Goal: Task Accomplishment & Management: Use online tool/utility

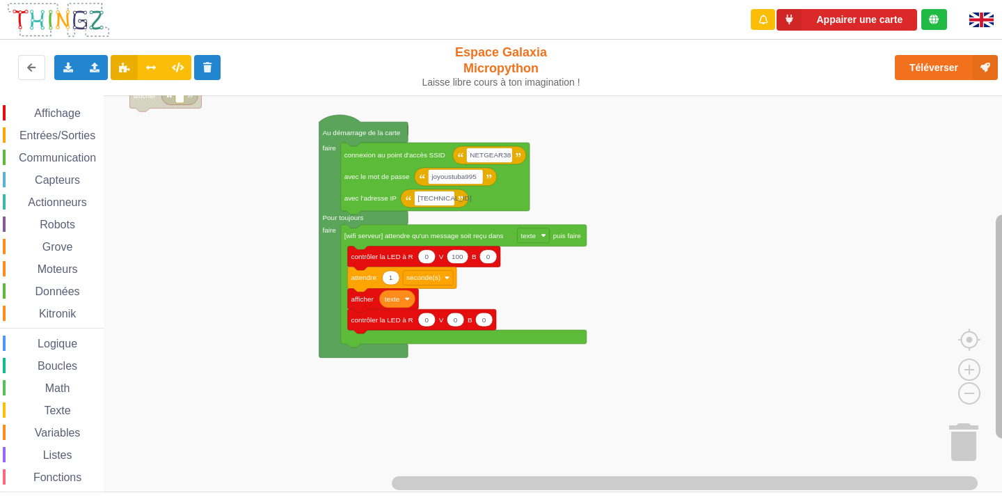
click at [996, 344] on rect "Espace de travail de Blocky" at bounding box center [1003, 326] width 14 height 224
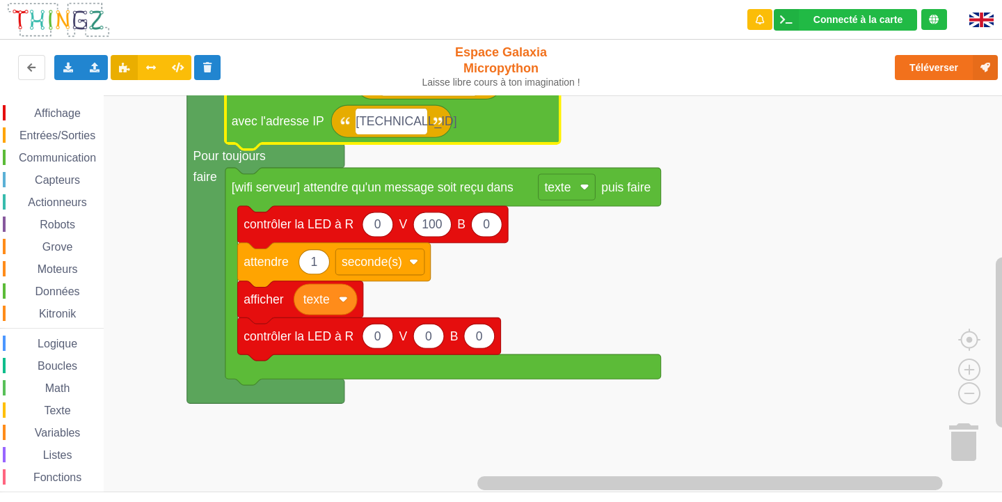
click at [416, 121] on input "[TECHNICAL_ID]" at bounding box center [392, 122] width 72 height 26
type input "[TECHNICAL_ID]"
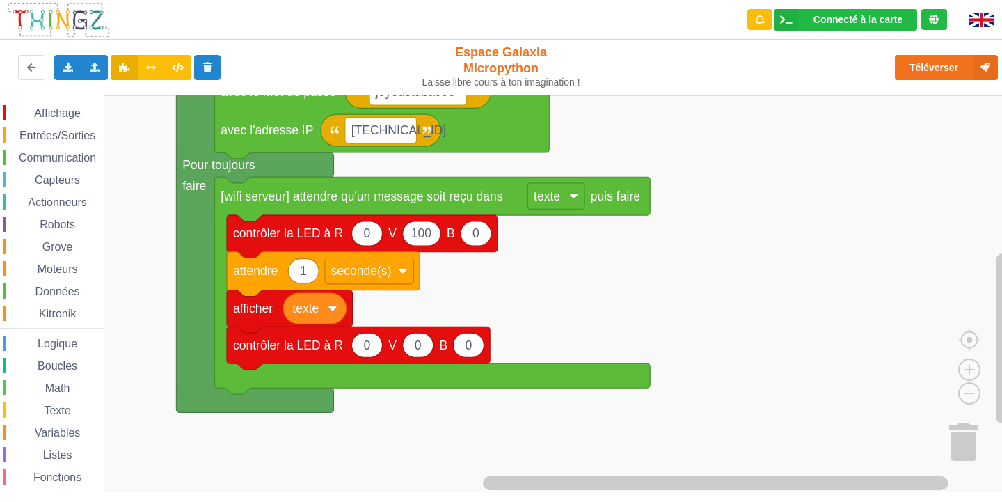
click at [682, 205] on rect "Espace de travail de Blocky" at bounding box center [506, 293] width 1012 height 397
click at [70, 165] on div "Communication" at bounding box center [53, 157] width 101 height 15
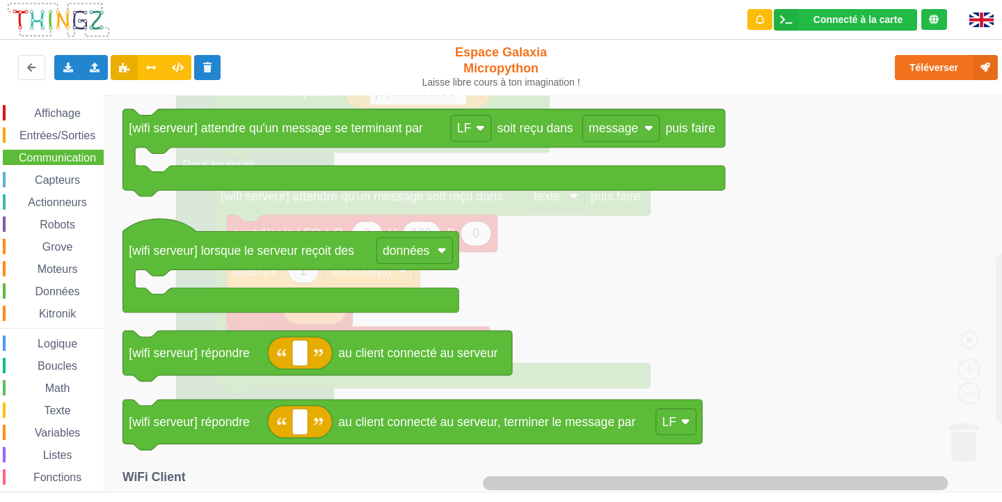
click at [802, 308] on icon "Espace de travail de Blocky" at bounding box center [574, 293] width 927 height 397
click at [902, 221] on icon "Espace de travail de Blocky" at bounding box center [574, 293] width 927 height 397
click at [72, 160] on span "Communication" at bounding box center [57, 158] width 81 height 12
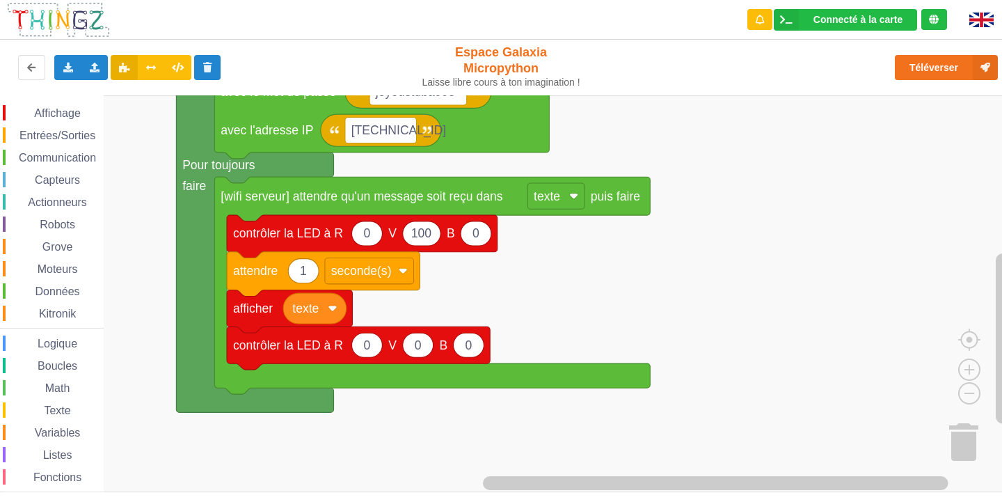
click at [48, 136] on span "Entrées/Sorties" at bounding box center [57, 135] width 80 height 12
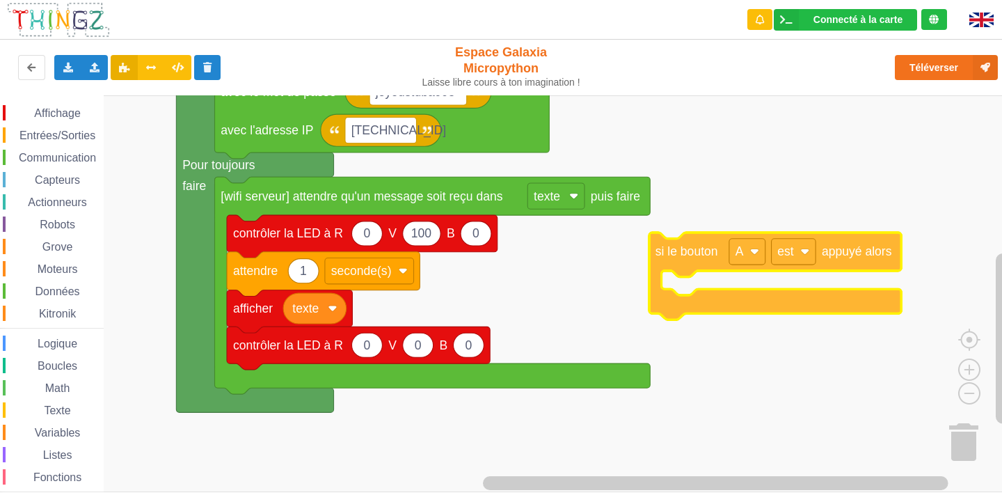
click at [673, 254] on div "Affichage Entrées/Sorties Communication Capteurs Actionneurs Robots Grove Moteu…" at bounding box center [506, 293] width 1012 height 397
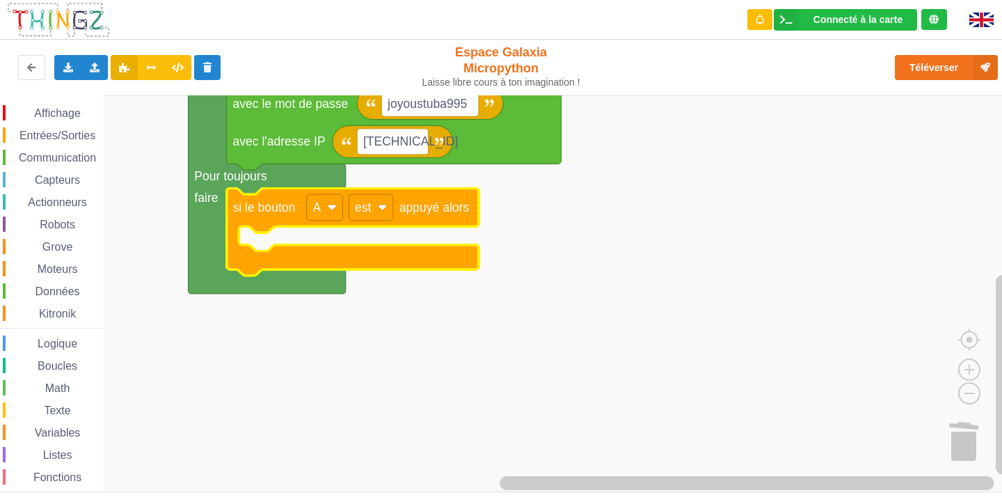
click at [60, 153] on span "Communication" at bounding box center [57, 158] width 81 height 12
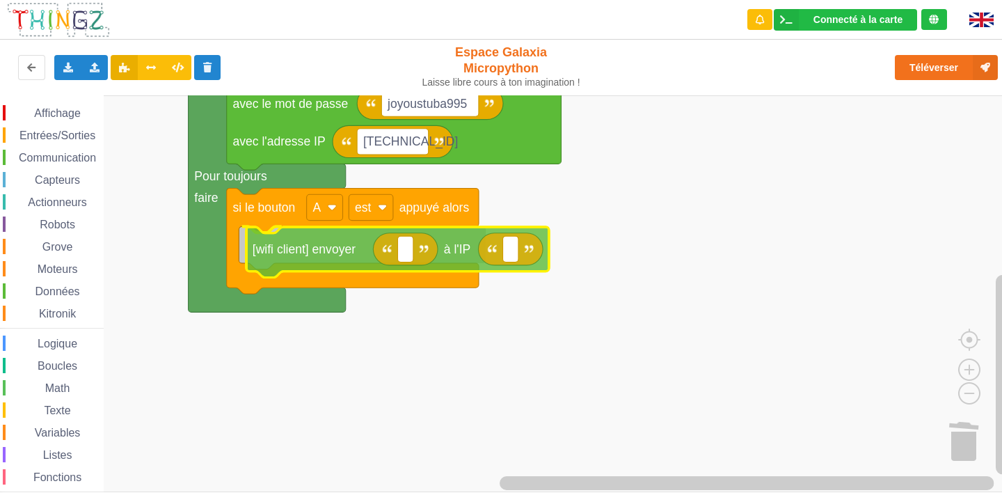
click at [303, 252] on div "Affichage Entrées/Sorties Communication Capteurs Actionneurs Robots Grove Moteu…" at bounding box center [506, 293] width 1012 height 397
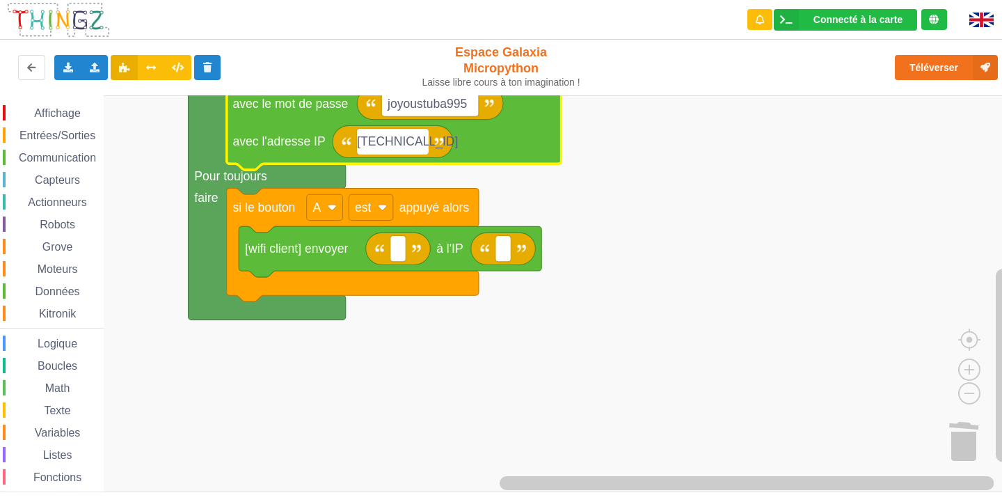
click at [420, 147] on input "[TECHNICAL_ID]" at bounding box center [393, 142] width 72 height 26
type input "[TECHNICAL_ID]"
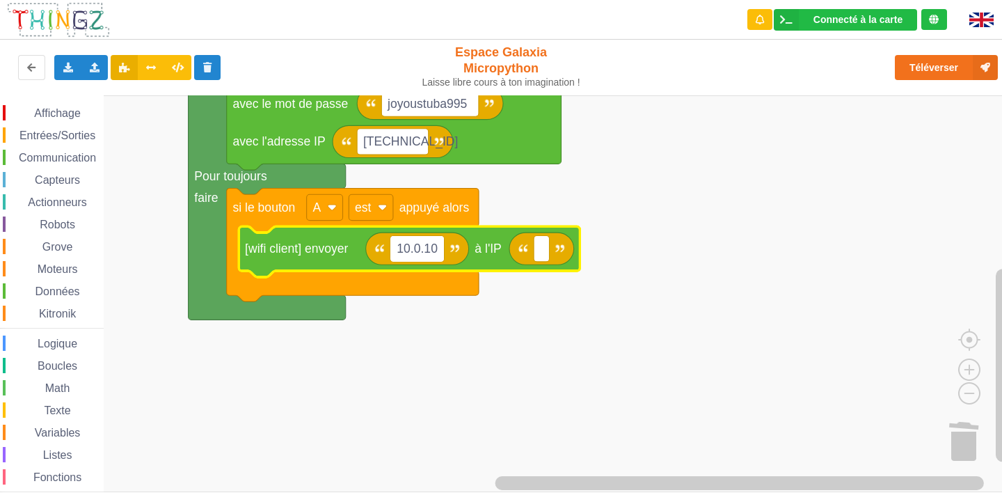
type input "10.0.109"
click at [548, 255] on text "Espace de travail de Blocky" at bounding box center [548, 249] width 3 height 14
click at [420, 246] on text "10.0.109" at bounding box center [420, 249] width 47 height 14
click at [420, 246] on input "10.0.109" at bounding box center [421, 249] width 61 height 26
type input "[TECHNICAL_ID]"
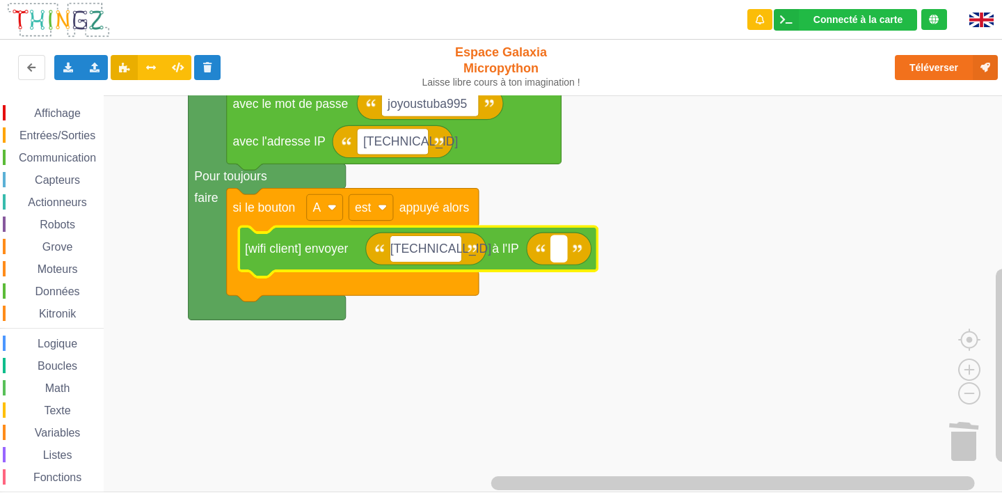
click at [560, 250] on text "Espace de travail de Blocky" at bounding box center [559, 249] width 3 height 14
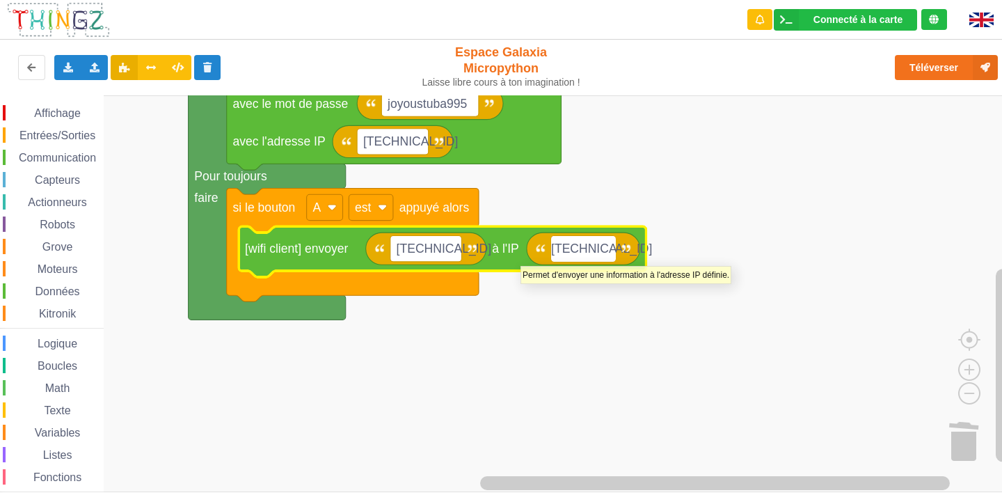
type input "[TECHNICAL_ID]"
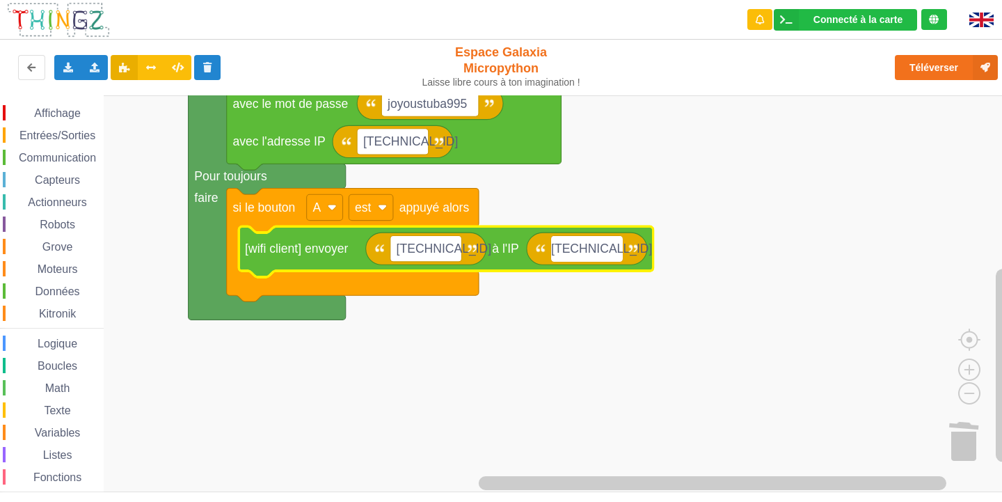
click at [672, 181] on rect "Espace de travail de Blocky" at bounding box center [506, 293] width 1012 height 397
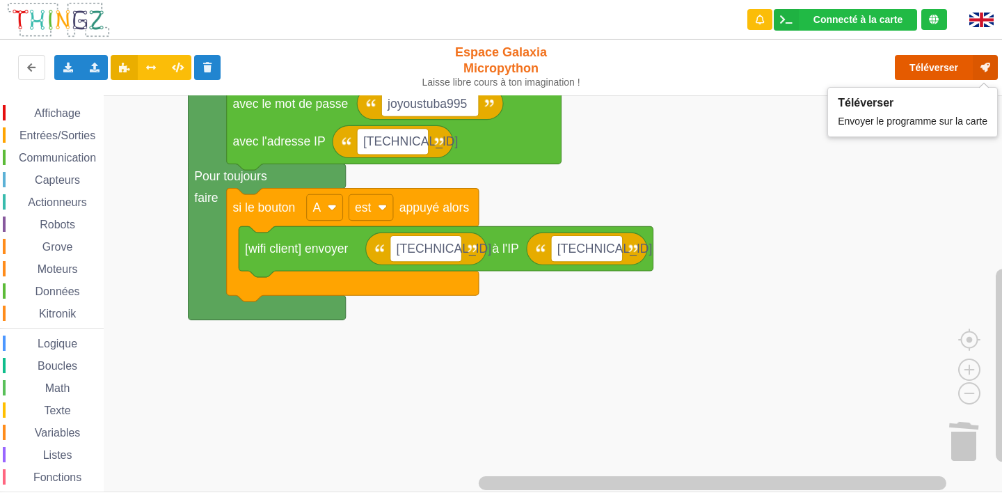
click at [942, 61] on button "Téléverser" at bounding box center [946, 67] width 103 height 25
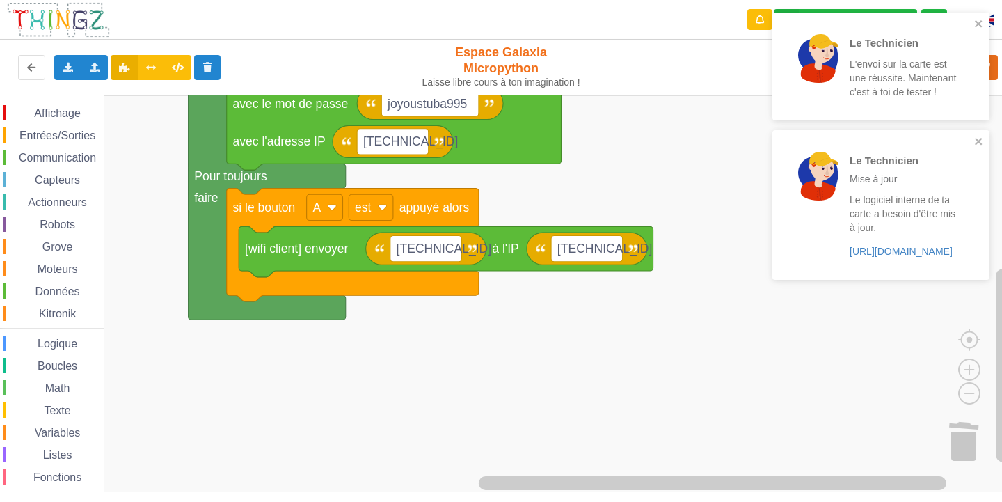
click at [982, 17] on div "Le Technicien L'envoi sur la carte est une réussite. Maintenant c'est à toi de …" at bounding box center [881, 67] width 217 height 108
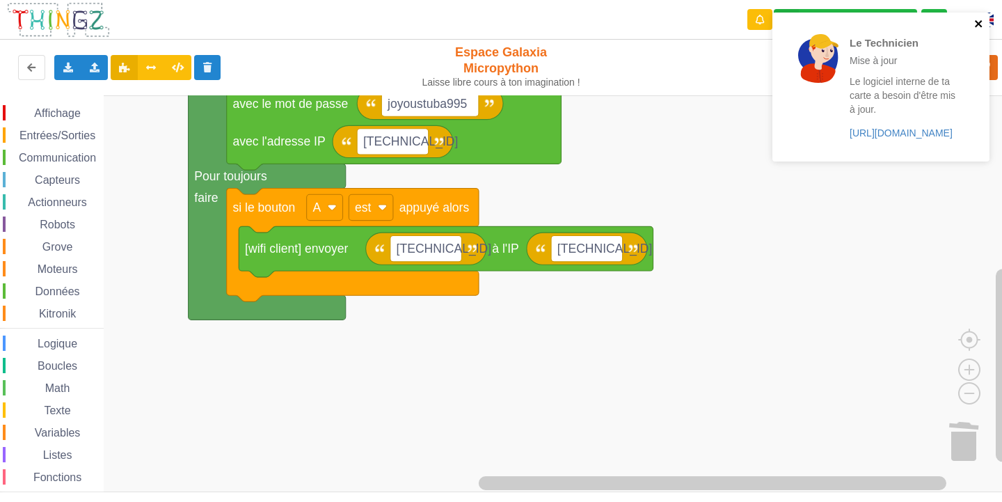
click at [977, 27] on icon "close" at bounding box center [980, 23] width 10 height 11
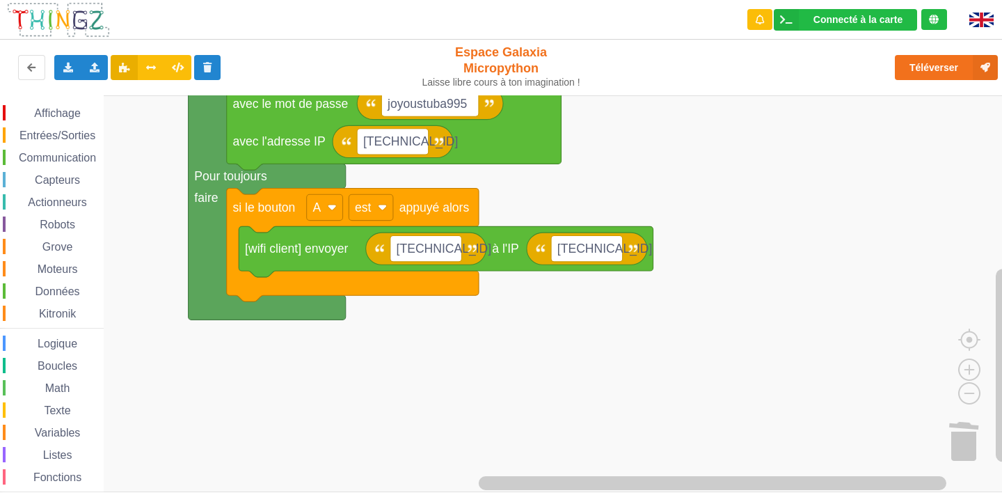
click at [68, 159] on span "Communication" at bounding box center [57, 158] width 81 height 12
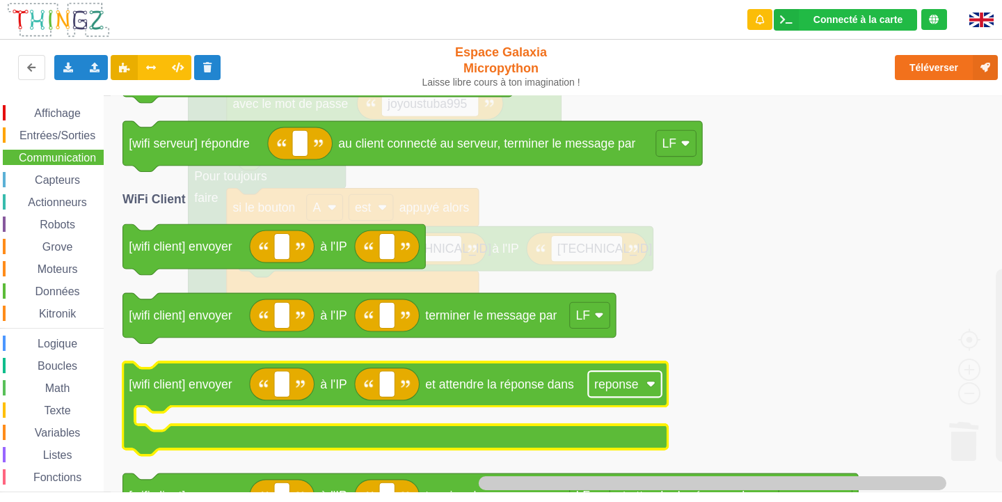
click at [608, 383] on text "reponse" at bounding box center [617, 384] width 44 height 14
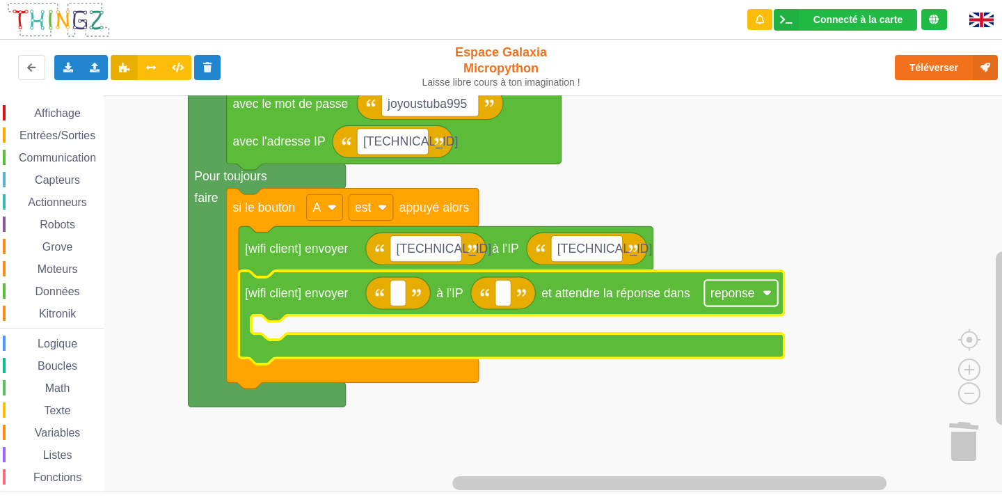
click at [728, 297] on text "reponse" at bounding box center [733, 293] width 44 height 14
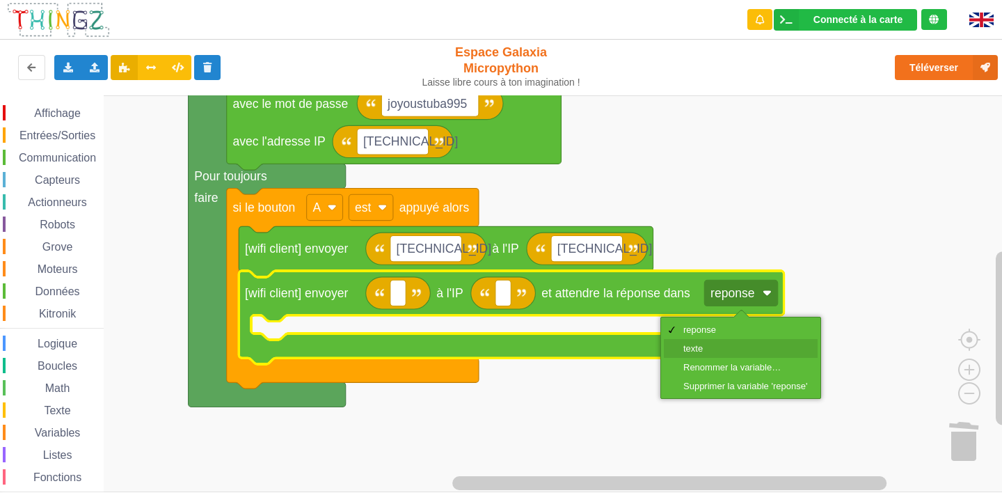
click at [704, 343] on div "texte" at bounding box center [746, 348] width 124 height 10
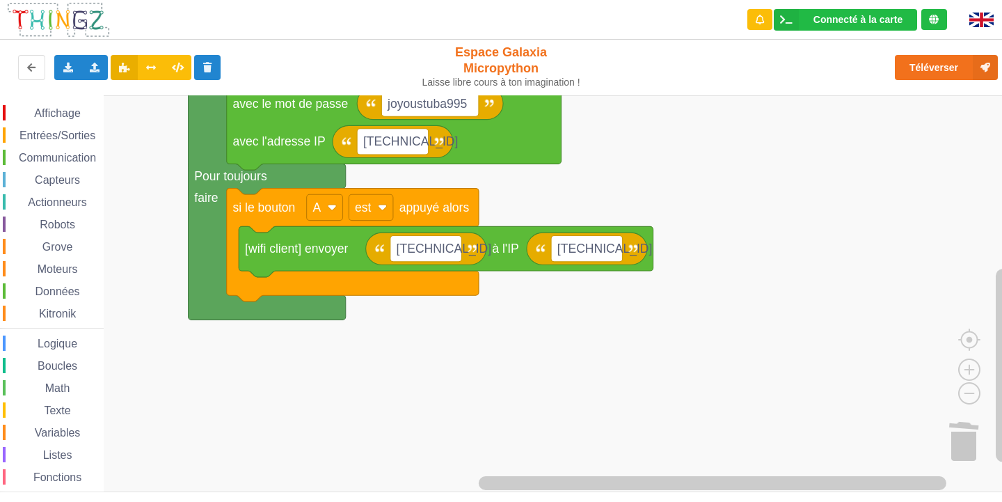
click at [50, 150] on div "Communication" at bounding box center [53, 157] width 101 height 15
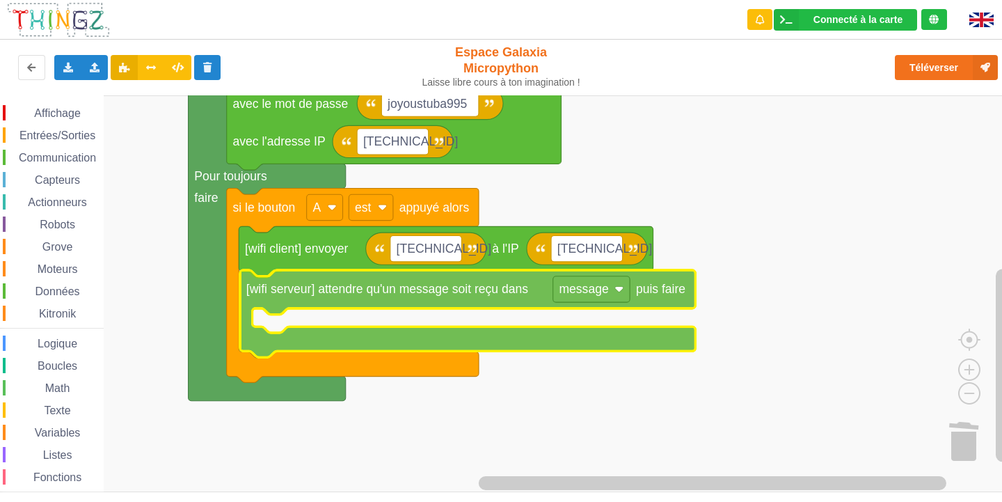
click at [432, 280] on div "Affichage Entrées/Sorties Communication Capteurs Actionneurs Robots Grove Moteu…" at bounding box center [506, 293] width 1012 height 397
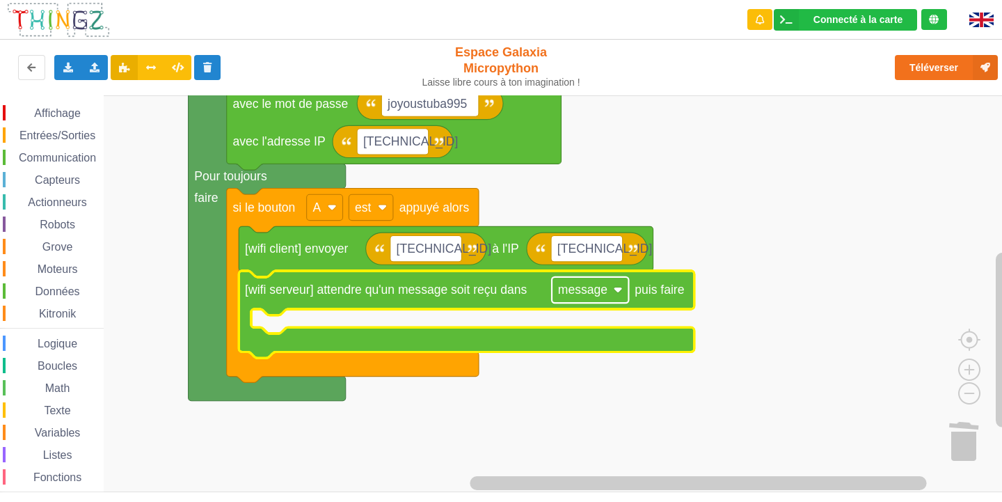
click at [587, 297] on text "message" at bounding box center [582, 290] width 49 height 14
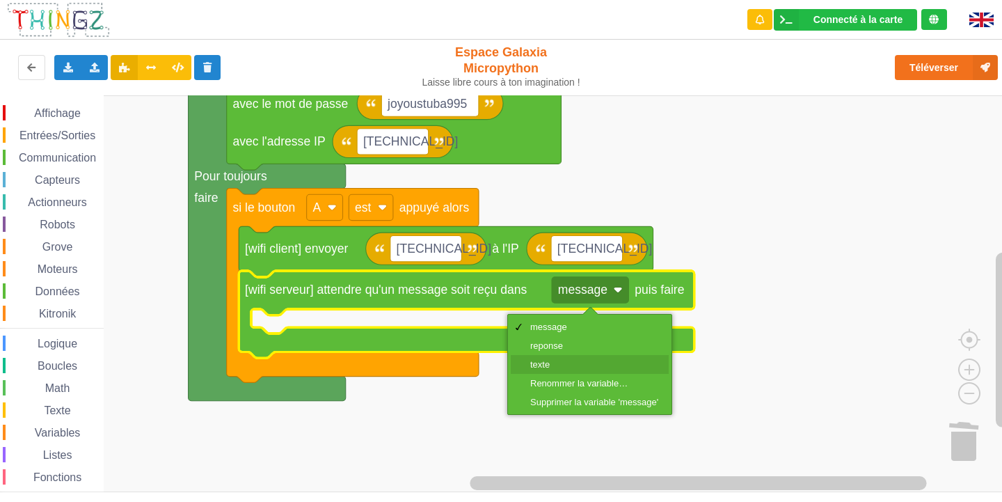
click at [544, 360] on div "texte" at bounding box center [594, 364] width 128 height 10
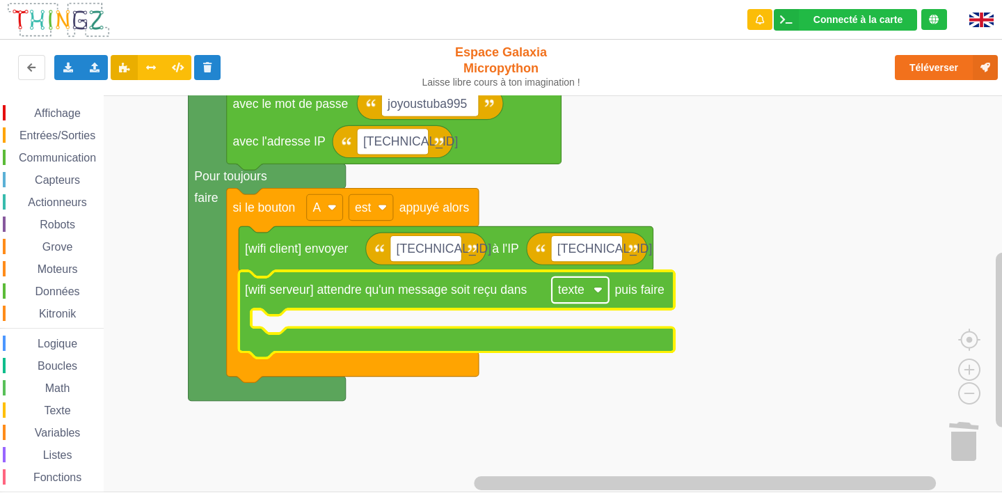
click at [570, 297] on text "texte" at bounding box center [571, 290] width 26 height 14
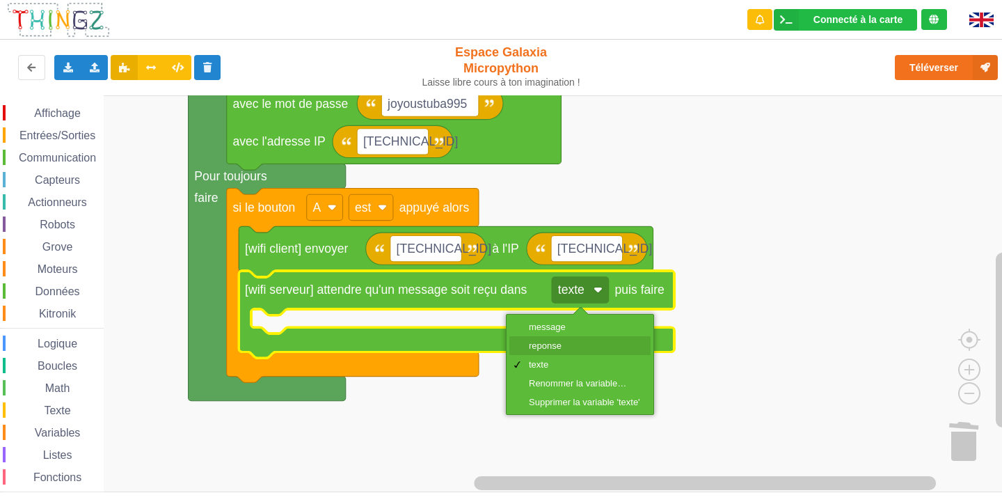
click at [572, 343] on div "reponse" at bounding box center [584, 345] width 111 height 10
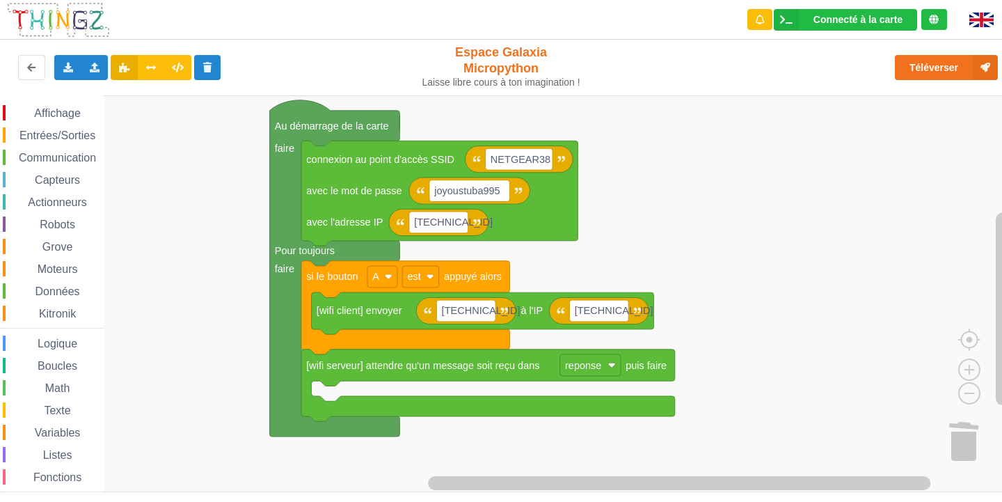
click at [741, 286] on div "Affichage Entrées/Sorties Communication Capteurs Actionneurs Robots Grove Moteu…" at bounding box center [506, 293] width 1012 height 397
click at [51, 111] on span "Affichage" at bounding box center [57, 113] width 50 height 12
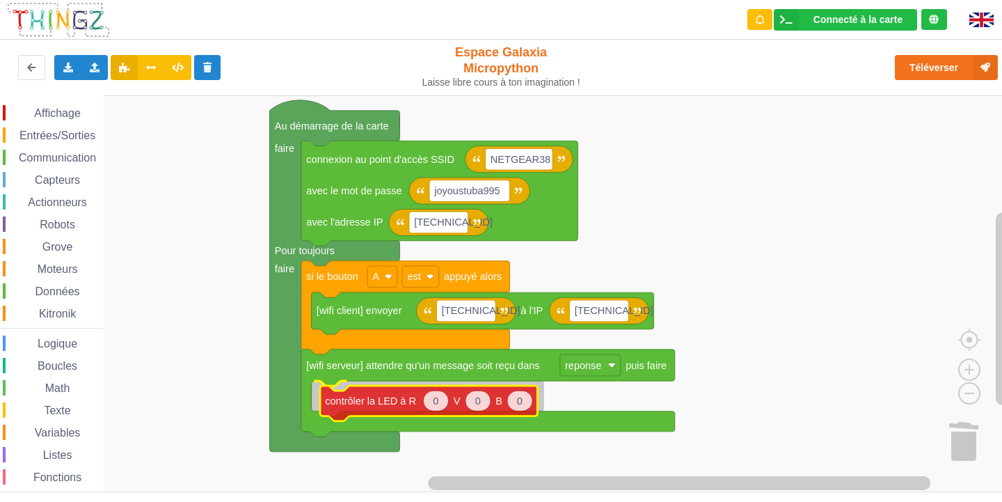
click at [363, 398] on div "Affichage Entrées/Sorties Communication Capteurs Actionneurs Robots Grove Moteu…" at bounding box center [506, 293] width 1012 height 397
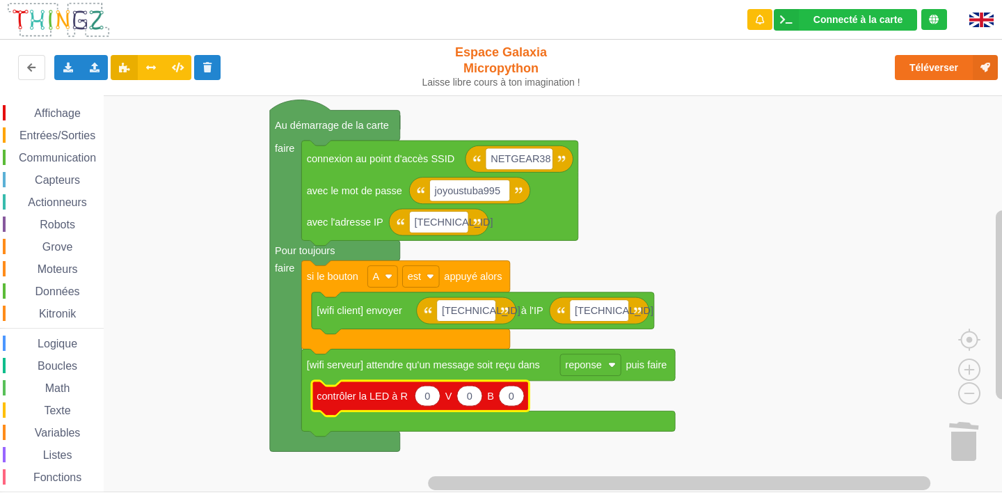
click at [514, 395] on icon "Espace de travail de Blocky" at bounding box center [511, 396] width 25 height 20
type input "1"
click at [475, 401] on icon "Espace de travail de Blocky" at bounding box center [469, 396] width 25 height 20
type input "100"
click at [42, 127] on div "Entrées/Sorties" at bounding box center [53, 134] width 101 height 15
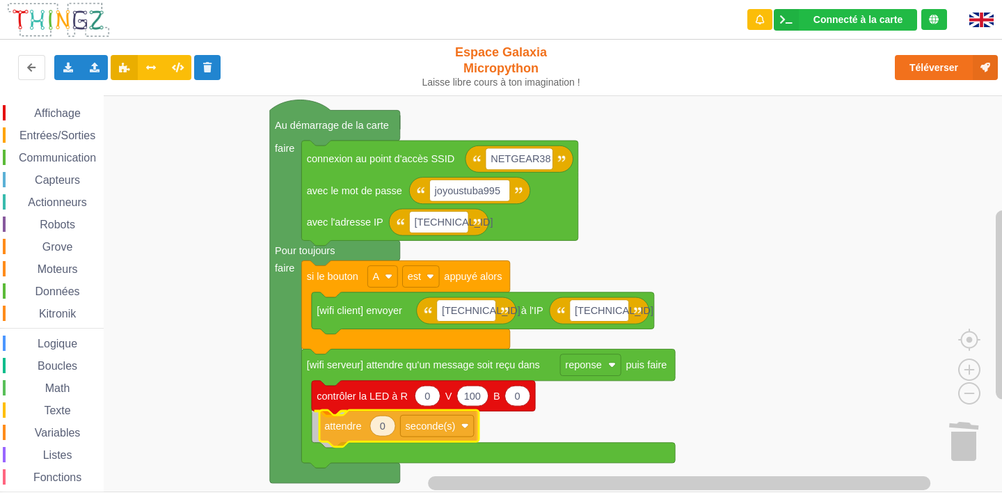
click at [356, 434] on div "Affichage Entrées/Sorties Communication Capteurs Actionneurs Robots Grove Moteu…" at bounding box center [506, 293] width 1012 height 397
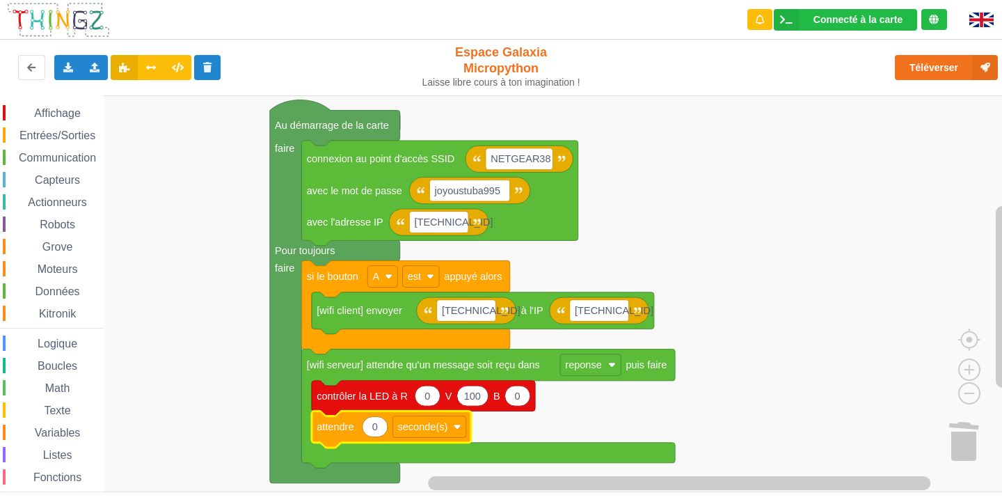
click at [375, 430] on text "0" at bounding box center [375, 426] width 6 height 11
type input "2"
click at [41, 117] on span "Affichage" at bounding box center [57, 113] width 50 height 12
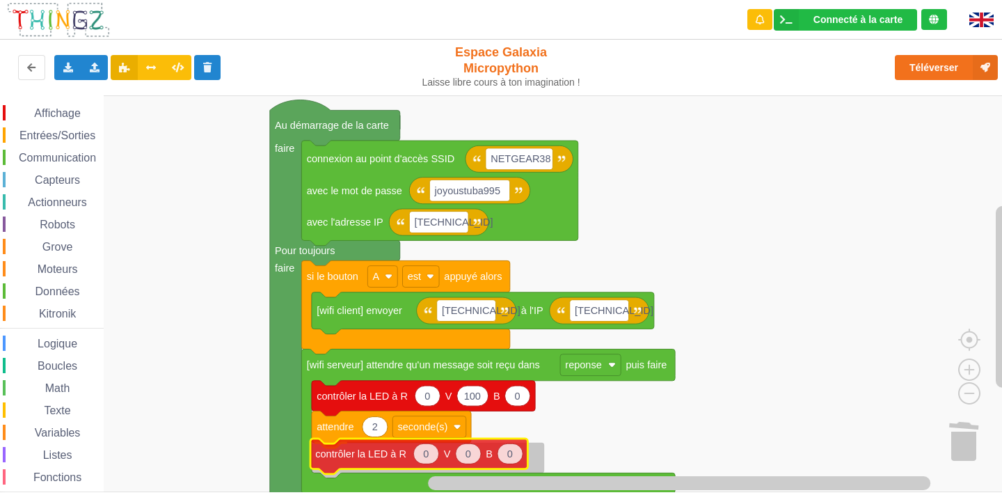
click at [366, 457] on div "Affichage Entrées/Sorties Communication Capteurs Actionneurs Robots Grove Moteu…" at bounding box center [506, 293] width 1012 height 397
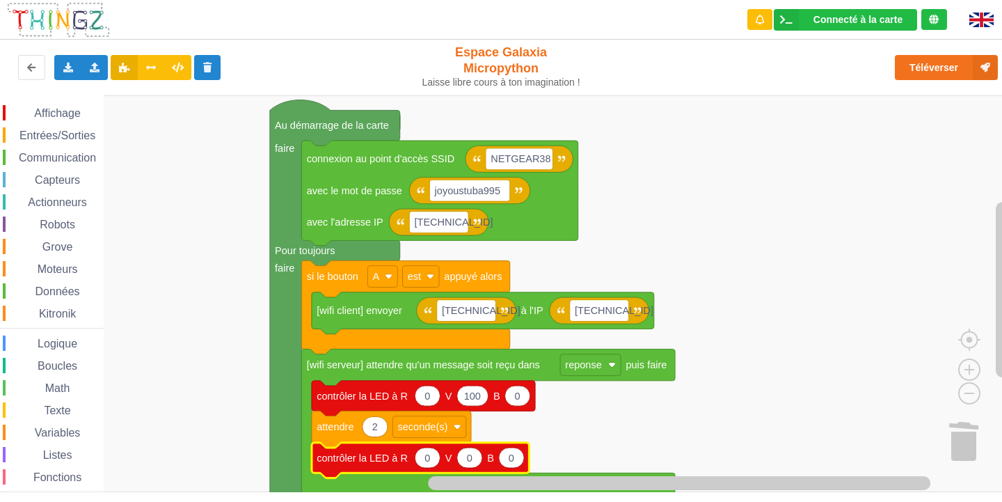
click at [30, 111] on span "Espace de travail de Blocky" at bounding box center [26, 113] width 11 height 11
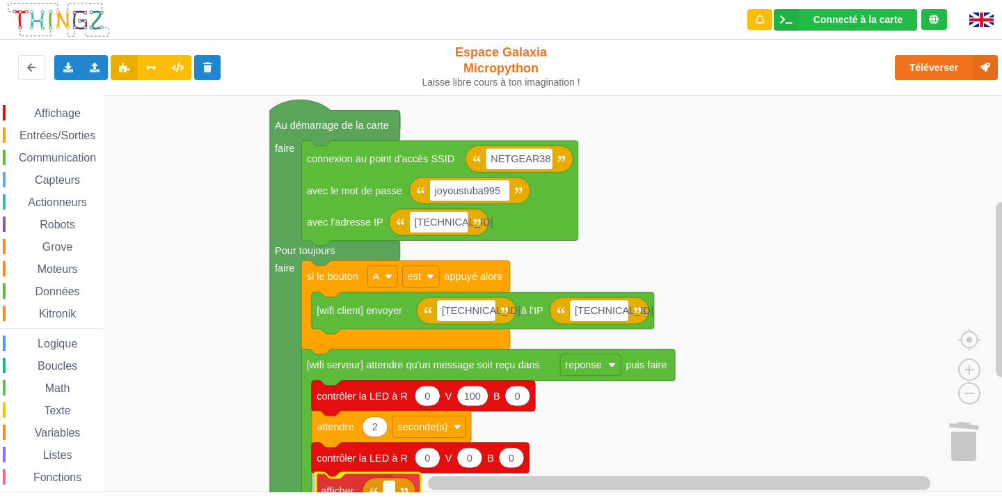
click at [338, 482] on div "Affichage Entrées/Sorties Communication Capteurs Actionneurs Robots Grove Moteu…" at bounding box center [506, 293] width 1012 height 397
click at [65, 130] on span "Entrées/Sorties" at bounding box center [57, 135] width 80 height 12
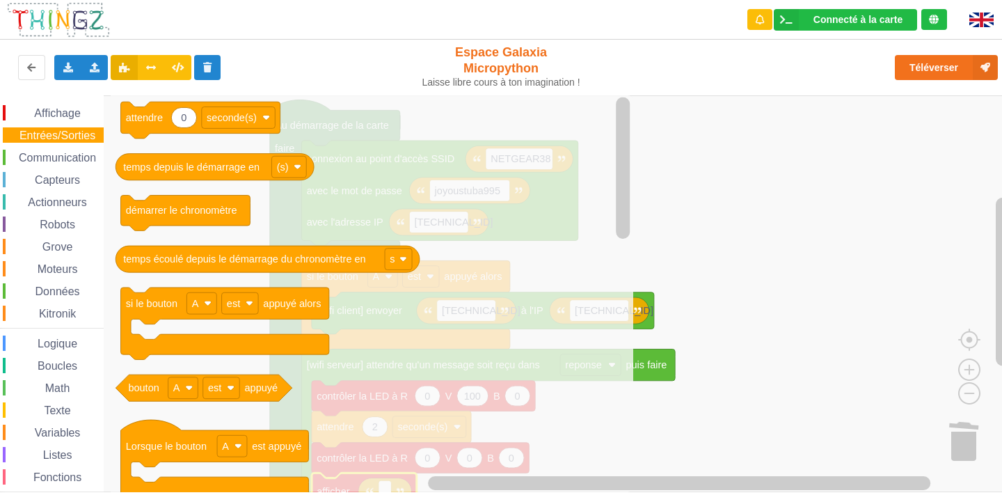
click at [61, 251] on span "Grove" at bounding box center [57, 247] width 35 height 12
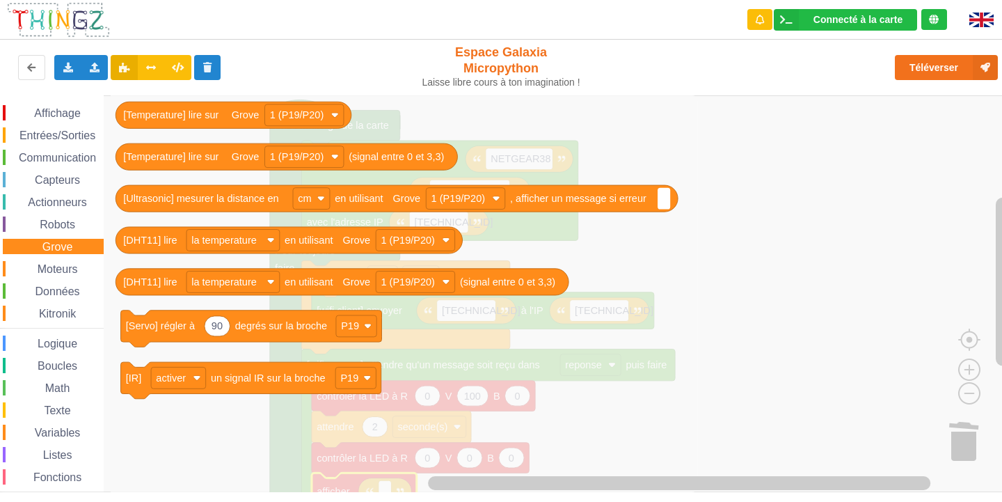
drag, startPoint x: 40, startPoint y: 270, endPoint x: 45, endPoint y: 301, distance: 31.0
click at [40, 272] on span "Moteurs" at bounding box center [58, 269] width 45 height 12
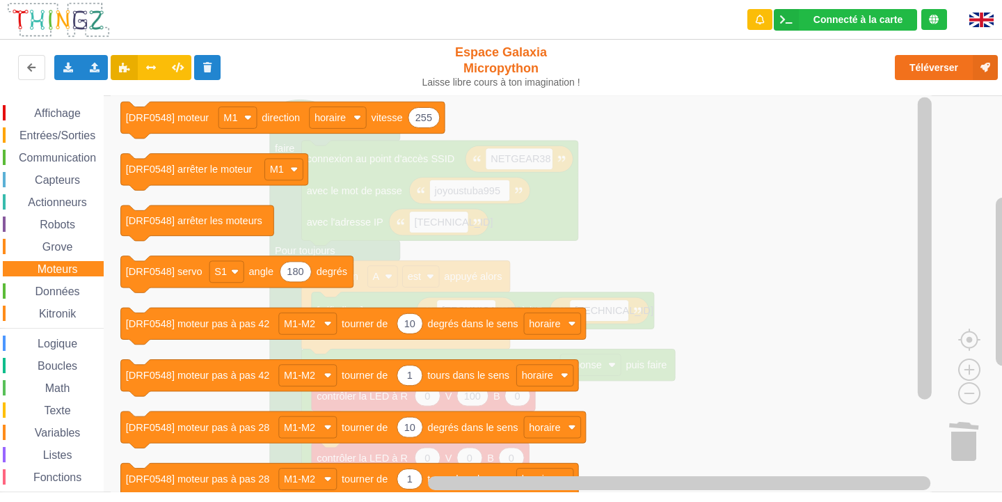
click at [45, 322] on div "Affichage Entrées/Sorties Communication Capteurs Actionneurs Robots Grove Moteu…" at bounding box center [52, 313] width 104 height 417
click at [47, 434] on span "Variables" at bounding box center [58, 433] width 50 height 12
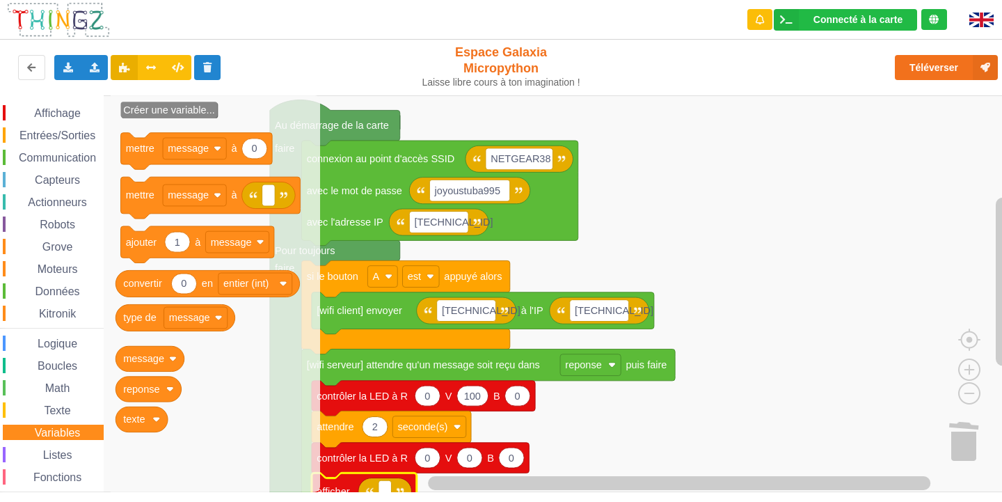
click at [125, 391] on div "Affichage Entrées/Sorties Communication Capteurs Actionneurs Robots Grove Moteu…" at bounding box center [506, 293] width 1012 height 397
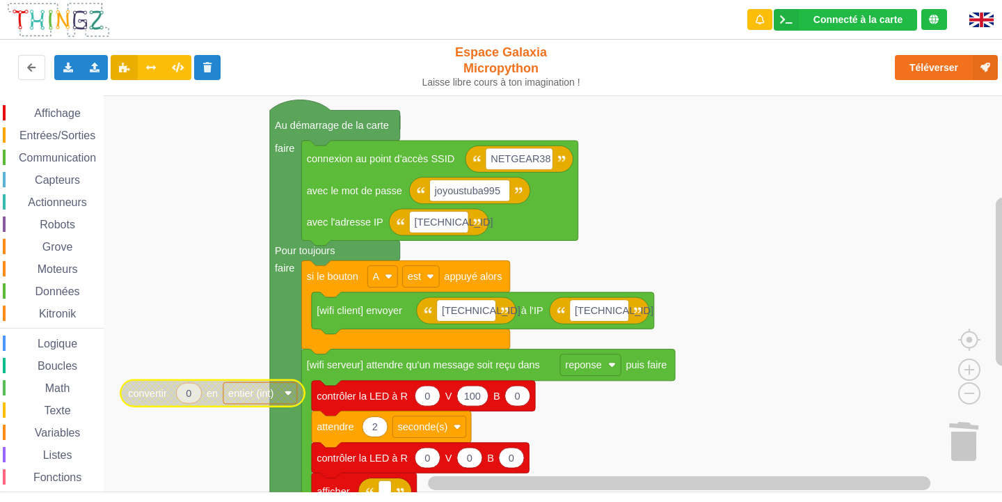
click at [47, 425] on div "Variables" at bounding box center [53, 432] width 101 height 15
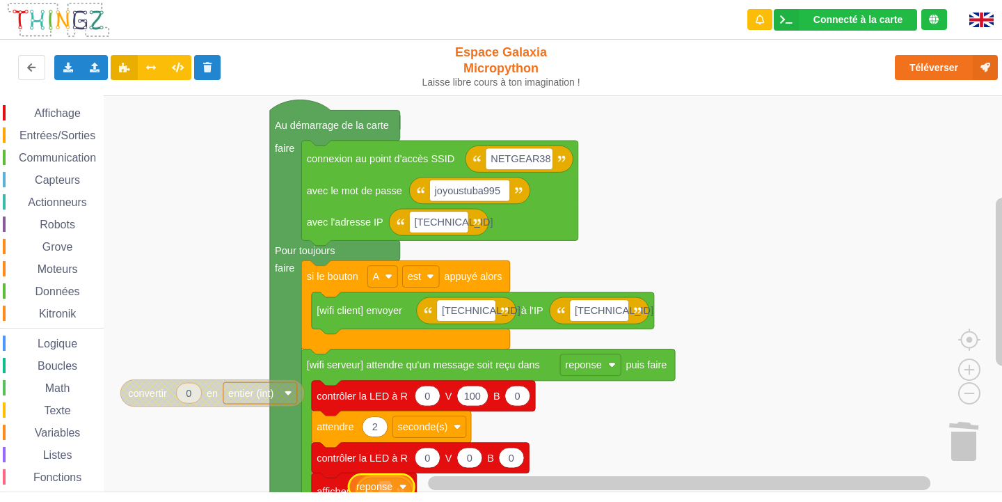
click at [387, 490] on div "Affichage Entrées/Sorties Communication Capteurs Actionneurs Robots Grove Moteu…" at bounding box center [506, 293] width 1012 height 397
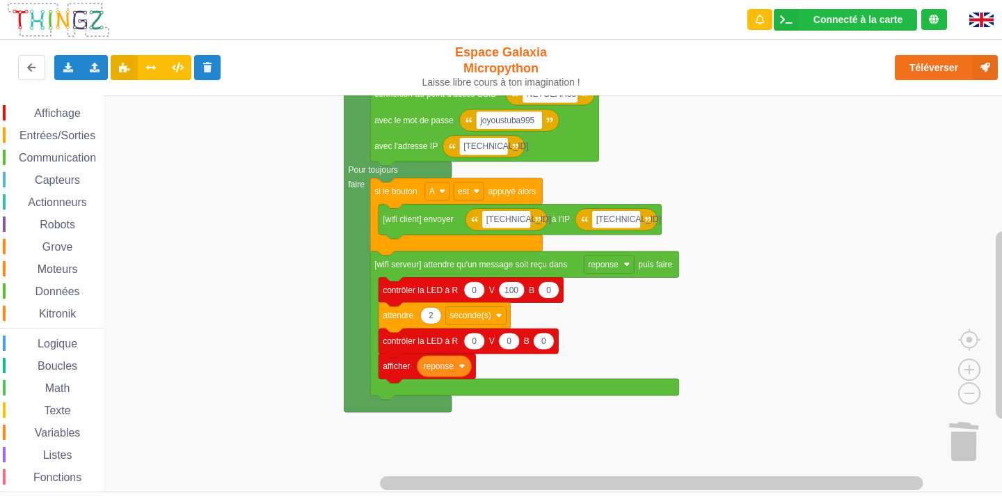
click at [703, 247] on div "Affichage Entrées/Sorties Communication Capteurs Actionneurs Robots Grove Moteu…" at bounding box center [506, 293] width 1012 height 397
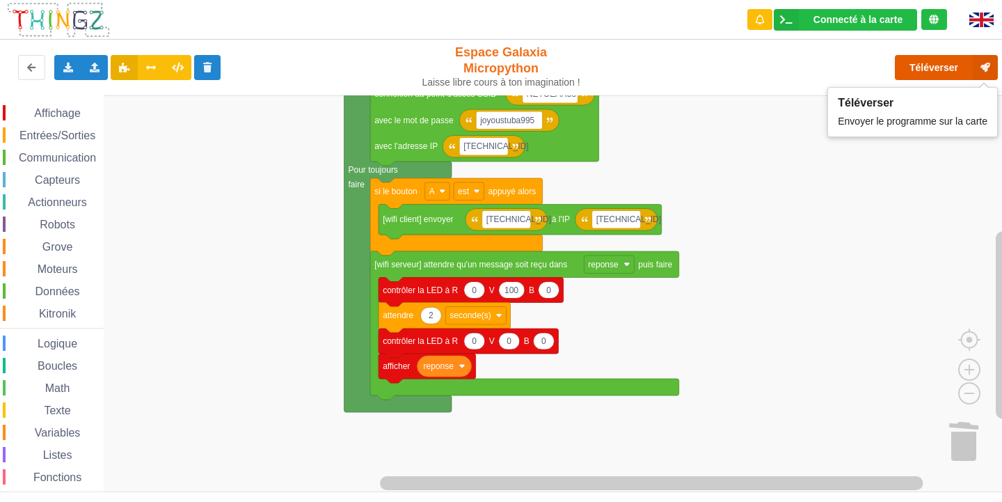
click at [936, 56] on button "Téléverser" at bounding box center [946, 67] width 103 height 25
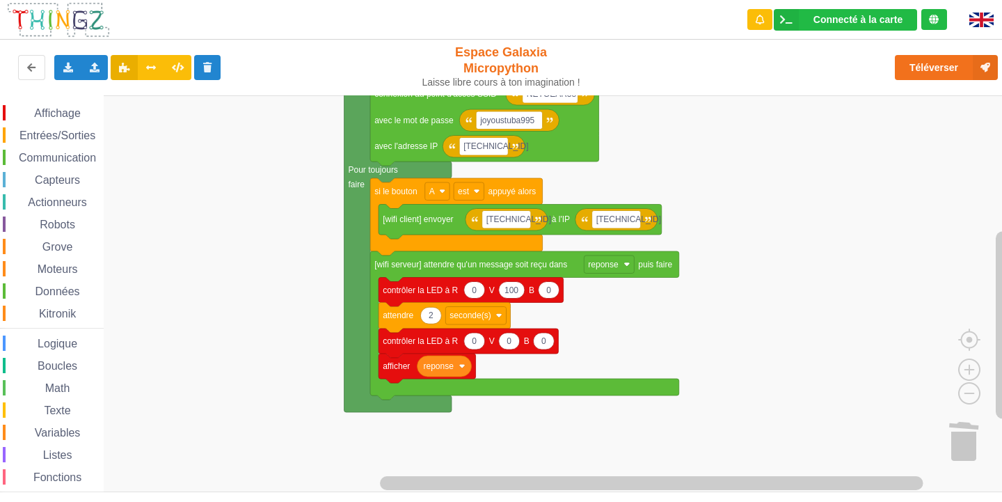
click at [40, 136] on span "Entrées/Sorties" at bounding box center [57, 135] width 80 height 12
click at [964, 453] on div "Affichage Entrées/Sorties Communication Capteurs Actionneurs Robots Grove Moteu…" at bounding box center [506, 293] width 1012 height 397
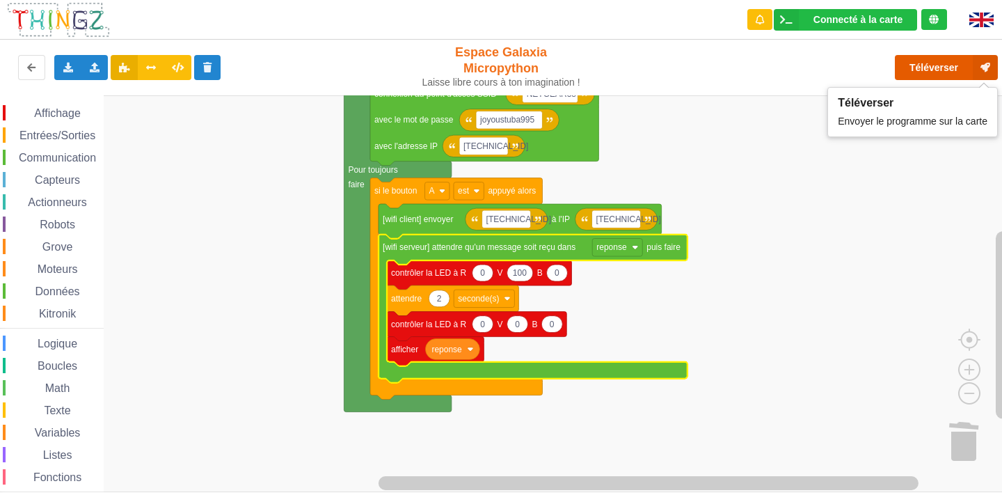
click at [929, 61] on button "Téléverser" at bounding box center [946, 67] width 103 height 25
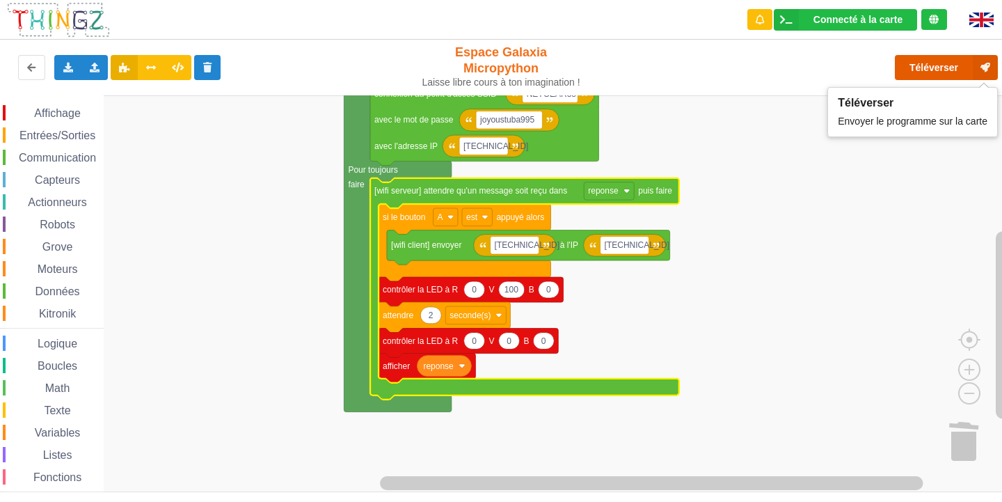
click at [919, 60] on button "Téléverser" at bounding box center [946, 67] width 103 height 25
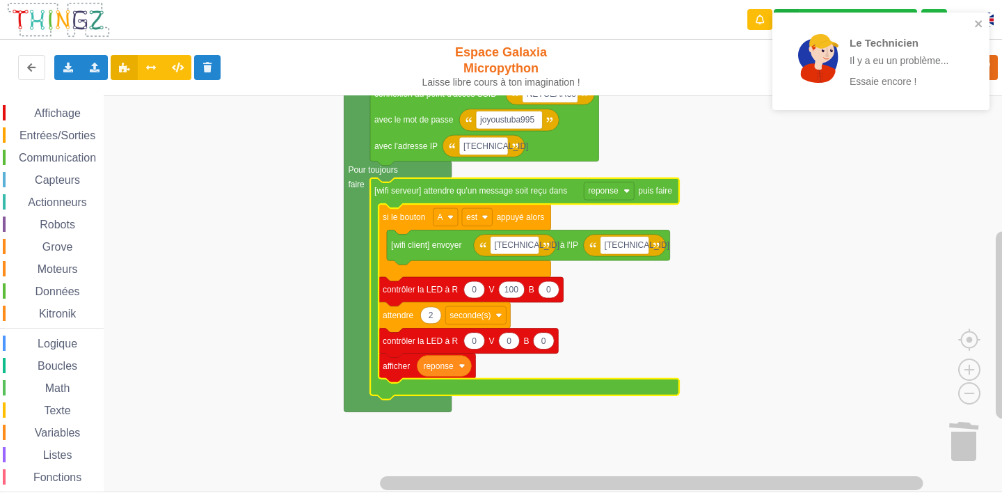
click at [970, 21] on div "Le Technicien Il y a eu un problème... Essaie encore !" at bounding box center [876, 61] width 196 height 86
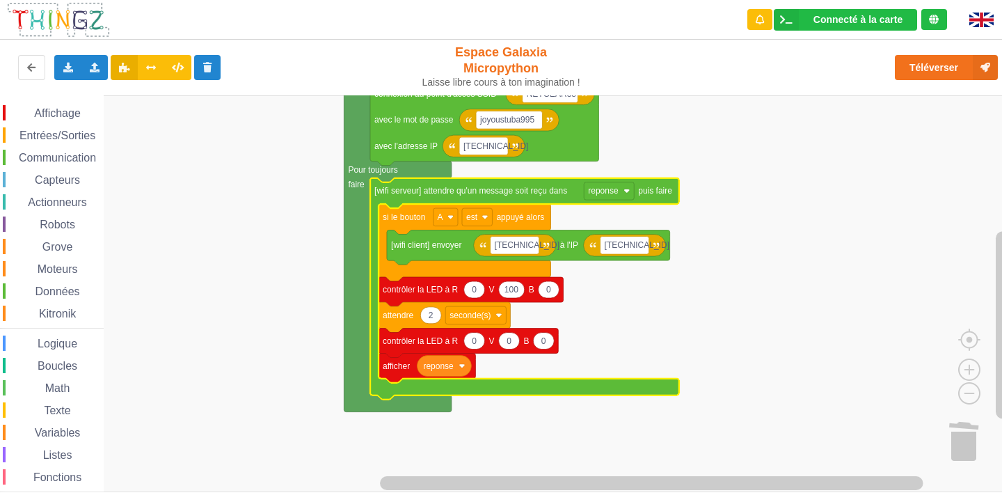
click at [958, 57] on div "Le Technicien Il y a eu un problème... Essaie encore ! Connecté à la carte Régl…" at bounding box center [501, 241] width 1022 height 502
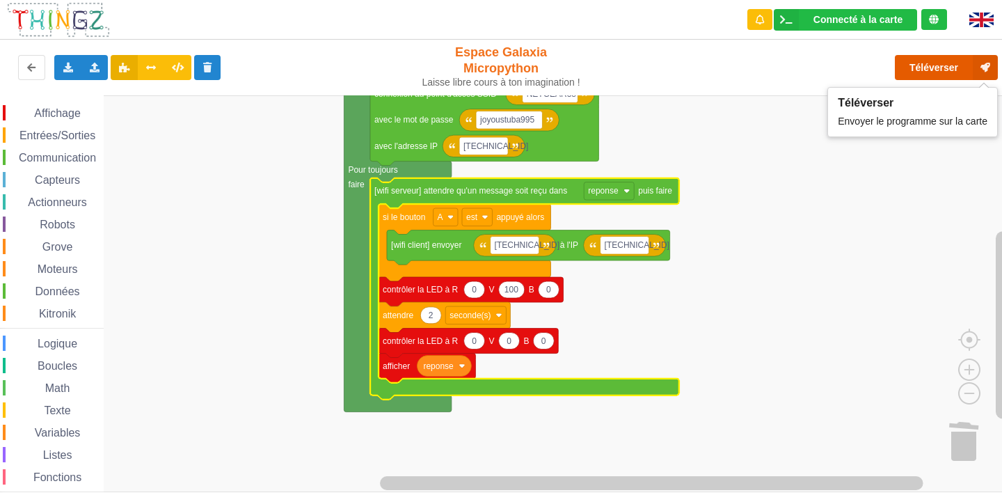
click at [958, 57] on button "Téléverser" at bounding box center [946, 67] width 103 height 25
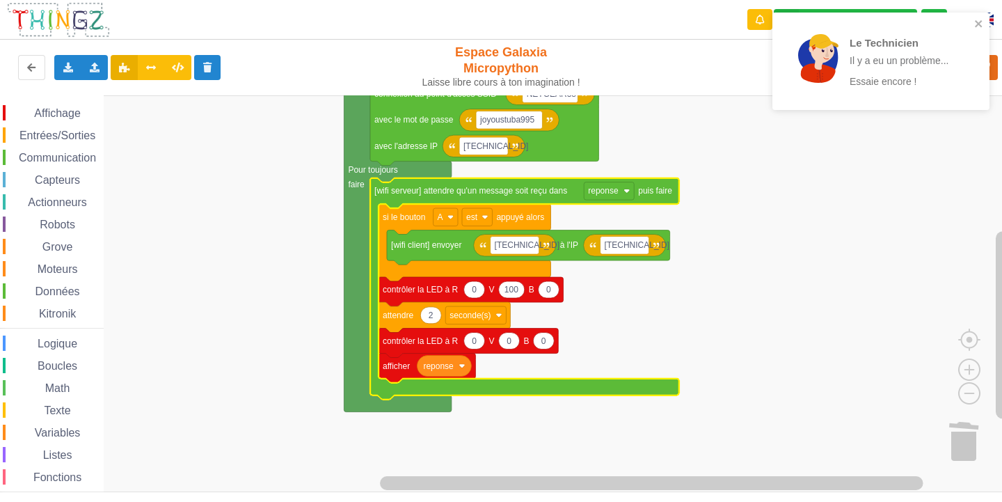
click at [938, 75] on p "Essaie encore !" at bounding box center [904, 81] width 109 height 14
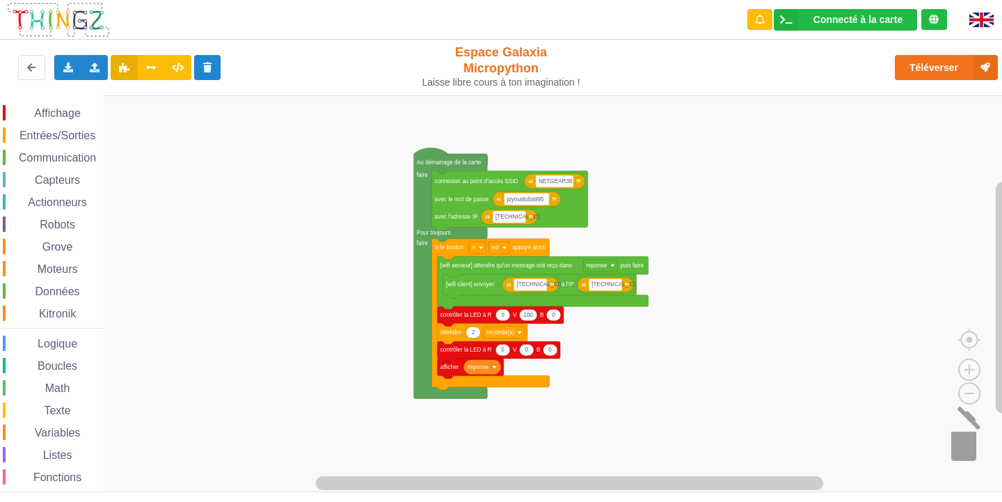
click at [960, 452] on image "Espace de travail de Blocky" at bounding box center [981, 440] width 67 height 86
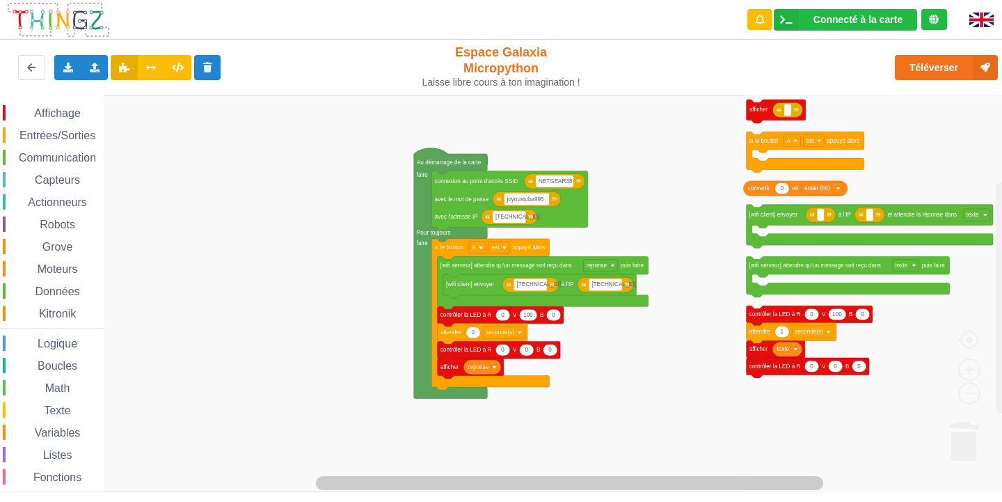
click at [960, 452] on icon "Espace de travail de Blocky" at bounding box center [876, 293] width 271 height 397
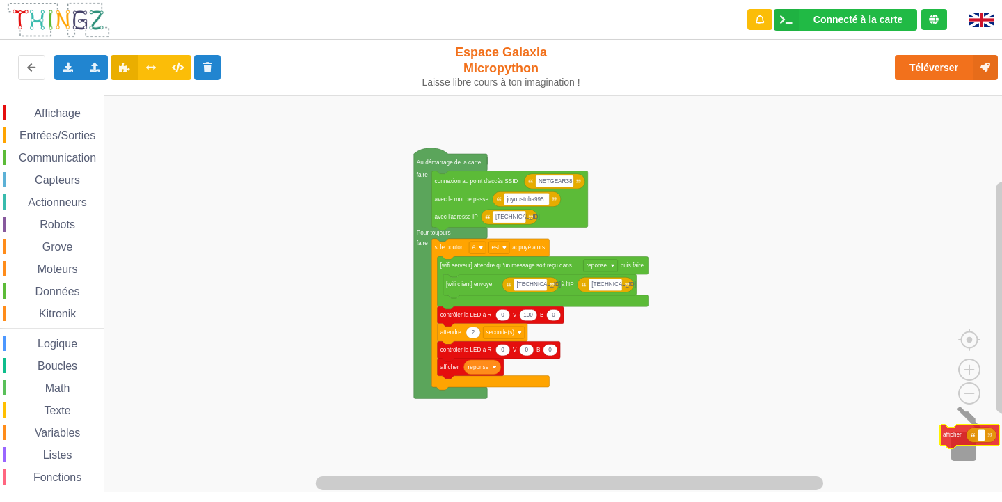
click at [954, 438] on div "Affichage Entrées/Sorties Communication Capteurs Actionneurs Robots Grove Moteu…" at bounding box center [506, 293] width 1012 height 397
click at [964, 453] on image "Espace de travail de Blocky" at bounding box center [981, 440] width 67 height 86
click at [966, 447] on div "Affichage Entrées/Sorties Communication Capteurs Actionneurs Robots Grove Moteu…" at bounding box center [506, 293] width 1012 height 397
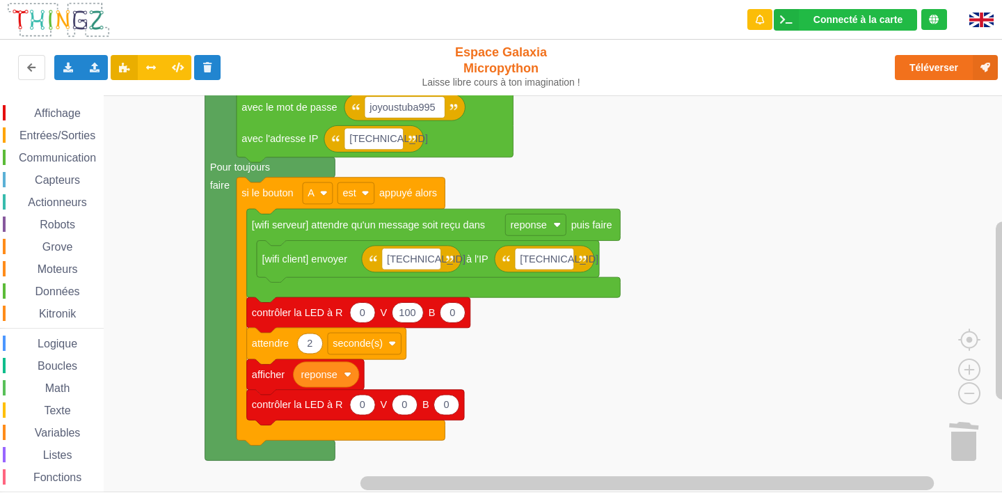
click at [637, 395] on rect "Espace de travail de Blocky" at bounding box center [506, 293] width 1012 height 397
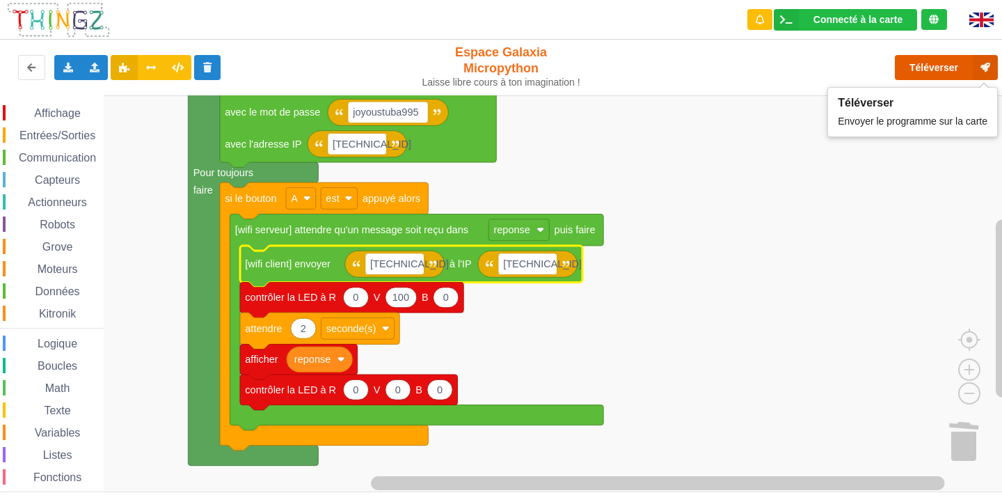
click at [929, 68] on button "Téléverser" at bounding box center [946, 67] width 103 height 25
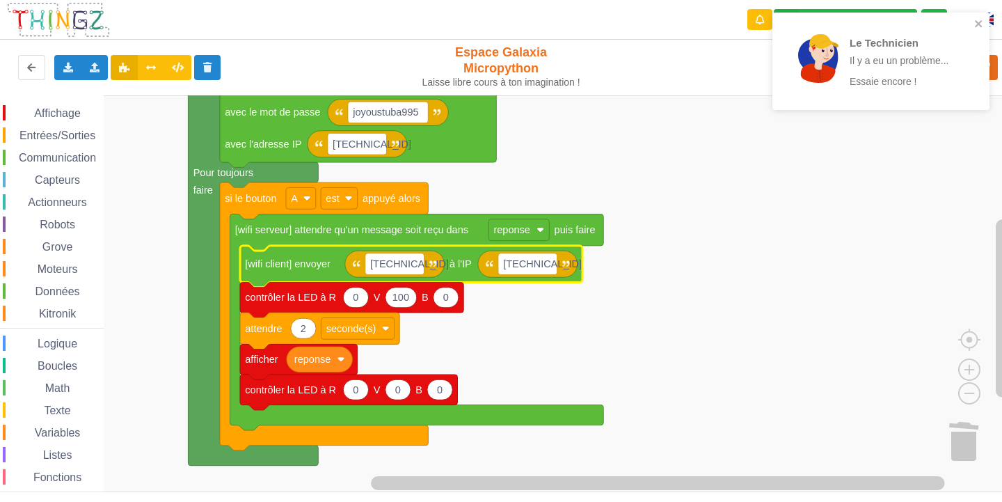
drag, startPoint x: 52, startPoint y: 163, endPoint x: 58, endPoint y: 162, distance: 7.1
click at [45, 159] on span "Communication" at bounding box center [57, 158] width 81 height 12
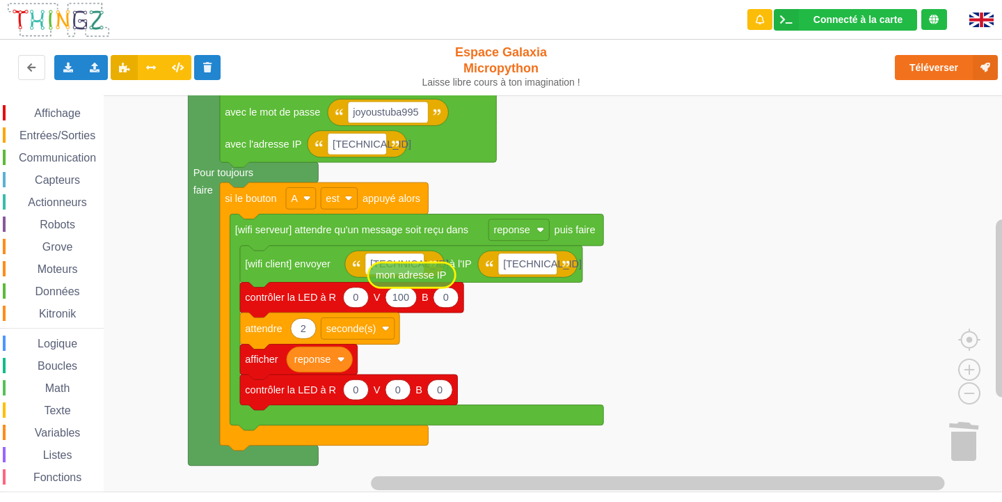
click at [388, 263] on div "Affichage Entrées/Sorties Communication Capteurs Actionneurs Robots Grove Moteu…" at bounding box center [506, 293] width 1012 height 397
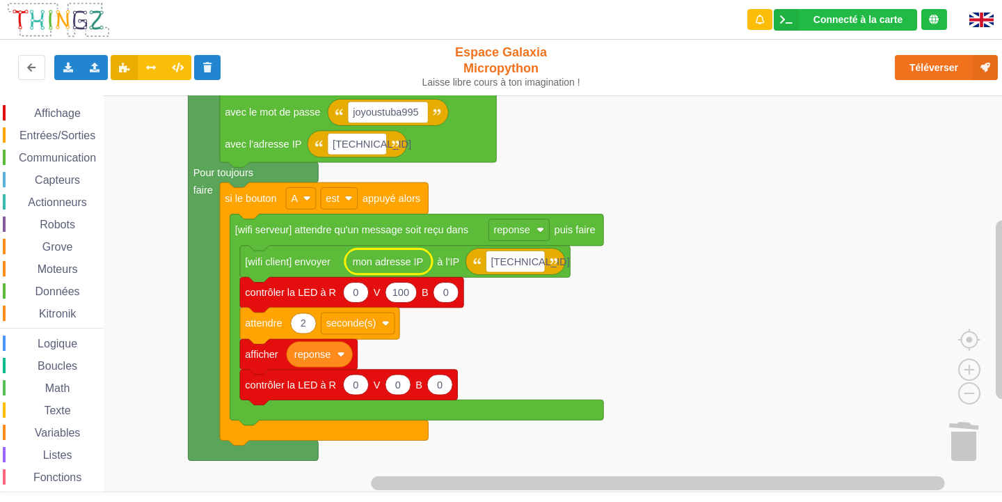
click at [585, 361] on rect "Espace de travail de Blocky" at bounding box center [506, 293] width 1012 height 397
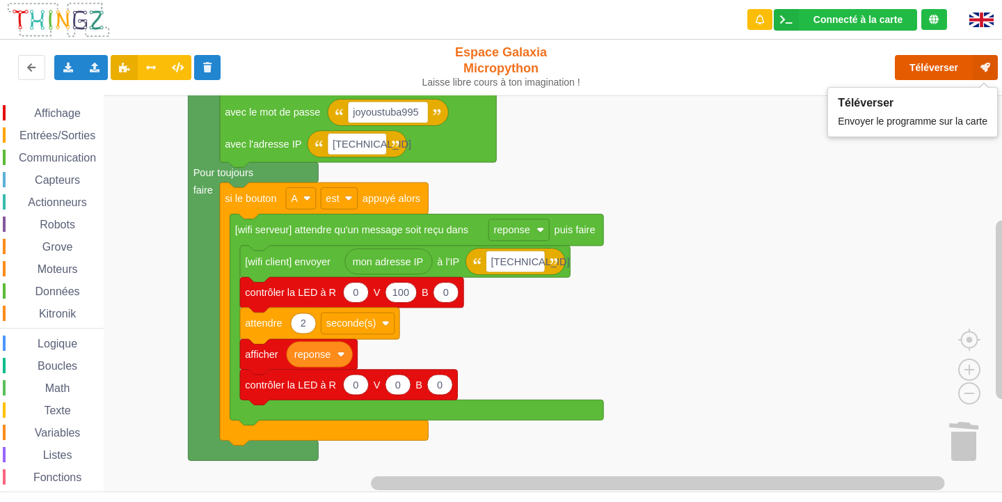
click at [927, 75] on button "Téléverser" at bounding box center [946, 67] width 103 height 25
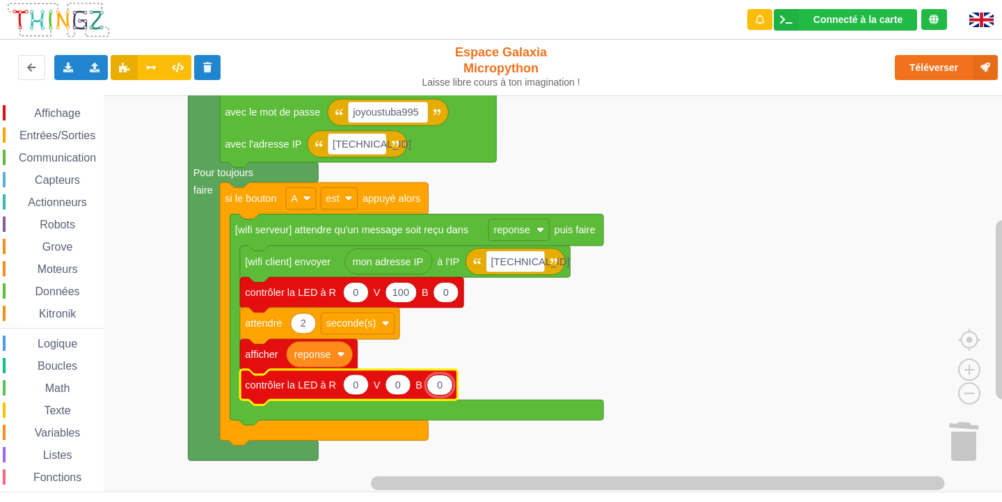
click at [439, 388] on input "0" at bounding box center [440, 385] width 26 height 21
click at [584, 347] on rect "Espace de travail de Blocky" at bounding box center [506, 293] width 1012 height 397
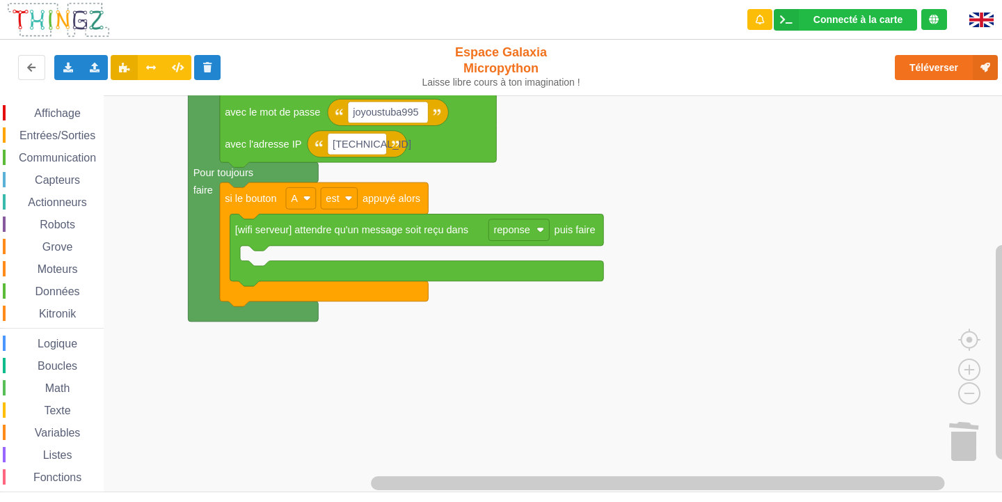
click at [52, 108] on span "Affichage" at bounding box center [57, 113] width 50 height 12
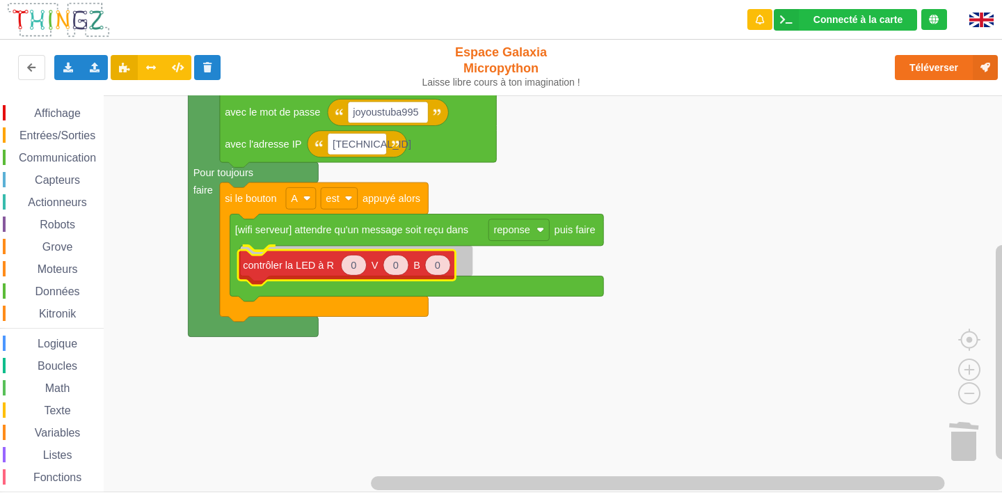
click at [260, 269] on div "Affichage Entrées/Sorties Communication Capteurs Actionneurs Robots Grove Moteu…" at bounding box center [506, 293] width 1012 height 397
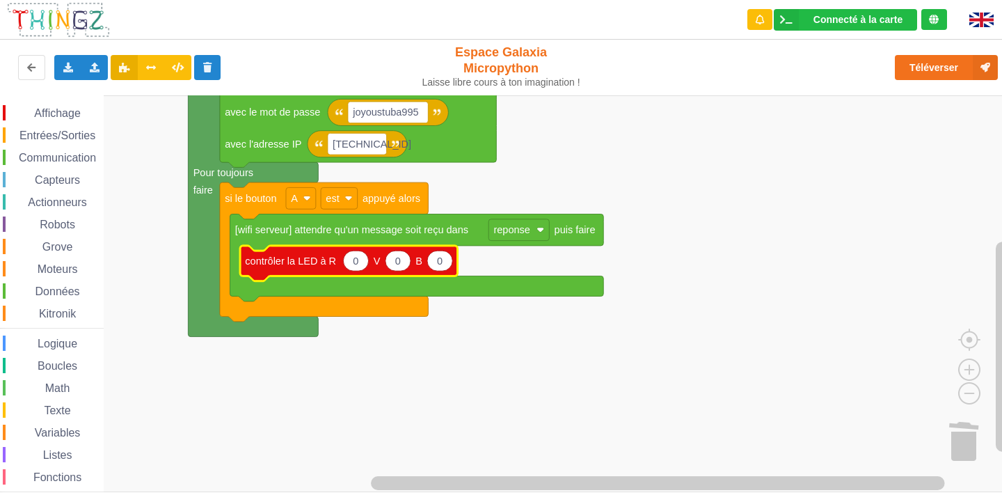
click at [353, 267] on text "0" at bounding box center [356, 260] width 6 height 11
type input "100"
click at [64, 118] on span "Affichage" at bounding box center [57, 113] width 50 height 12
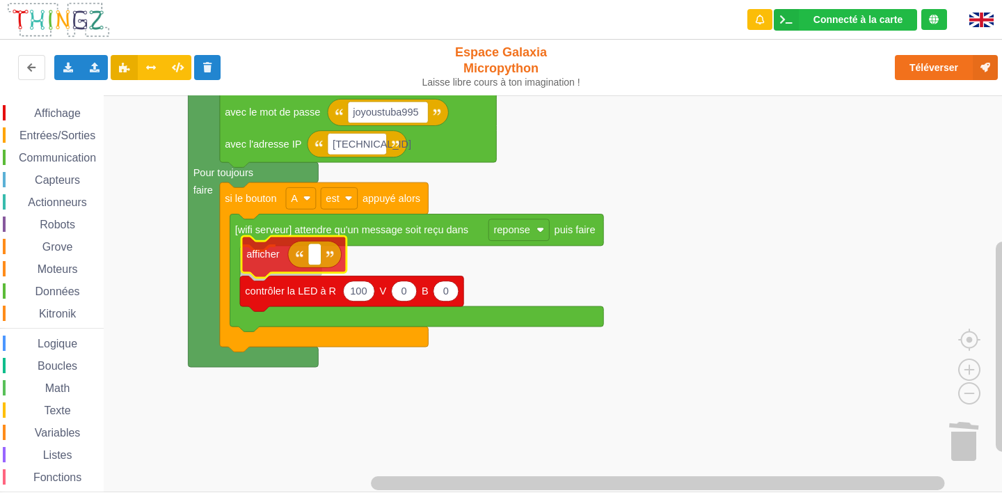
click at [270, 258] on div "Affichage Entrées/Sorties Communication Capteurs Actionneurs Robots Grove Moteu…" at bounding box center [506, 293] width 1012 height 397
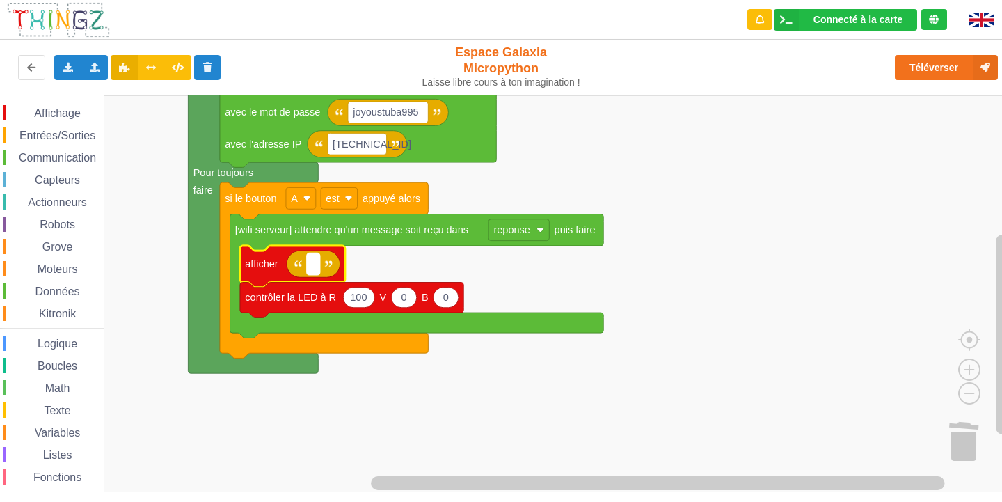
click at [312, 265] on text "Espace de travail de Blocky" at bounding box center [313, 263] width 3 height 11
type input "R"
type input "reponse"
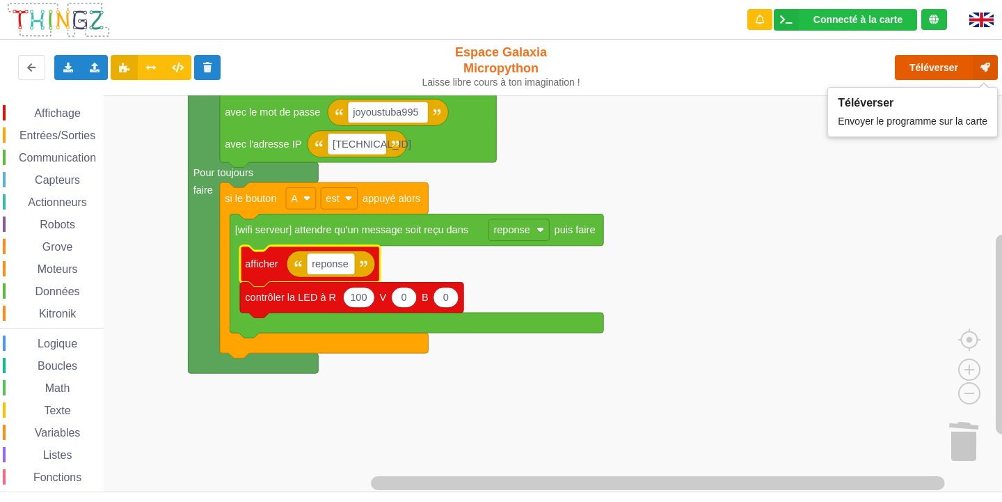
click at [913, 63] on button "Téléverser" at bounding box center [946, 67] width 103 height 25
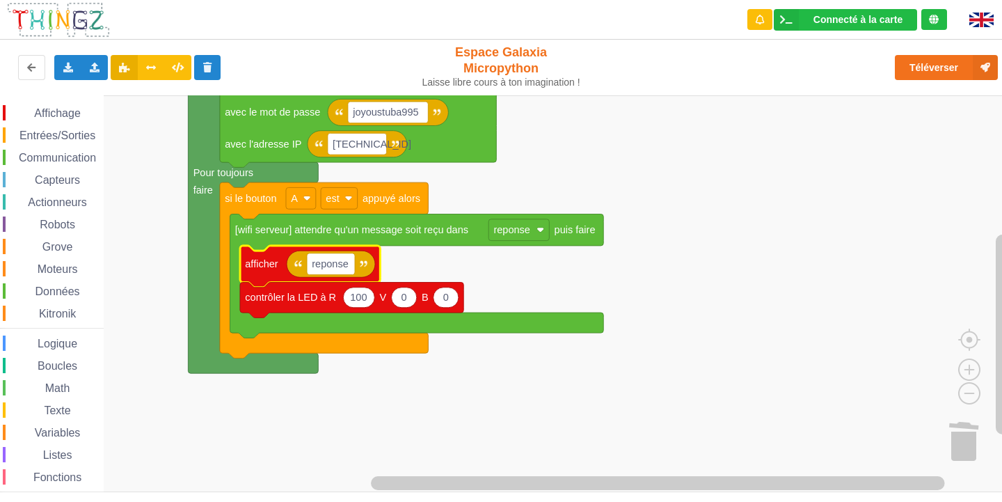
click at [264, 265] on text "afficher" at bounding box center [261, 263] width 33 height 11
click at [61, 154] on span "Communication" at bounding box center [57, 158] width 81 height 12
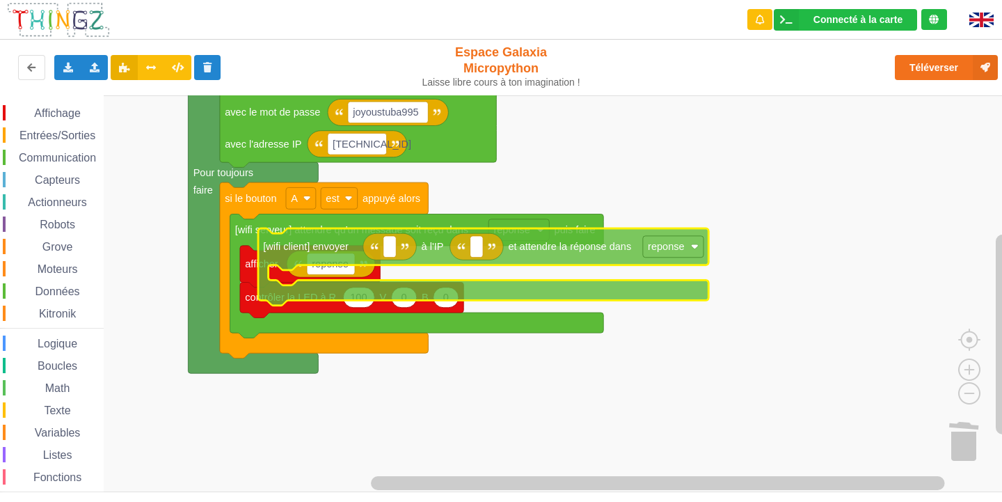
click at [317, 279] on div "Affichage Entrées/Sorties Communication Capteurs Actionneurs Robots Grove Moteu…" at bounding box center [506, 293] width 1012 height 397
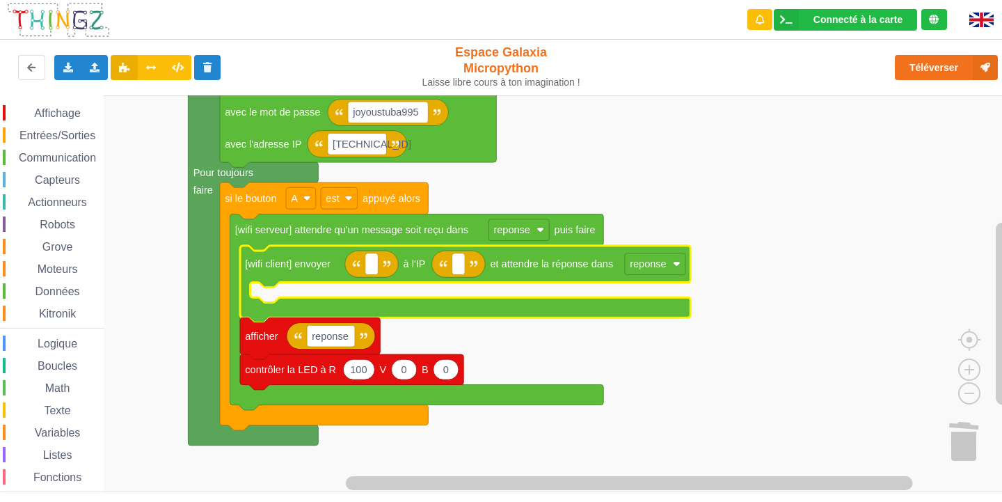
click at [56, 159] on span "Communication" at bounding box center [57, 158] width 81 height 12
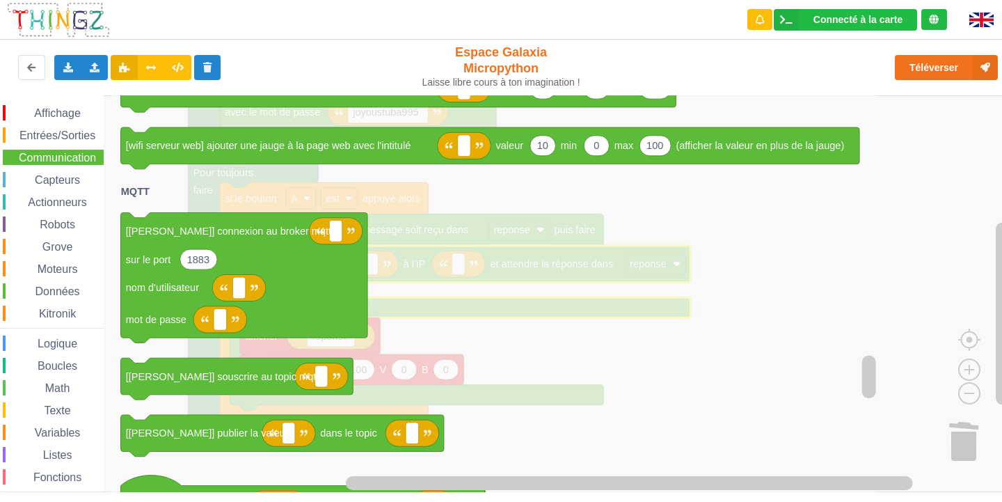
click at [54, 102] on div "Affichage Entrées/Sorties Communication Capteurs Actionneurs Robots Grove Moteu…" at bounding box center [52, 311] width 104 height 433
click at [65, 158] on span "Communication" at bounding box center [57, 158] width 81 height 12
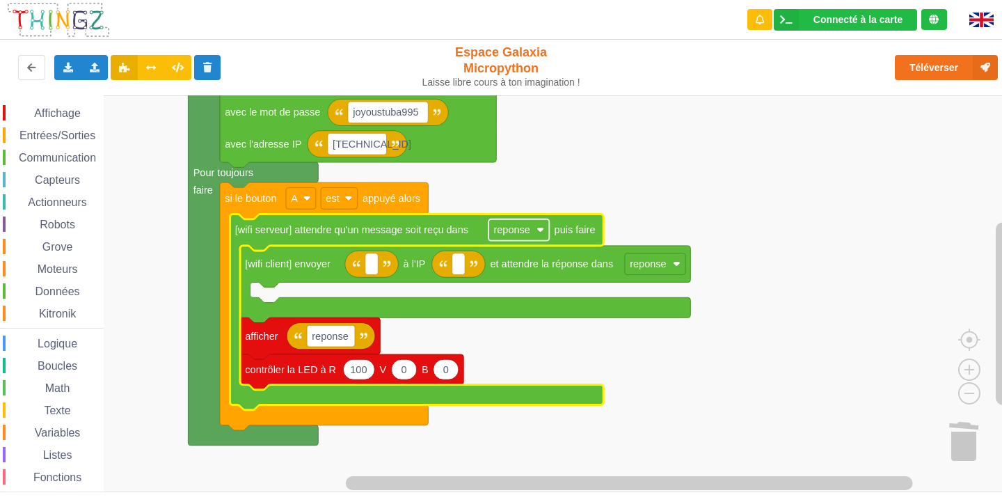
click at [512, 226] on text "reponse" at bounding box center [512, 229] width 36 height 11
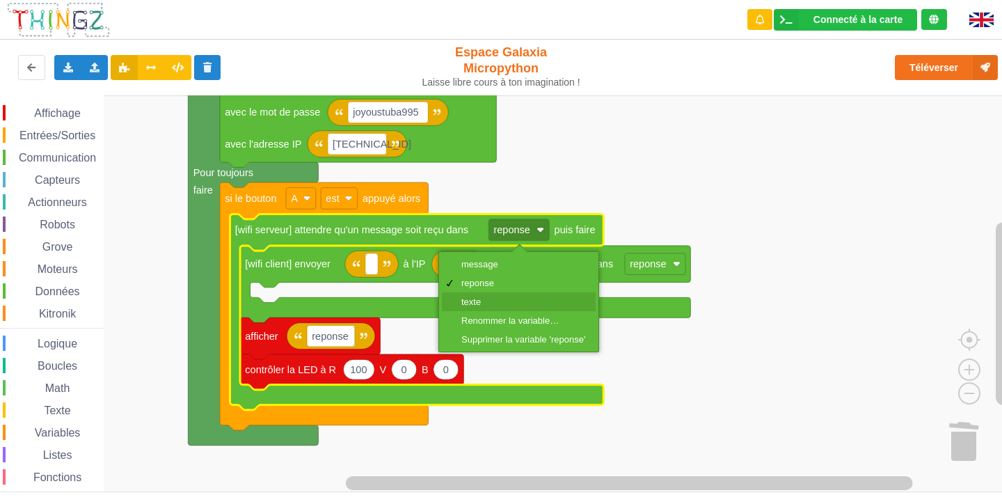
click at [482, 301] on div "texte" at bounding box center [524, 302] width 124 height 10
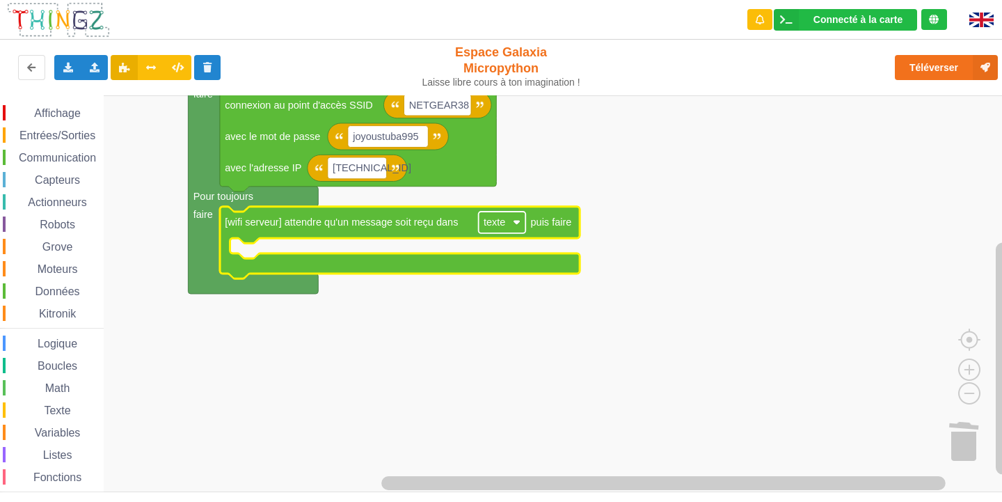
click at [509, 221] on rect "Espace de travail de Blocky" at bounding box center [502, 223] width 47 height 22
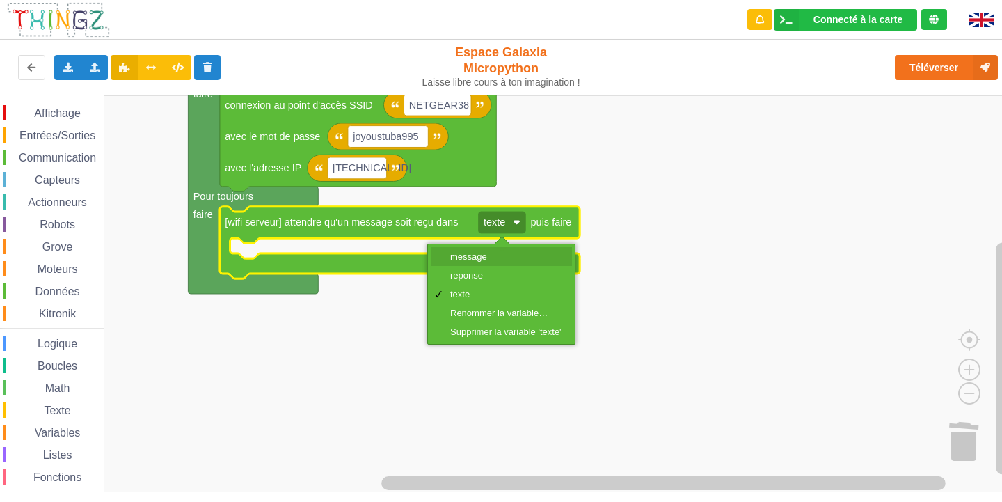
click at [466, 256] on div "message" at bounding box center [505, 256] width 111 height 10
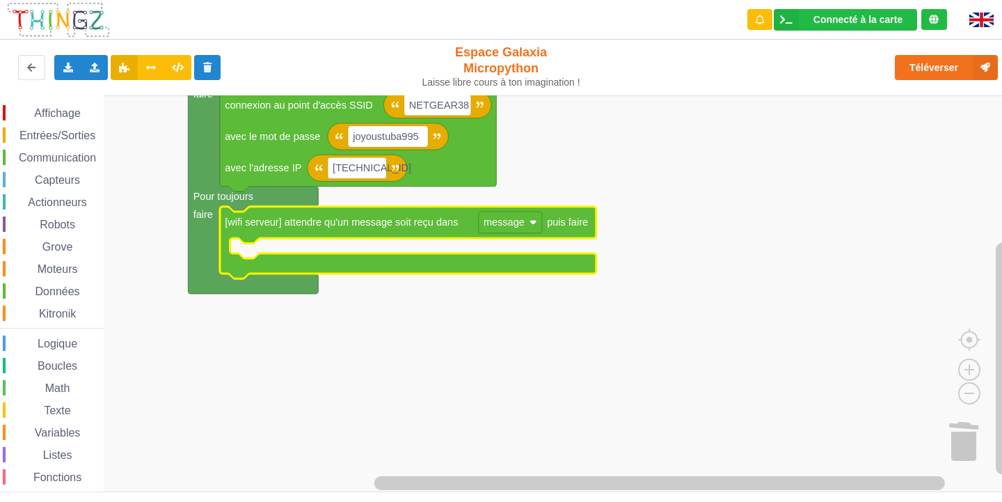
drag, startPoint x: 61, startPoint y: 121, endPoint x: 71, endPoint y: 124, distance: 10.8
click at [61, 121] on div "Affichage Entrées/Sorties Communication Capteurs Actionneurs Robots Grove Moteu…" at bounding box center [52, 313] width 104 height 417
click at [68, 109] on span "Affichage" at bounding box center [57, 113] width 50 height 12
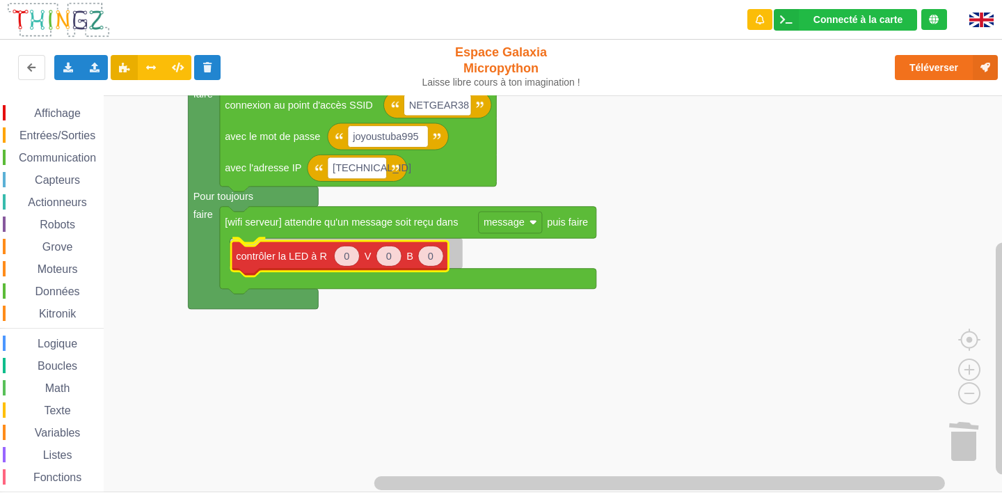
click at [290, 264] on div "Affichage Entrées/Sorties Communication Capteurs Actionneurs Robots Grove Moteu…" at bounding box center [506, 293] width 1012 height 397
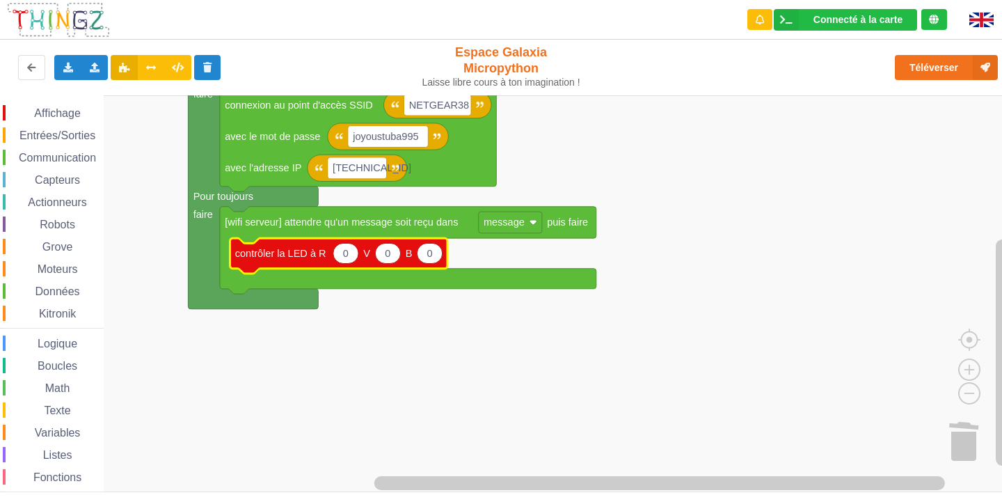
click at [391, 254] on icon "Espace de travail de Blocky" at bounding box center [387, 253] width 25 height 20
type input "100"
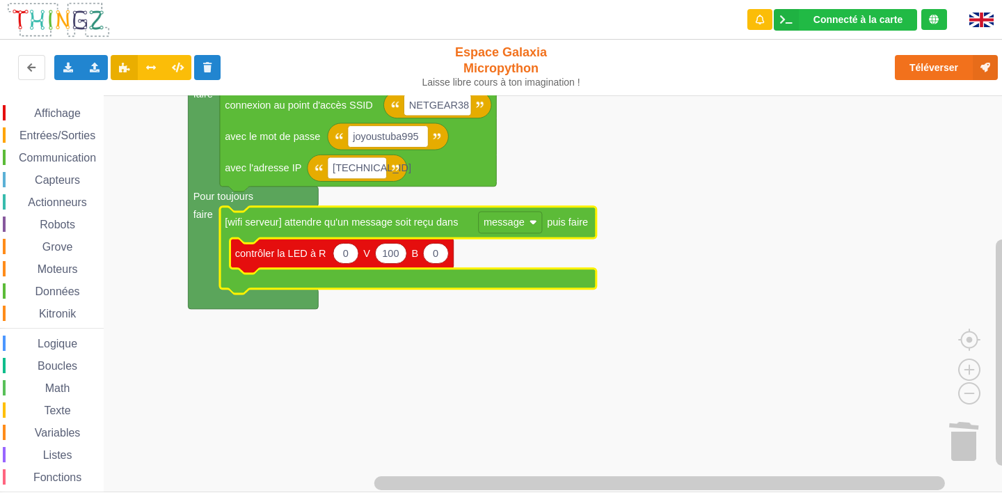
click at [500, 282] on icon "Espace de travail de Blocky" at bounding box center [408, 250] width 377 height 87
click at [491, 432] on rect "Espace de travail de Blocky" at bounding box center [506, 293] width 1012 height 397
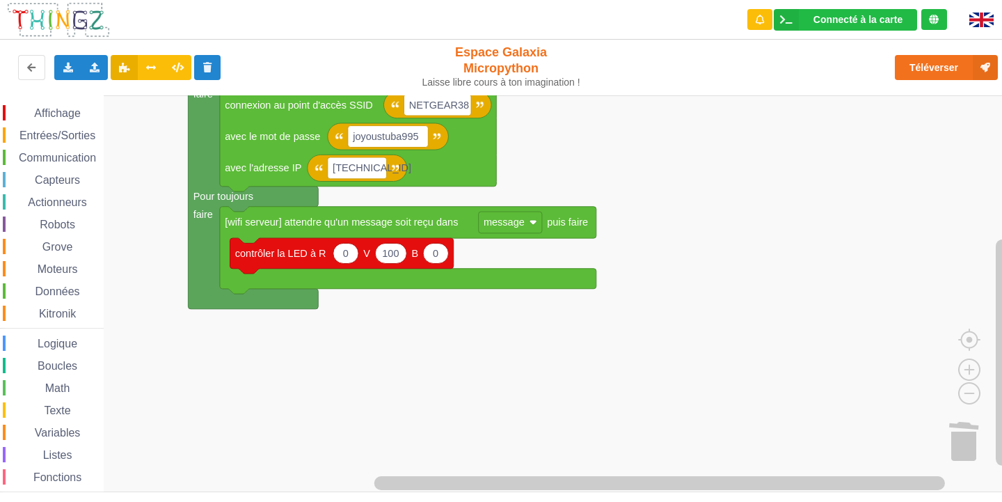
click at [43, 134] on span "Entrées/Sorties" at bounding box center [57, 135] width 80 height 12
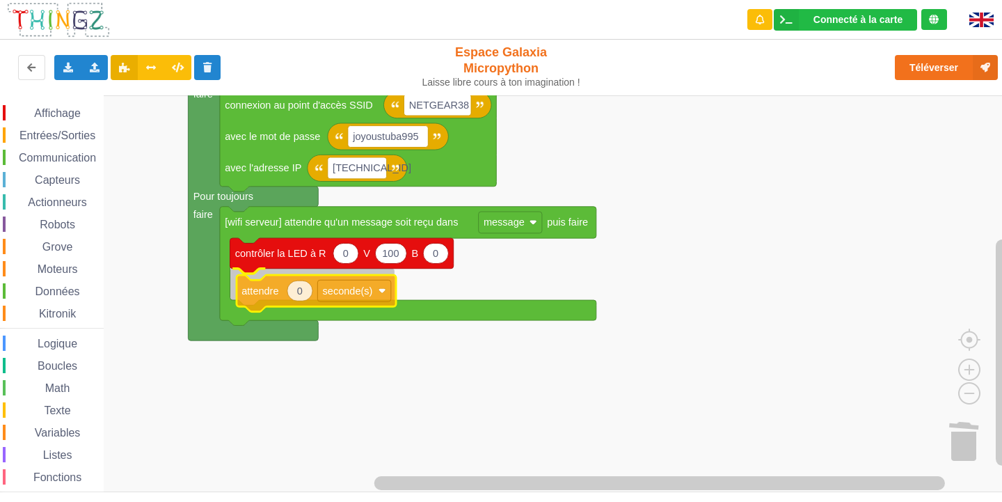
click at [263, 293] on div "Affichage Entrées/Sorties Communication Capteurs Actionneurs Robots Grove Moteu…" at bounding box center [506, 293] width 1012 height 397
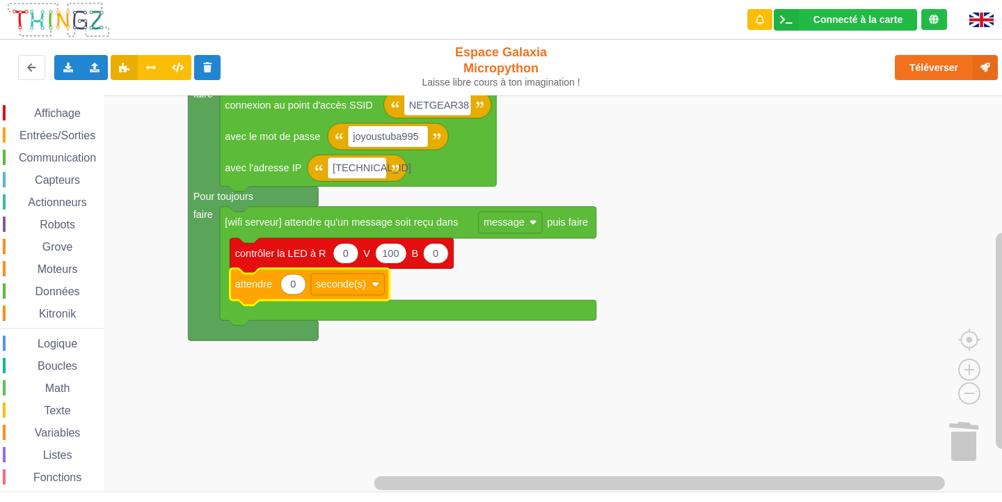
click at [293, 283] on text "0" at bounding box center [293, 283] width 6 height 11
type input "2"
click at [347, 349] on rect "Espace de travail de Blocky" at bounding box center [506, 293] width 1012 height 397
click at [54, 117] on span "Affichage" at bounding box center [57, 113] width 50 height 12
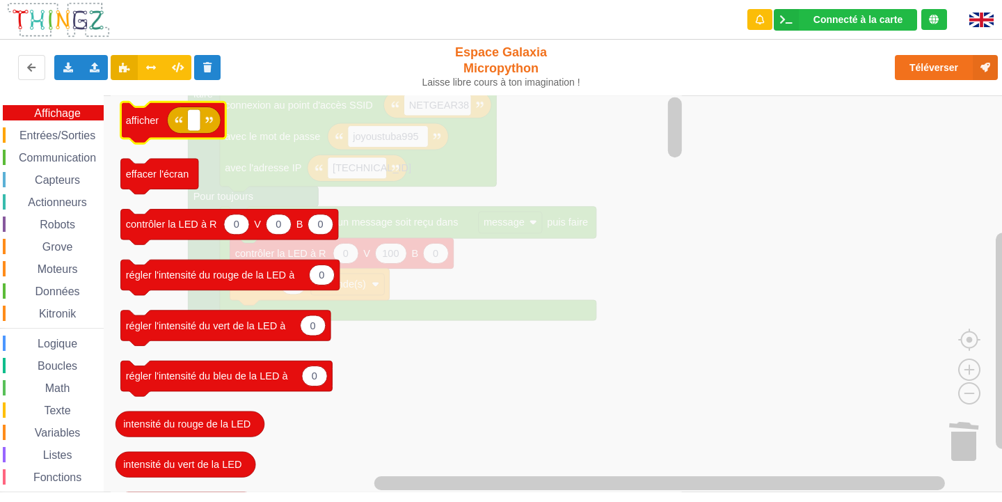
click at [146, 122] on div "Affichage Entrées/Sorties Communication Capteurs Actionneurs Robots Grove Moteu…" at bounding box center [506, 293] width 1012 height 397
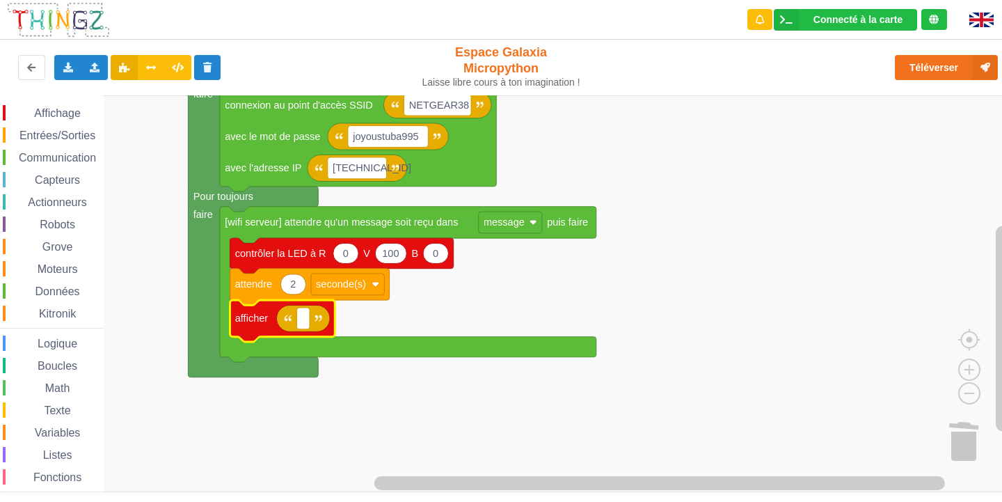
click at [49, 138] on span "Entrées/Sorties" at bounding box center [57, 135] width 80 height 12
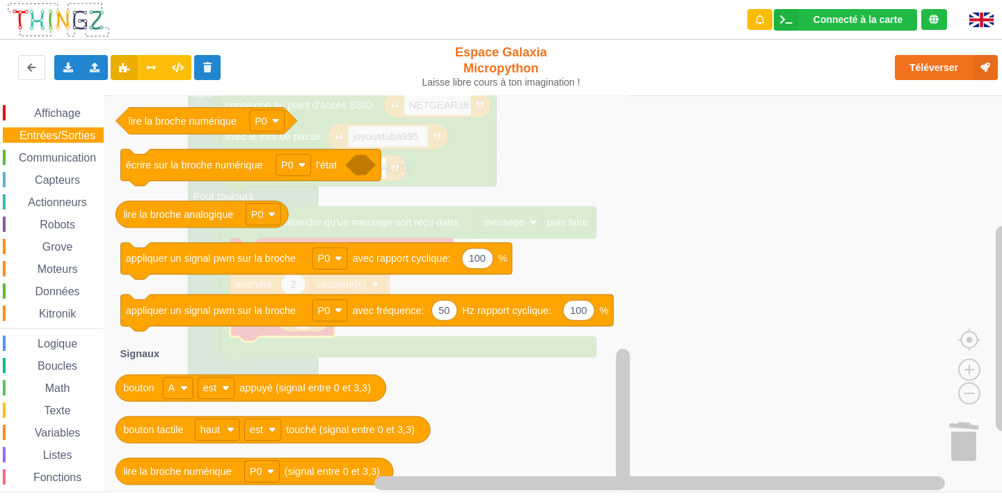
click at [54, 431] on span "Variables" at bounding box center [58, 433] width 50 height 12
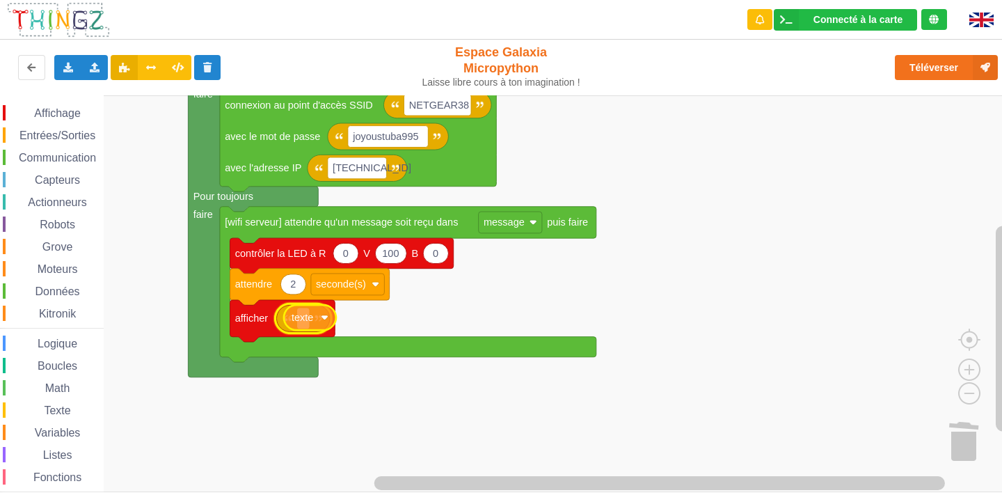
click at [306, 322] on div "Affichage Entrées/Sorties Communication Capteurs Actionneurs Robots Grove Moteu…" at bounding box center [506, 293] width 1012 height 397
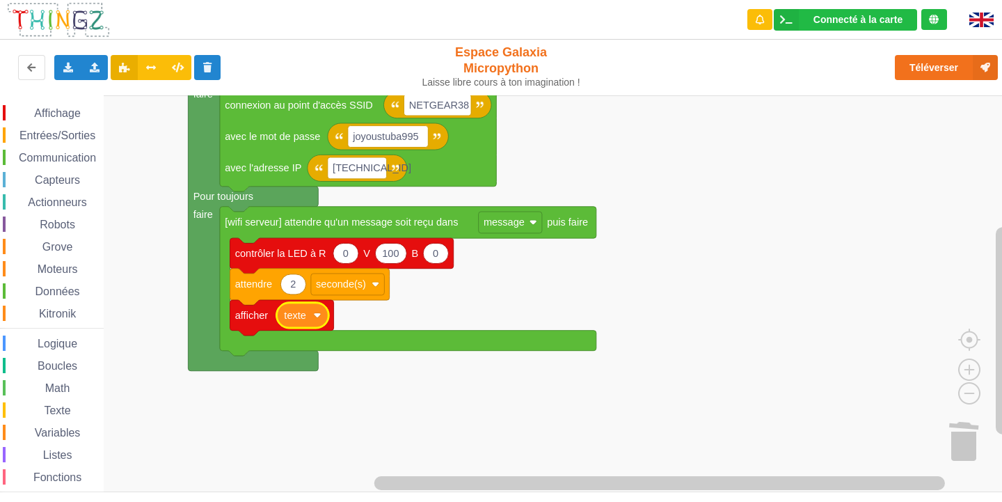
click at [67, 123] on div "Affichage Entrées/Sorties Communication Capteurs Actionneurs Robots Grove Moteu…" at bounding box center [52, 313] width 104 height 417
click at [82, 117] on span "Affichage" at bounding box center [57, 113] width 50 height 12
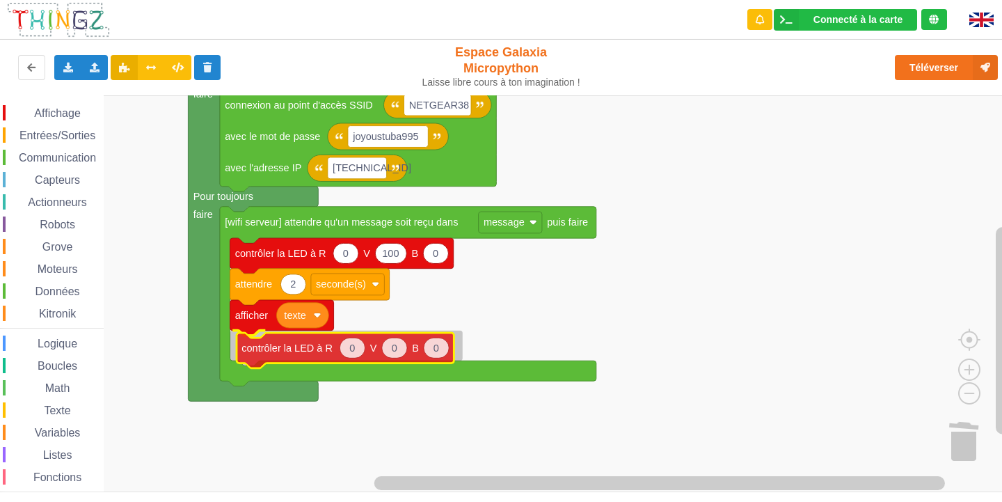
click at [278, 360] on div "Affichage Entrées/Sorties Communication Capteurs Actionneurs Robots Grove Moteu…" at bounding box center [506, 293] width 1012 height 397
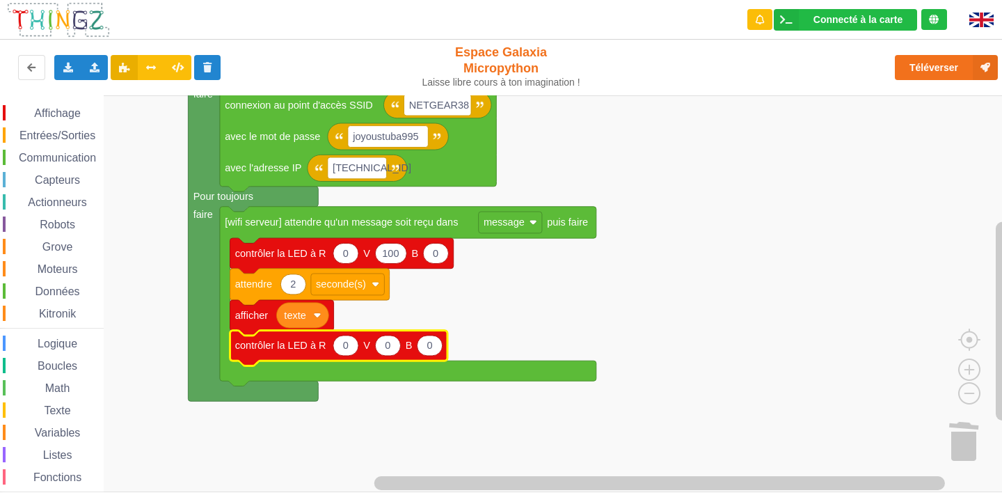
click at [46, 157] on span "Communication" at bounding box center [57, 158] width 81 height 12
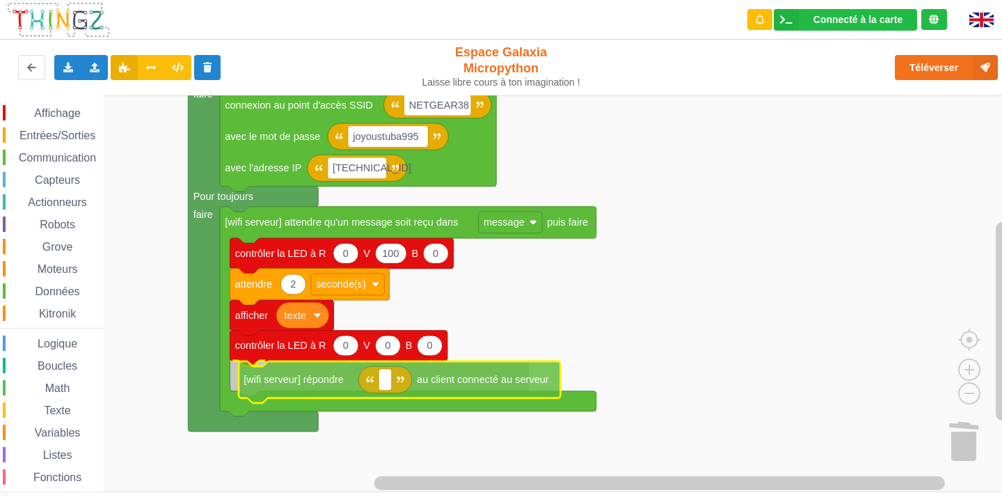
click at [309, 383] on div "Affichage Entrées/Sorties Communication Capteurs Actionneurs Robots Grove Moteu…" at bounding box center [506, 293] width 1012 height 397
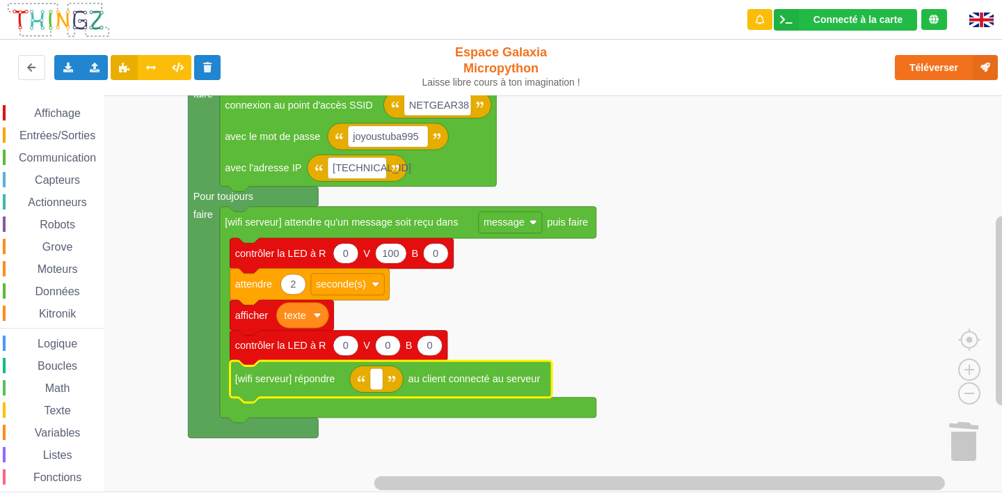
click at [640, 290] on rect "Espace de travail de Blocky" at bounding box center [506, 293] width 1012 height 397
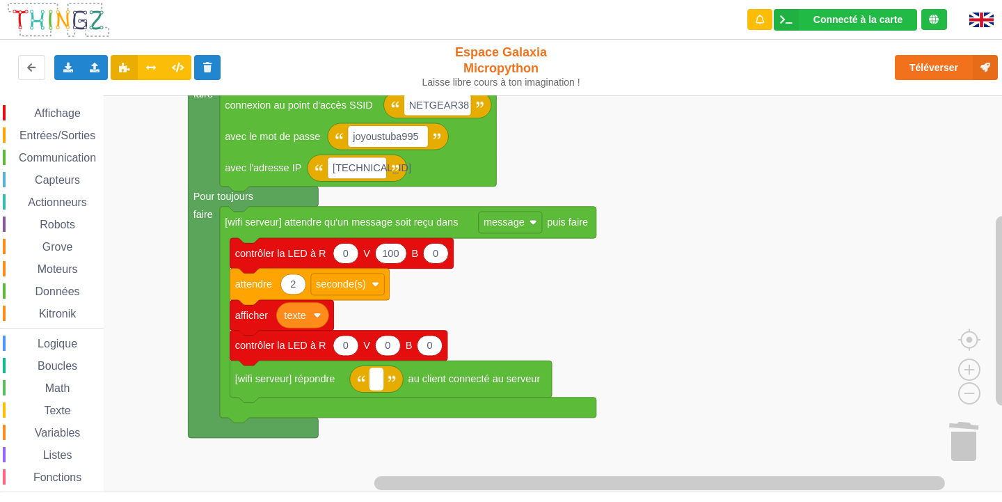
click at [374, 375] on rect "Espace de travail de Blocky" at bounding box center [376, 379] width 13 height 22
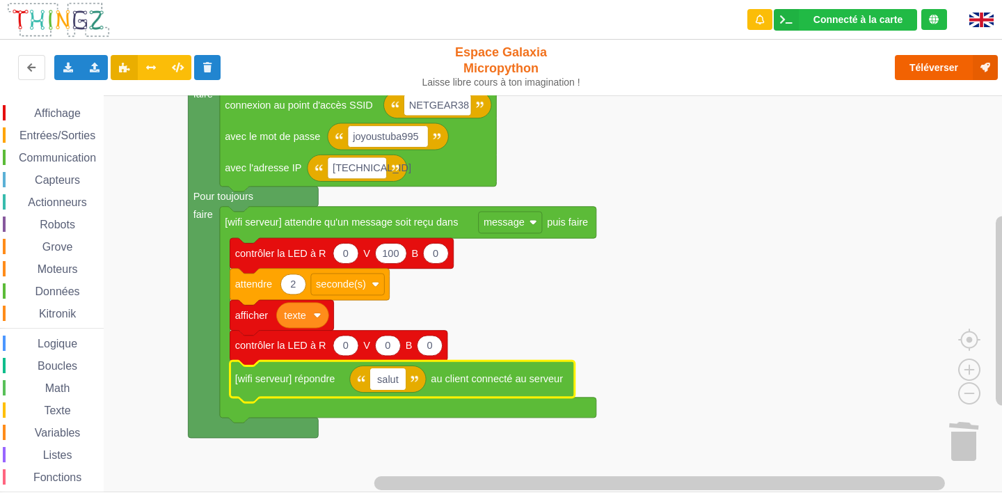
type input "salut"
click at [918, 64] on button "Téléverser" at bounding box center [946, 67] width 103 height 25
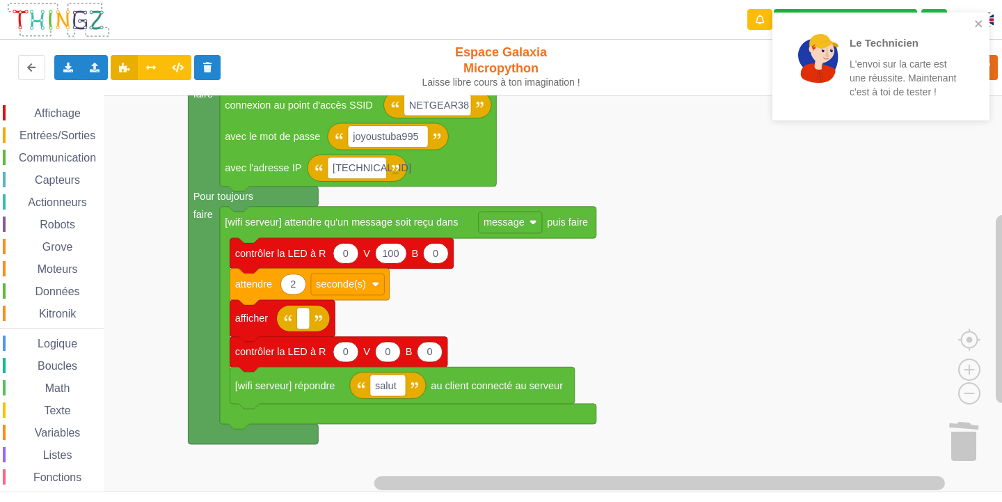
click at [67, 427] on span "Variables" at bounding box center [58, 433] width 50 height 12
click at [281, 326] on div "Affichage Entrées/Sorties Communication Capteurs Actionneurs Robots Grove Moteu…" at bounding box center [506, 293] width 1012 height 397
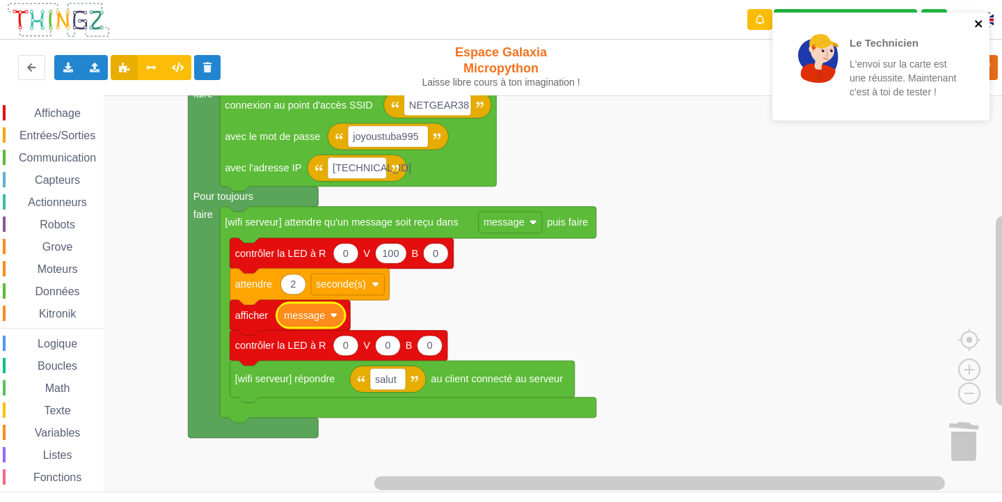
click at [975, 24] on icon "close" at bounding box center [980, 23] width 10 height 11
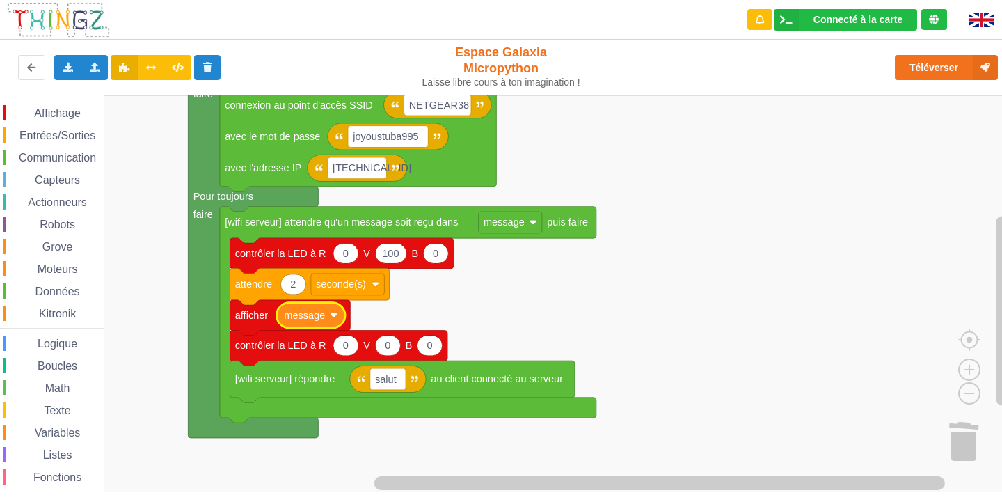
click at [937, 68] on div "Le Technicien L'envoi sur la carte est une réussite. Maintenant c'est à toi de …" at bounding box center [881, 71] width 223 height 123
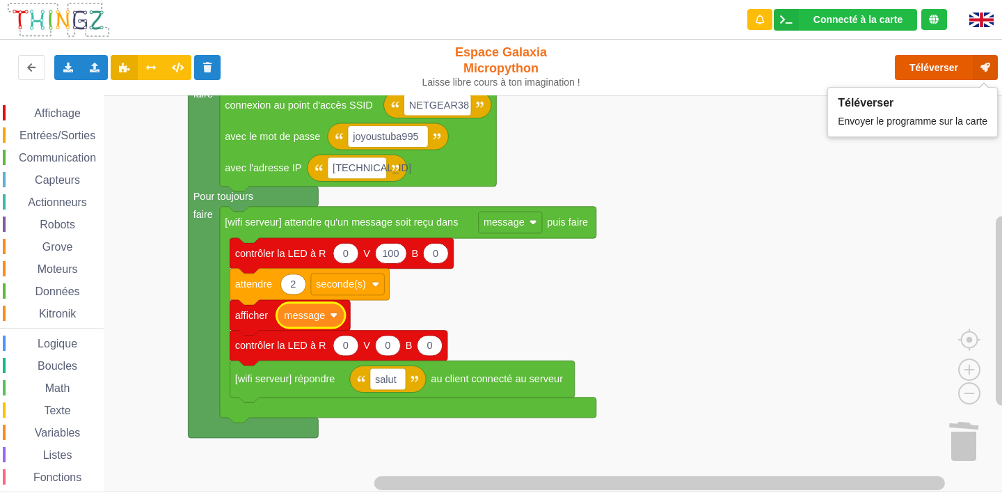
click at [937, 68] on button "Téléverser" at bounding box center [946, 67] width 103 height 25
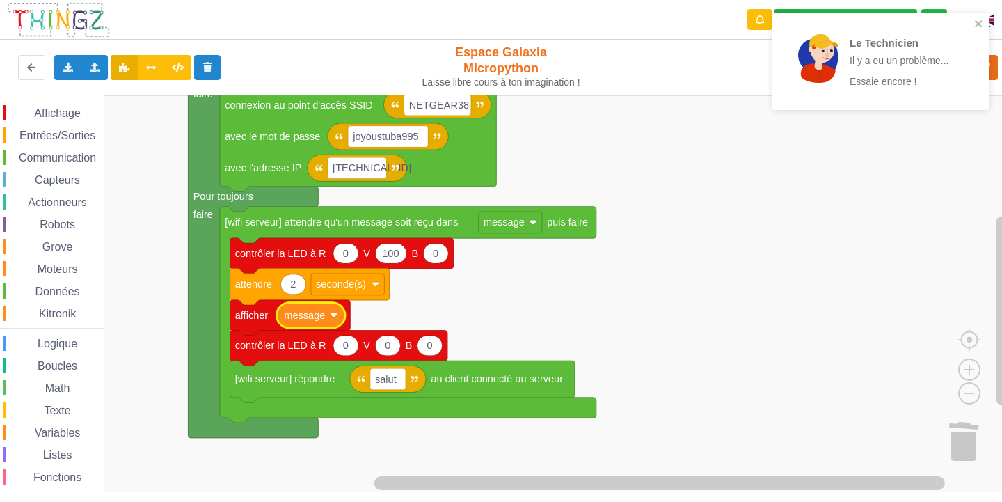
click at [897, 68] on div "Le Technicien Il y a eu un problème... Essaie encore !" at bounding box center [904, 61] width 109 height 54
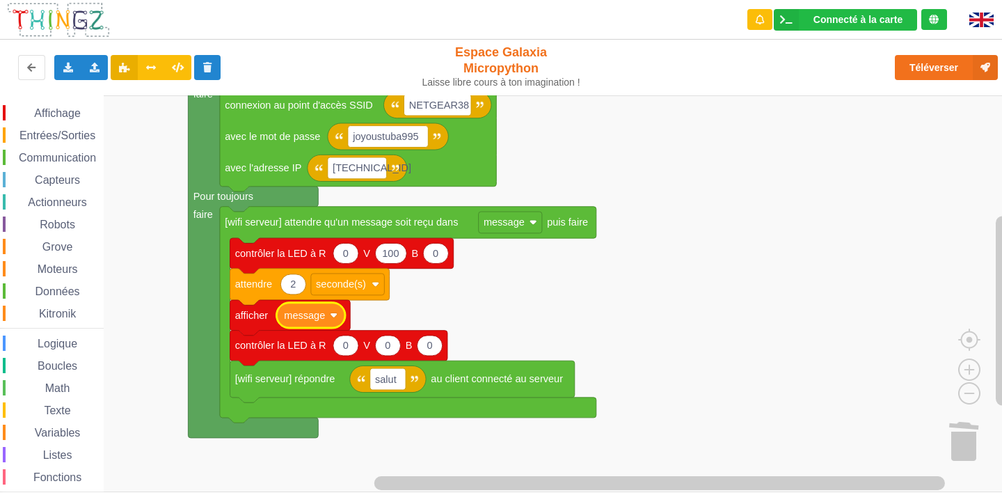
click at [897, 68] on div "Le Technicien Il y a eu un problème... Essaie encore !" at bounding box center [881, 66] width 223 height 113
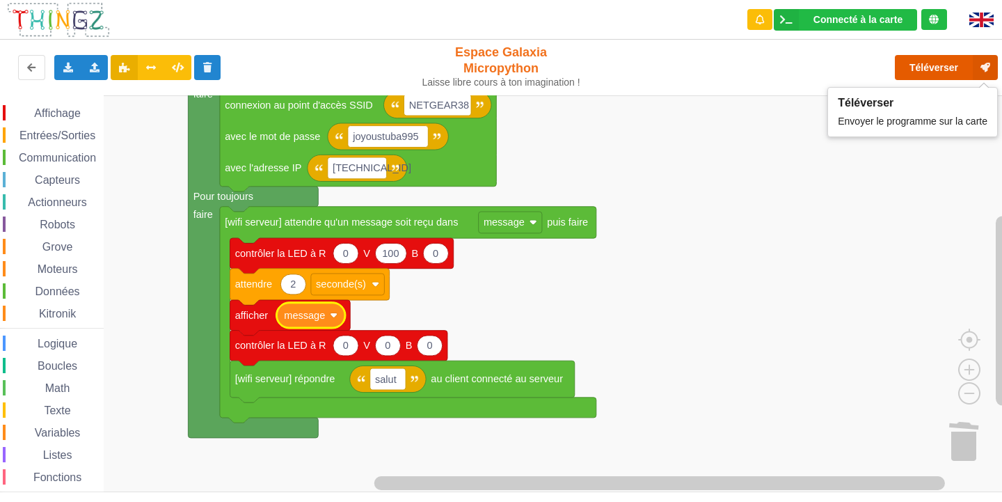
click at [920, 68] on button "Téléverser" at bounding box center [946, 67] width 103 height 25
click at [915, 60] on button "Téléverser" at bounding box center [946, 67] width 103 height 25
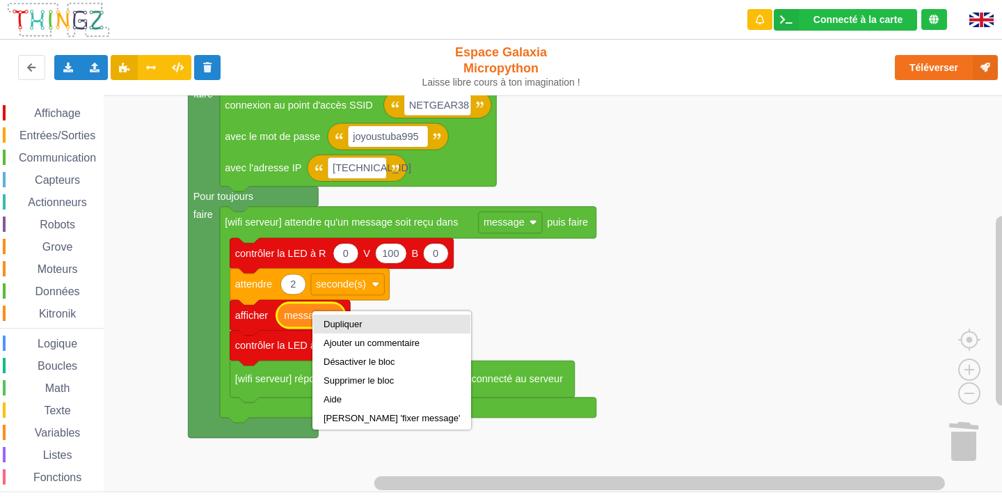
click at [343, 316] on div "Dupliquer" at bounding box center [391, 324] width 157 height 19
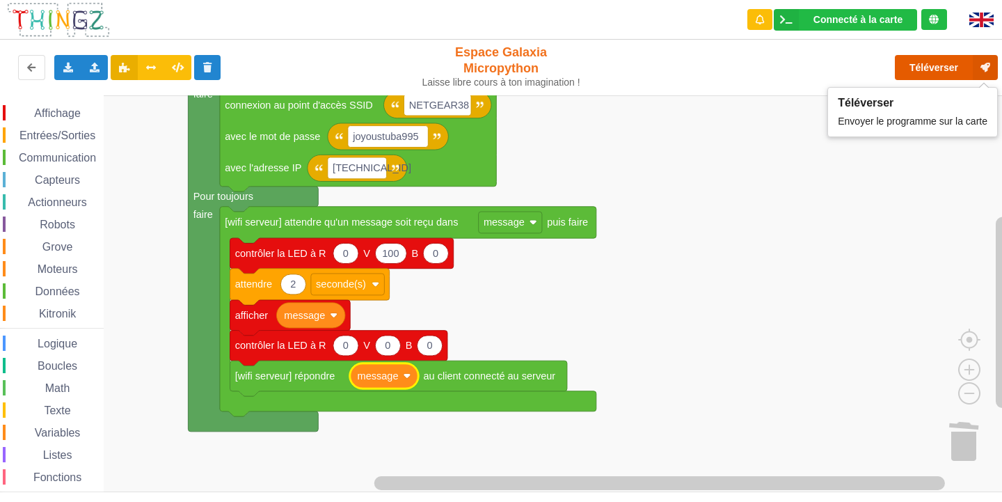
click at [944, 70] on button "Téléverser" at bounding box center [946, 67] width 103 height 25
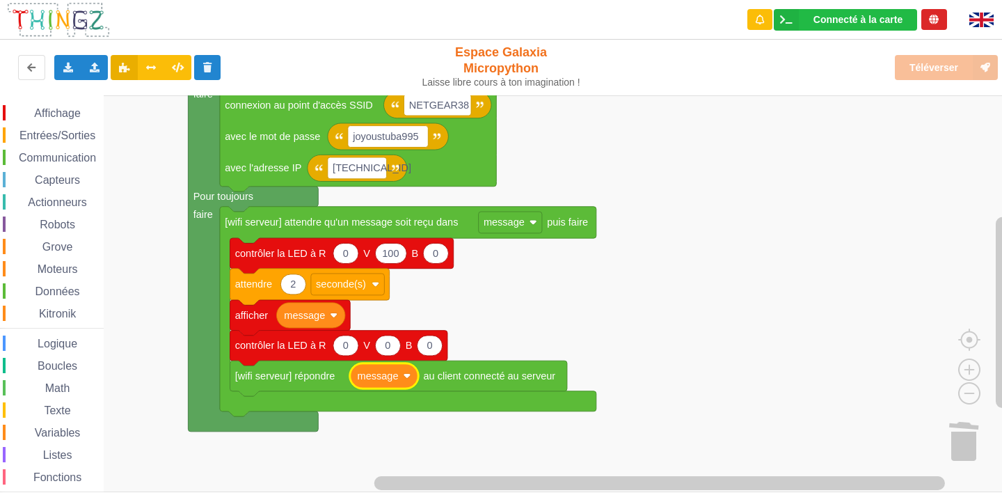
click at [962, 63] on div "Téléverser" at bounding box center [803, 67] width 412 height 45
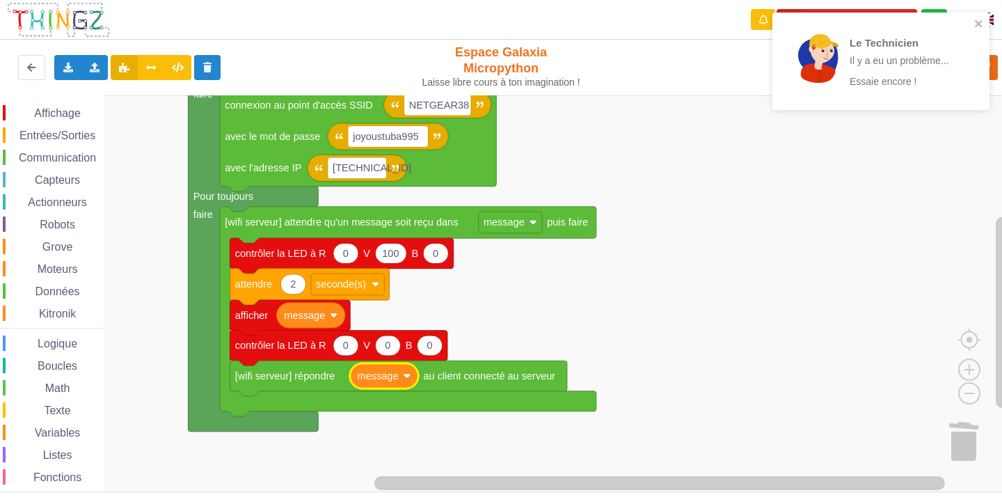
click at [815, 63] on div at bounding box center [818, 58] width 49 height 49
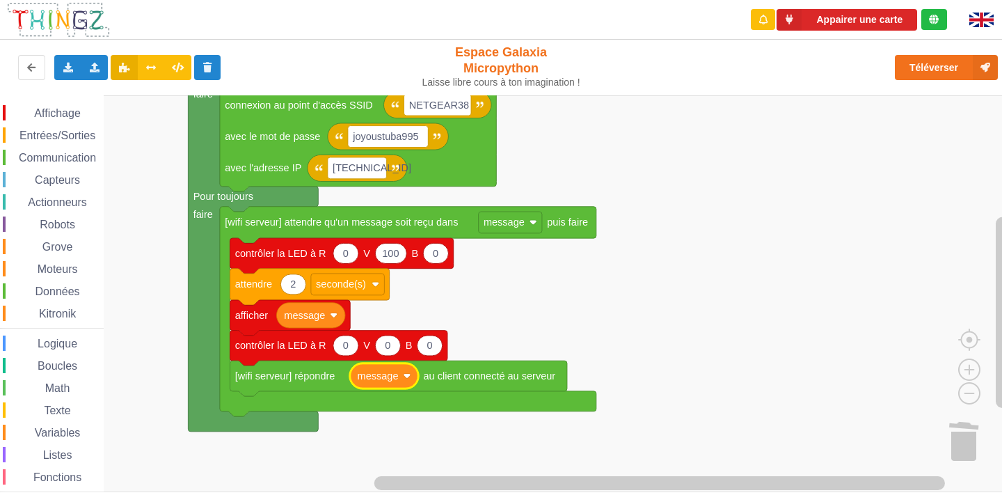
click at [927, 15] on div "Le Technicien Il y a eu un problème... Essaie encore !" at bounding box center [881, 13] width 223 height 6
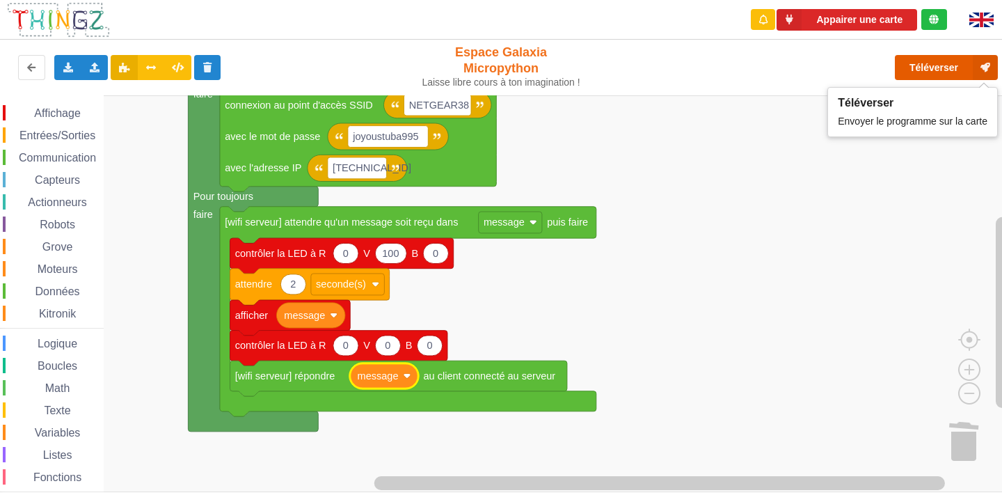
click at [927, 69] on button "Téléverser" at bounding box center [946, 67] width 103 height 25
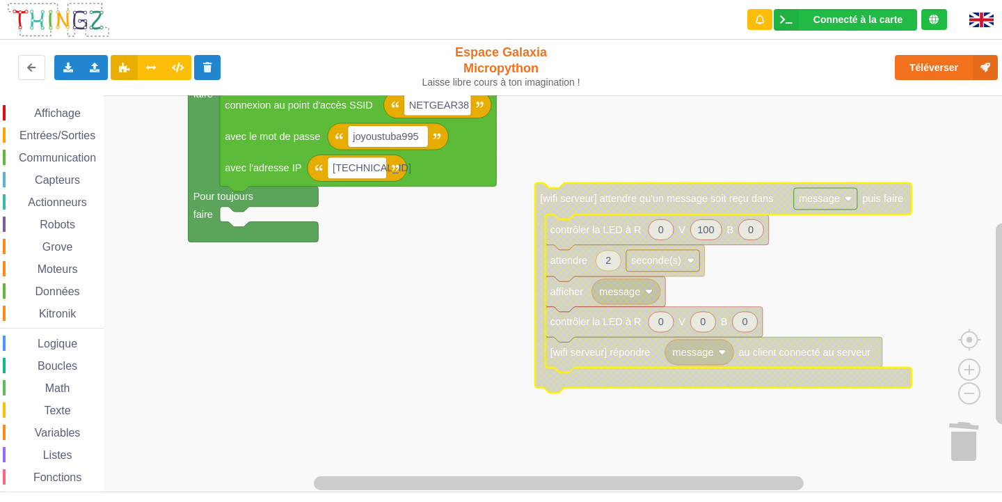
click at [71, 153] on span "Communication" at bounding box center [57, 158] width 81 height 12
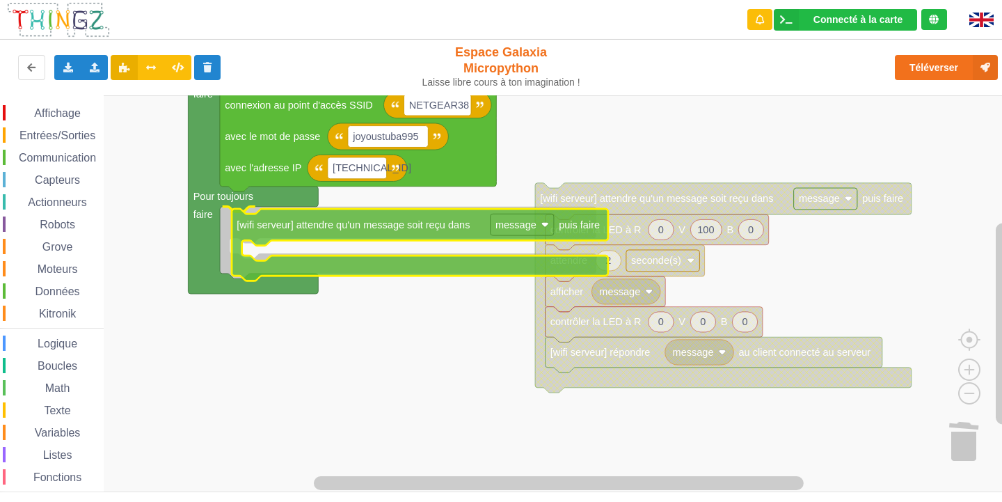
click at [300, 229] on div "Affichage Entrées/Sorties Communication Capteurs Actionneurs Robots Grove Moteu…" at bounding box center [506, 293] width 1012 height 397
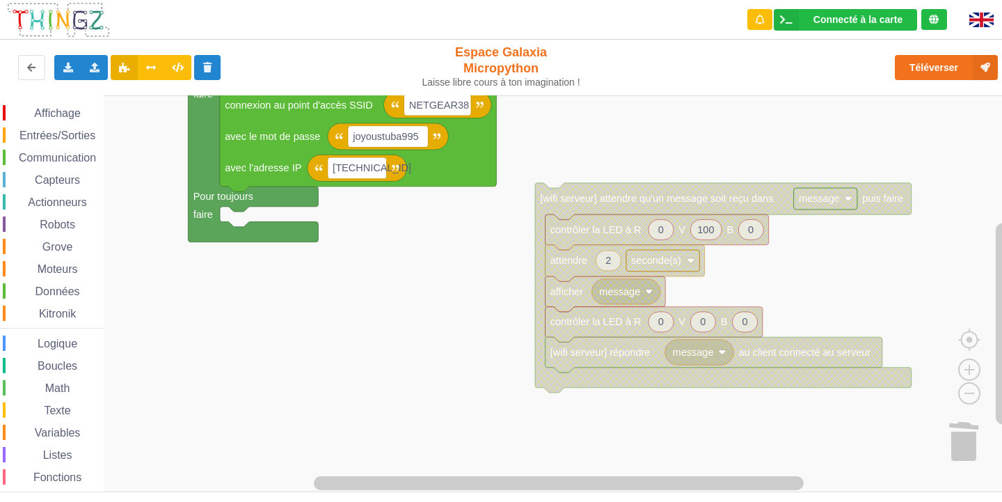
click at [61, 126] on div "Affichage Entrées/Sorties Communication Capteurs Actionneurs Robots Grove Moteu…" at bounding box center [52, 313] width 104 height 417
click at [67, 140] on span "Entrées/Sorties" at bounding box center [57, 135] width 80 height 12
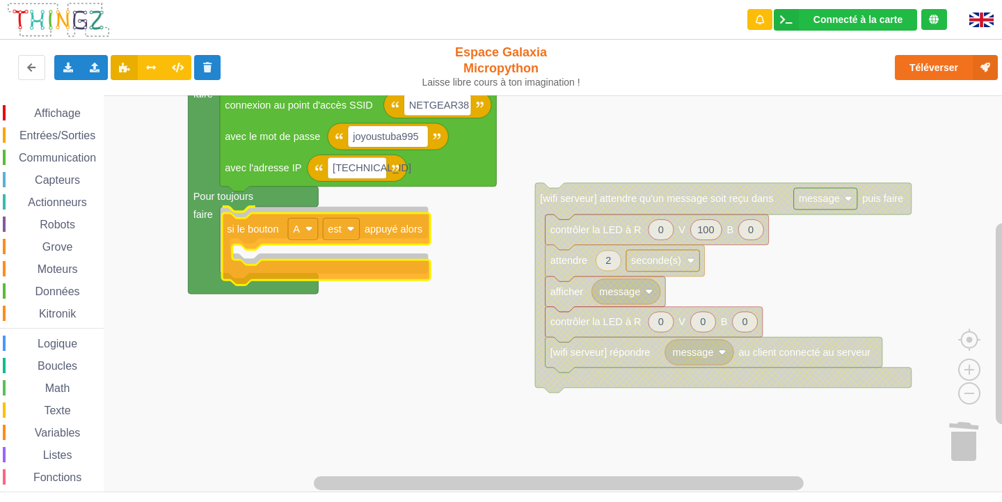
click at [265, 228] on div "Affichage Entrées/Sorties Communication Capteurs Actionneurs Robots Grove Moteu…" at bounding box center [506, 293] width 1012 height 397
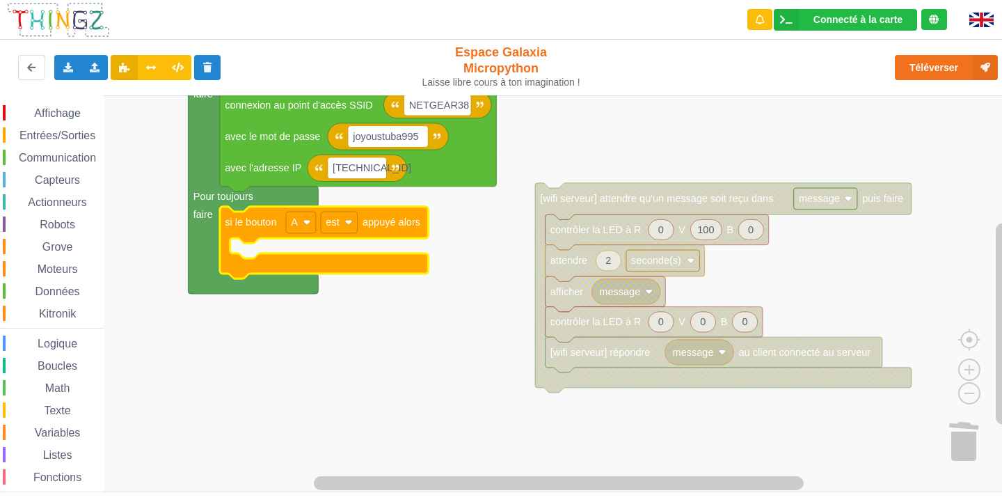
click at [80, 157] on span "Communication" at bounding box center [57, 158] width 81 height 12
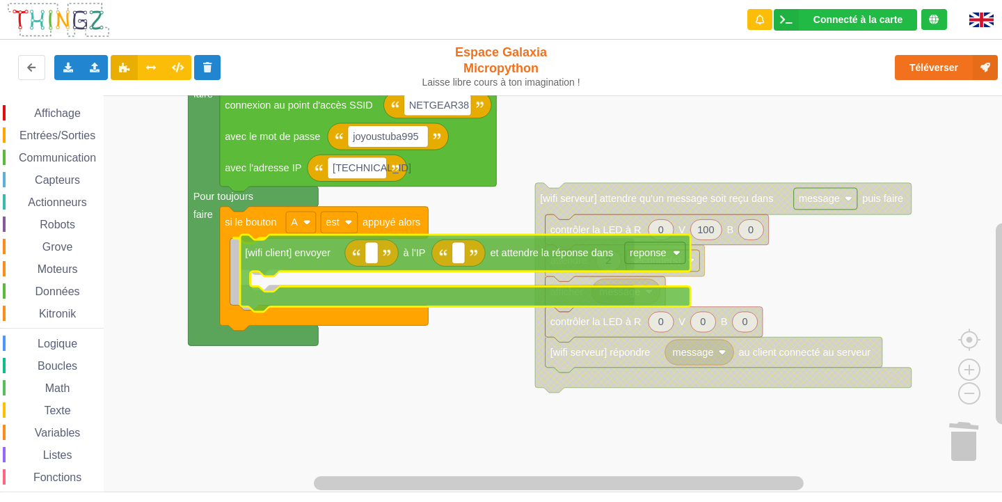
click at [280, 260] on div "Affichage Entrées/Sorties Communication Capteurs Actionneurs Robots Grove Moteu…" at bounding box center [506, 293] width 1012 height 397
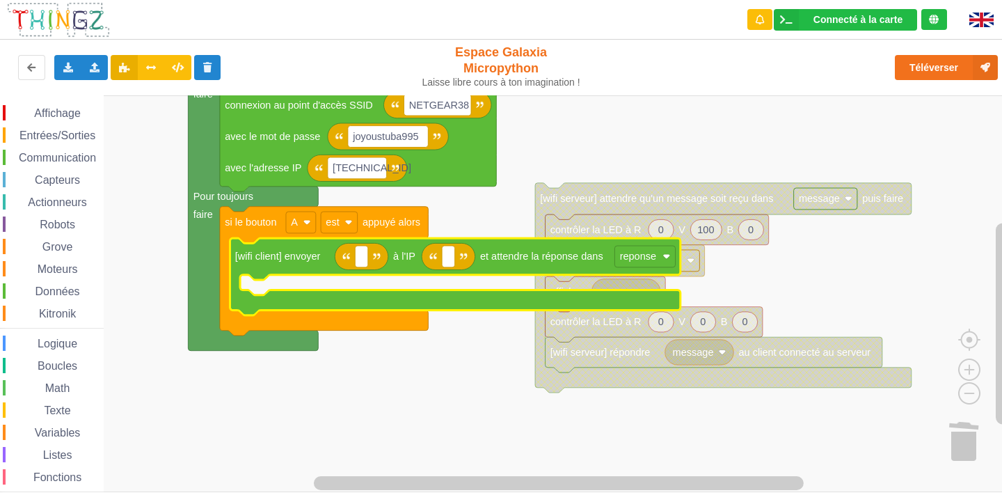
click at [370, 260] on icon "Espace de travail de Blocky" at bounding box center [362, 256] width 54 height 26
click at [364, 250] on rect "Espace de travail de Blocky" at bounding box center [361, 257] width 13 height 22
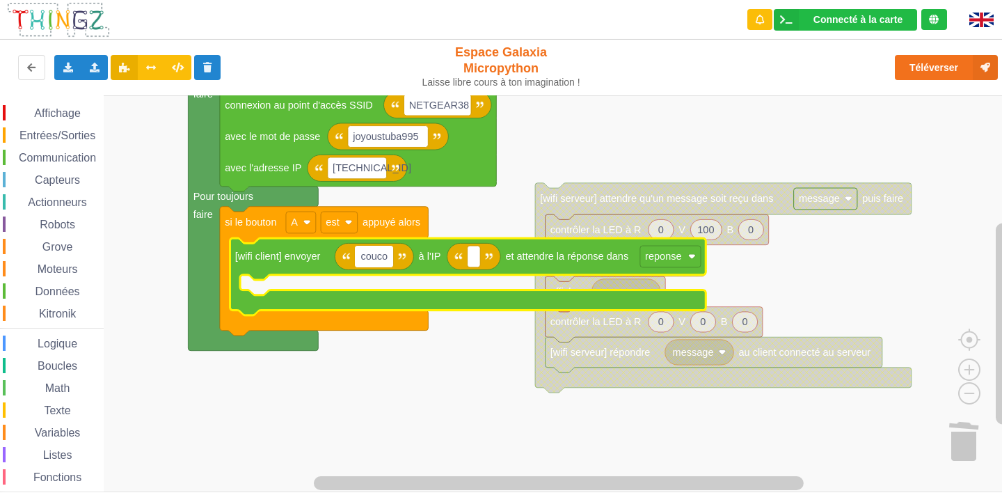
type input "coucou"
click at [485, 259] on rect "Espace de travail de Blocky" at bounding box center [479, 257] width 13 height 22
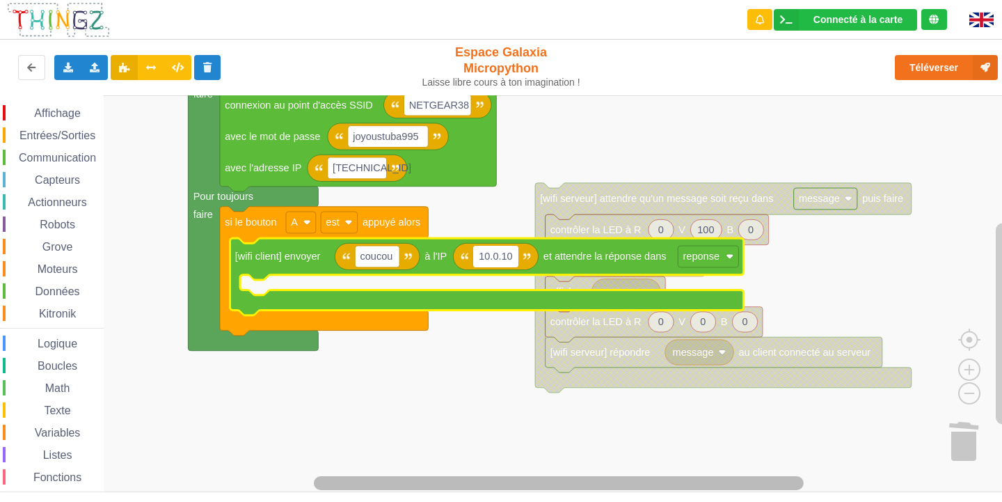
type input "10.0.103"
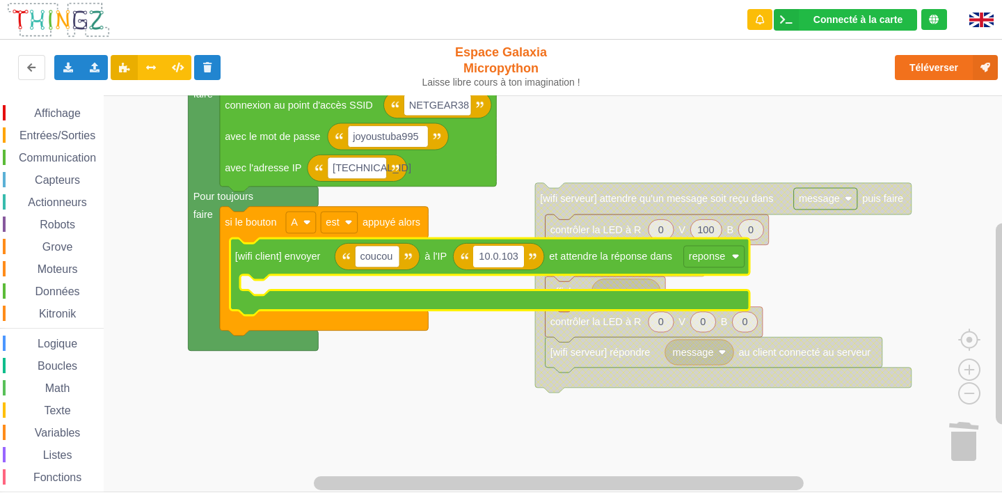
click at [606, 157] on rect "Espace de travail de Blocky" at bounding box center [506, 293] width 1012 height 397
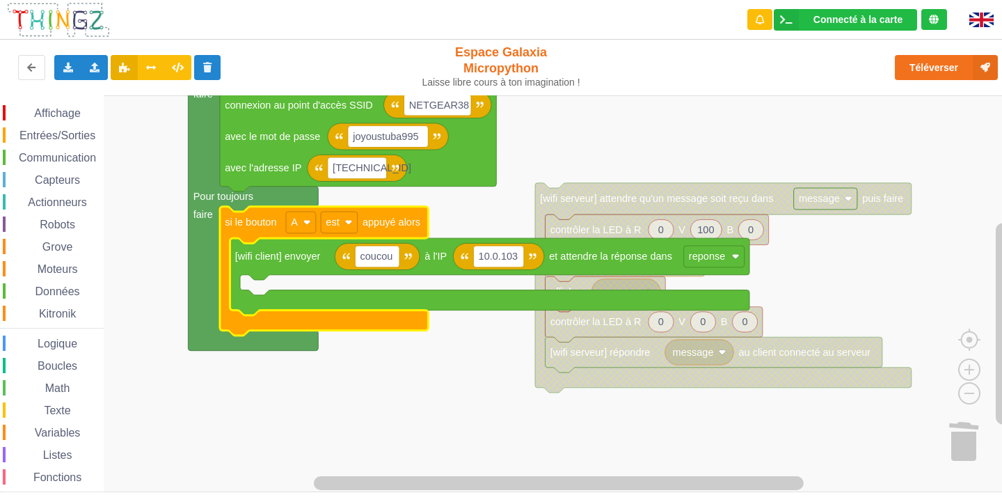
drag, startPoint x: 66, startPoint y: 118, endPoint x: 93, endPoint y: 119, distance: 26.5
click at [68, 118] on span "Affichage" at bounding box center [57, 113] width 50 height 12
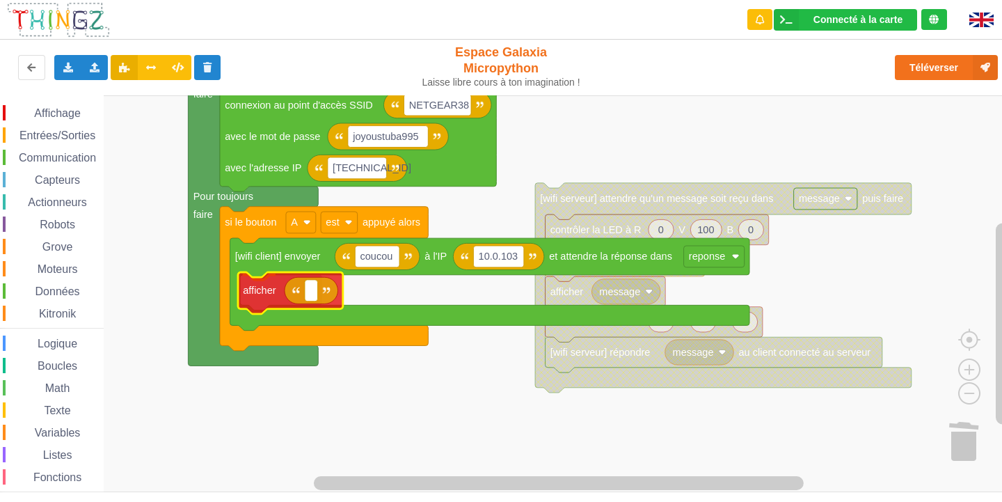
click at [269, 310] on div "Affichage Entrées/Sorties Communication Capteurs Actionneurs Robots Grove Moteu…" at bounding box center [506, 293] width 1012 height 397
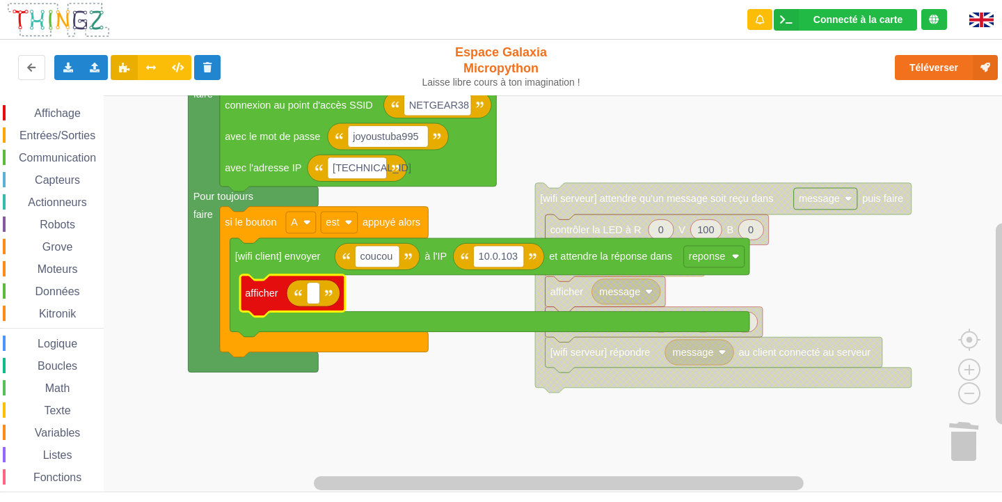
click at [50, 428] on span "Variables" at bounding box center [58, 433] width 50 height 12
click at [40, 431] on div "Affichage Entrées/Sorties Communication Capteurs Actionneurs Robots Grove Moteu…" at bounding box center [506, 293] width 1012 height 397
click at [37, 434] on span "Variables" at bounding box center [58, 433] width 50 height 12
click at [308, 289] on div "Affichage Entrées/Sorties Communication Capteurs Actionneurs Robots Grove Moteu…" at bounding box center [506, 293] width 1012 height 397
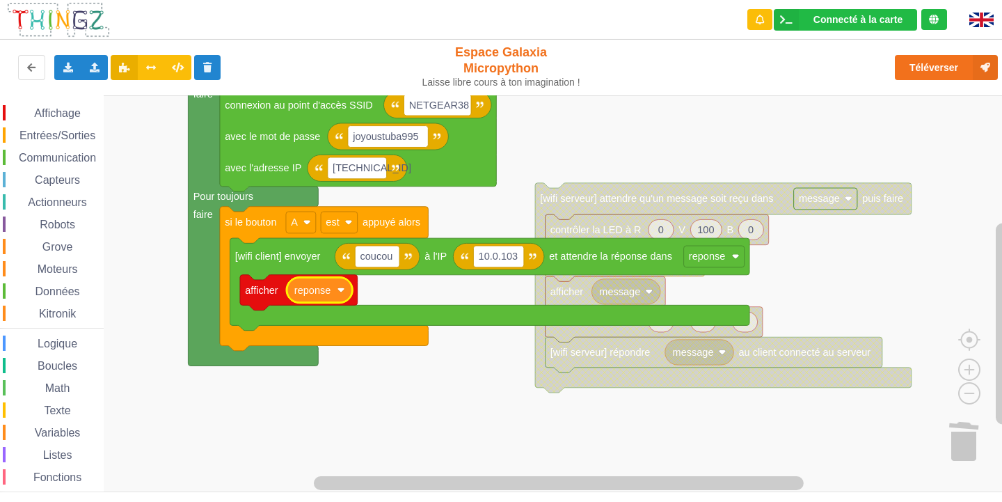
drag, startPoint x: 54, startPoint y: 114, endPoint x: 72, endPoint y: 109, distance: 18.9
click at [55, 114] on span "Affichage" at bounding box center [57, 113] width 50 height 12
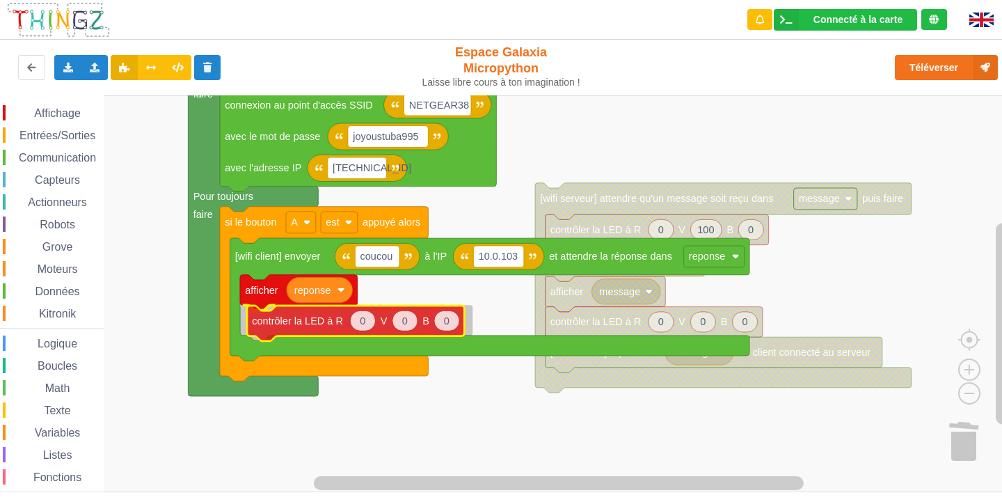
click at [306, 312] on div "Affichage Entrées/Sorties Communication Capteurs Actionneurs Robots Grove Moteu…" at bounding box center [506, 293] width 1012 height 397
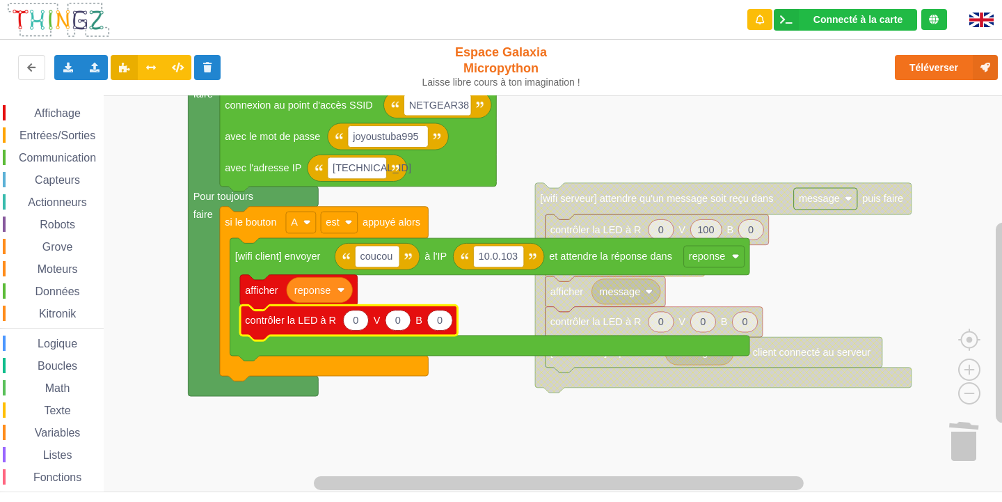
click at [442, 317] on text "0" at bounding box center [440, 320] width 6 height 11
type input "100"
click at [42, 113] on span "Affichage" at bounding box center [57, 113] width 50 height 12
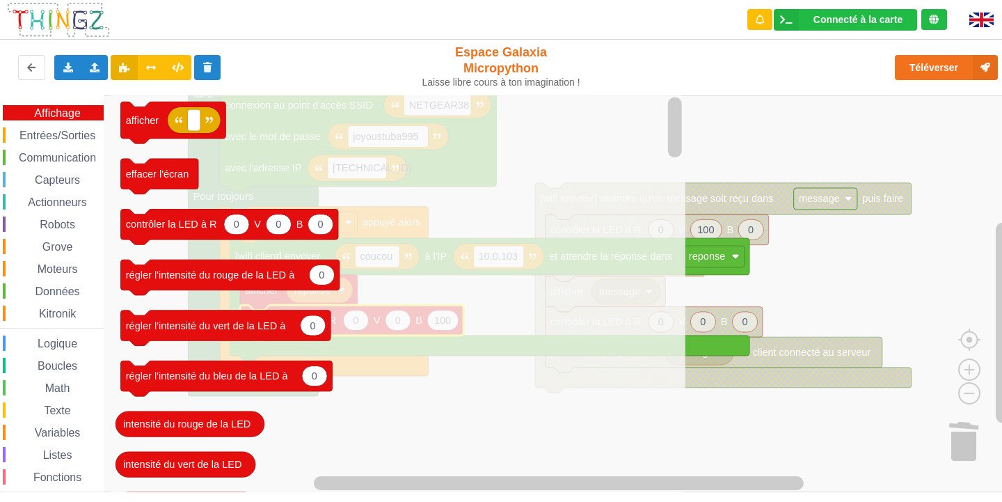
click at [46, 139] on span "Entrées/Sorties" at bounding box center [57, 135] width 80 height 12
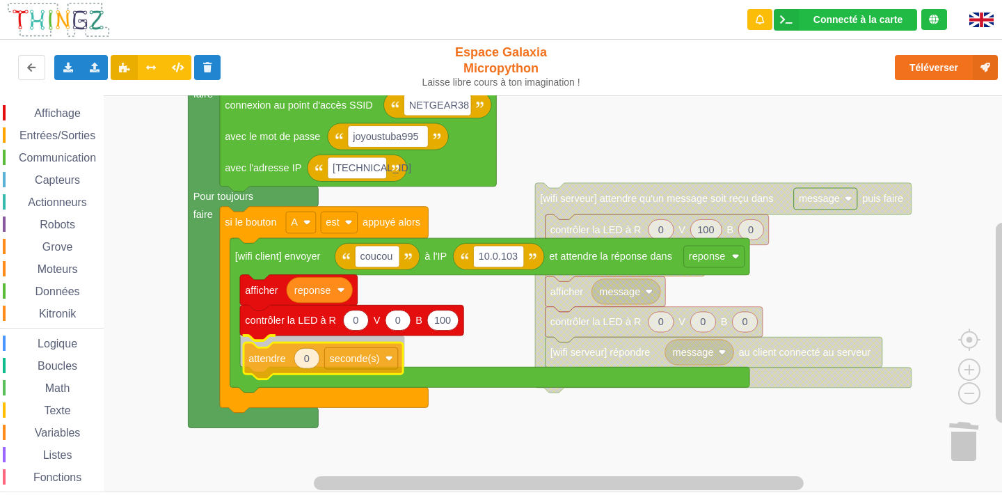
click at [262, 369] on div "Affichage Entrées/Sorties Communication Capteurs Actionneurs Robots Grove Moteu…" at bounding box center [506, 293] width 1012 height 397
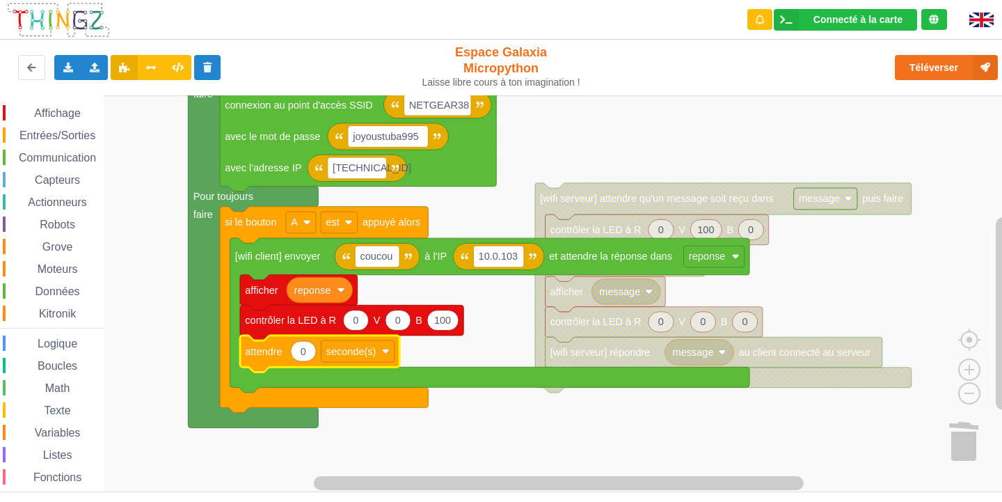
click at [306, 357] on icon "Espace de travail de Blocky" at bounding box center [303, 351] width 25 height 20
type input "1"
click at [478, 421] on rect "Espace de travail de Blocky" at bounding box center [506, 293] width 1012 height 397
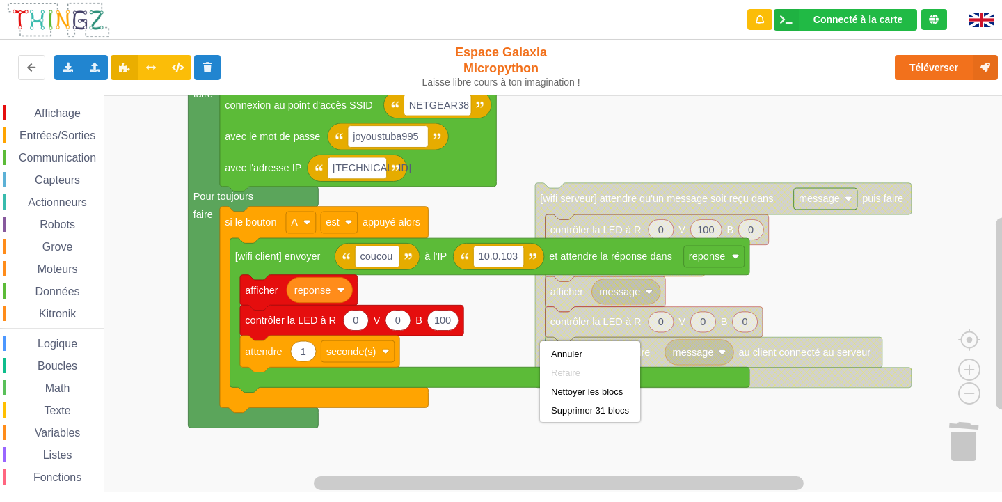
click at [540, 422] on rect "Espace de travail de Blocky" at bounding box center [506, 293] width 1012 height 397
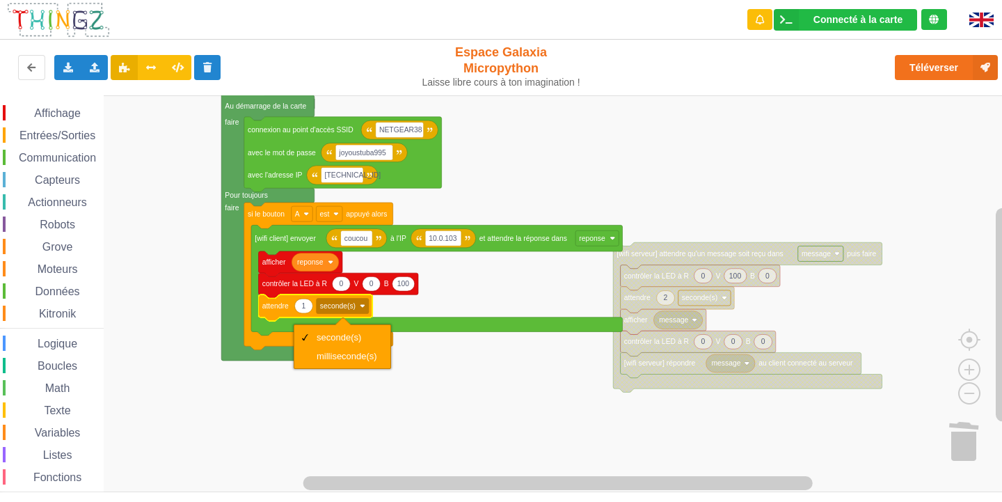
click at [343, 378] on rect "Espace de travail de Blocky" at bounding box center [506, 293] width 1012 height 397
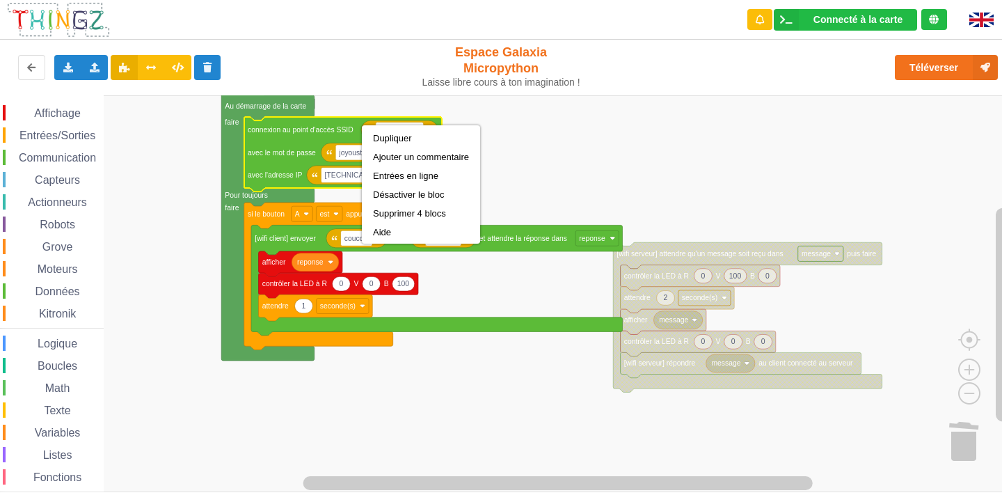
click at [418, 393] on rect "Espace de travail de Blocky" at bounding box center [506, 293] width 1012 height 397
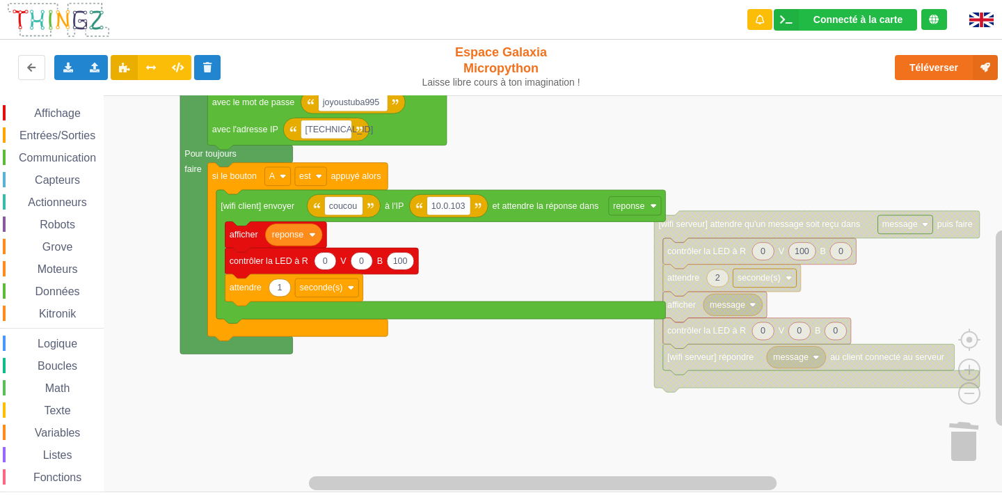
click at [48, 114] on span "Affichage" at bounding box center [57, 113] width 50 height 12
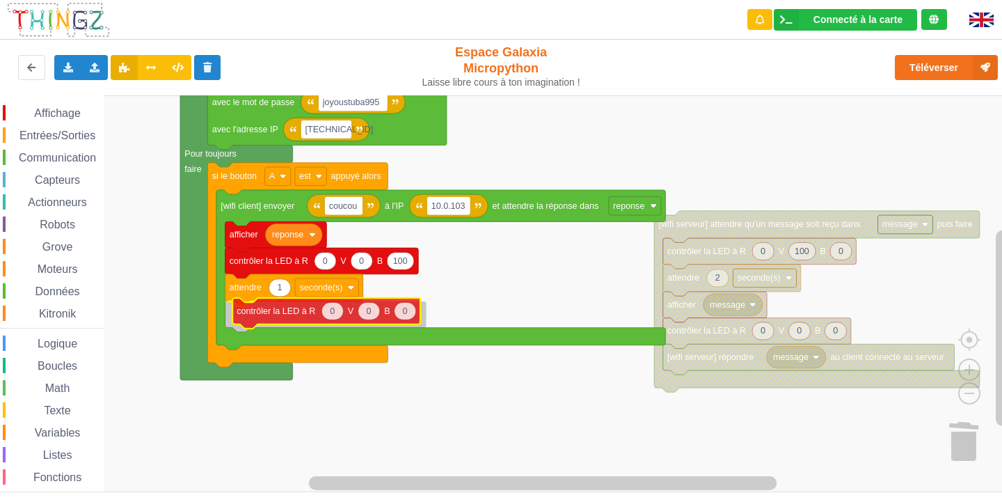
click at [259, 302] on div "Affichage Entrées/Sorties Communication Capteurs Actionneurs Robots Grove Moteu…" at bounding box center [506, 293] width 1012 height 397
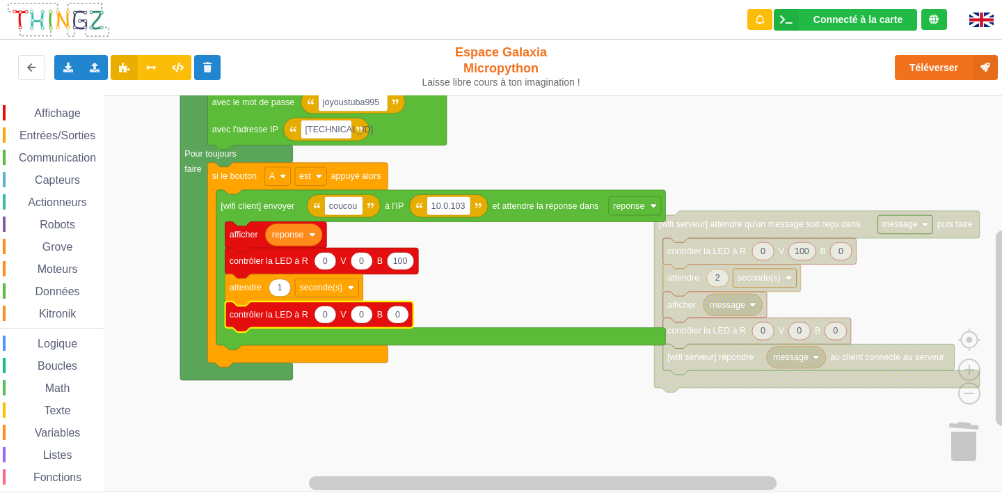
drag, startPoint x: 45, startPoint y: 111, endPoint x: 114, endPoint y: 142, distance: 75.7
click at [49, 113] on span "Affichage" at bounding box center [57, 113] width 50 height 12
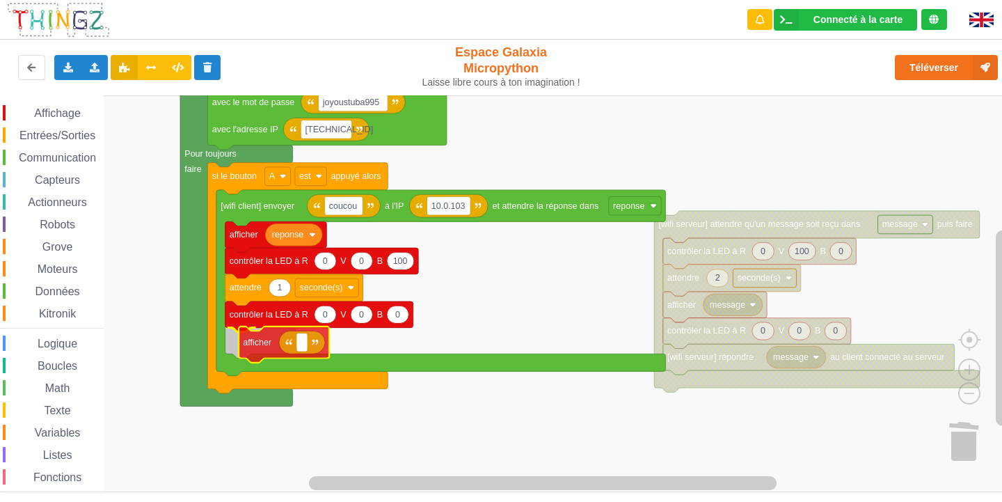
click at [246, 340] on div "Affichage Entrées/Sorties Communication Capteurs Actionneurs Robots Grove Moteu…" at bounding box center [506, 293] width 1012 height 397
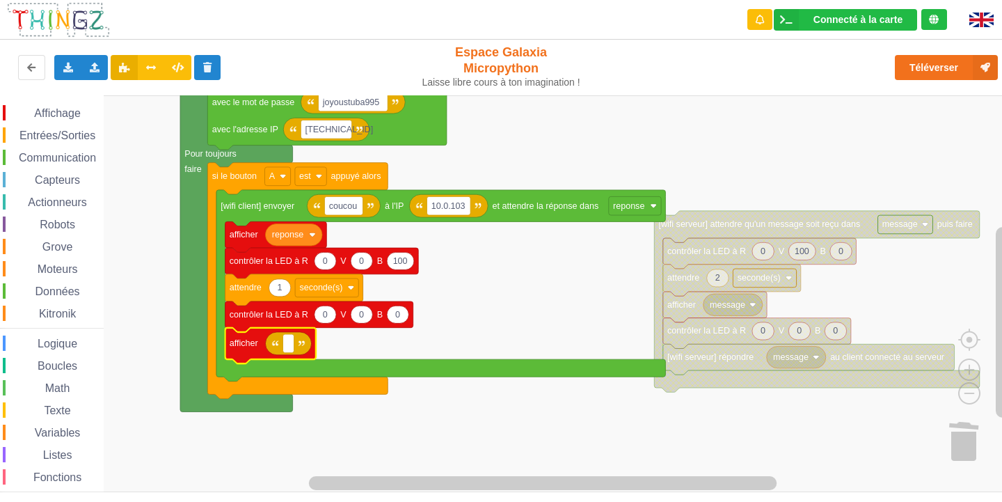
drag, startPoint x: 61, startPoint y: 427, endPoint x: 92, endPoint y: 402, distance: 40.1
click at [65, 427] on span "Variables" at bounding box center [58, 433] width 50 height 12
click at [288, 347] on div "Affichage Entrées/Sorties Communication Capteurs Actionneurs Robots Grove Moteu…" at bounding box center [506, 293] width 1012 height 397
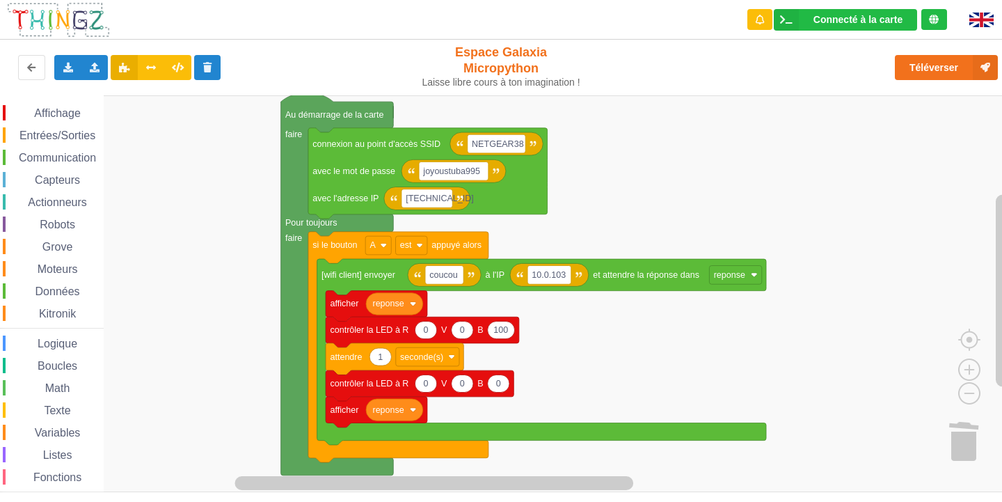
click at [736, 332] on div "Affichage Entrées/Sorties Communication Capteurs Actionneurs Robots Grove Moteu…" at bounding box center [506, 293] width 1012 height 397
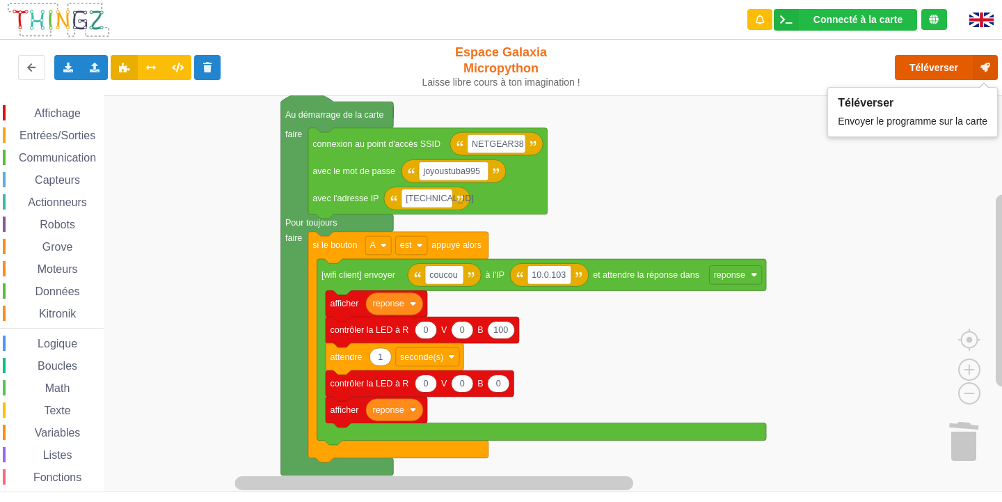
click at [924, 62] on button "Téléverser" at bounding box center [946, 67] width 103 height 25
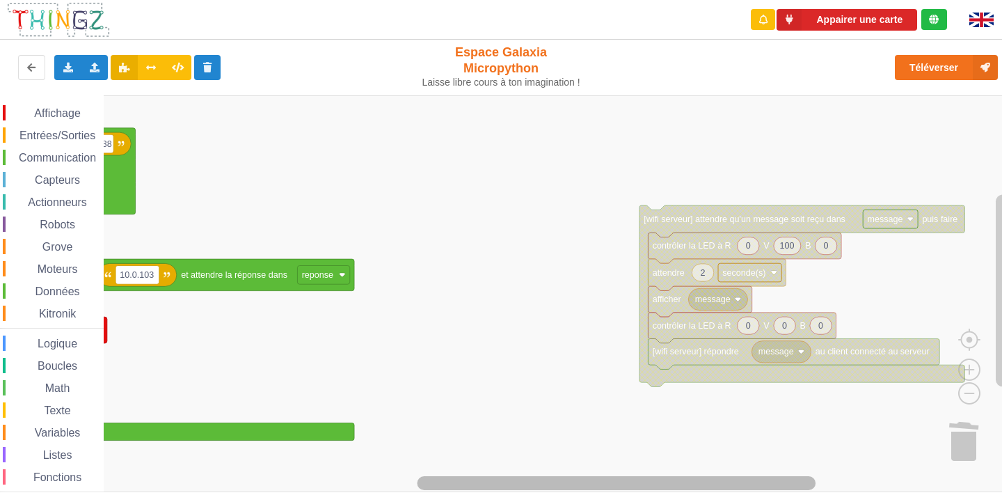
click at [748, 475] on icon "Espace de travail de Blocky" at bounding box center [552, 483] width 883 height 17
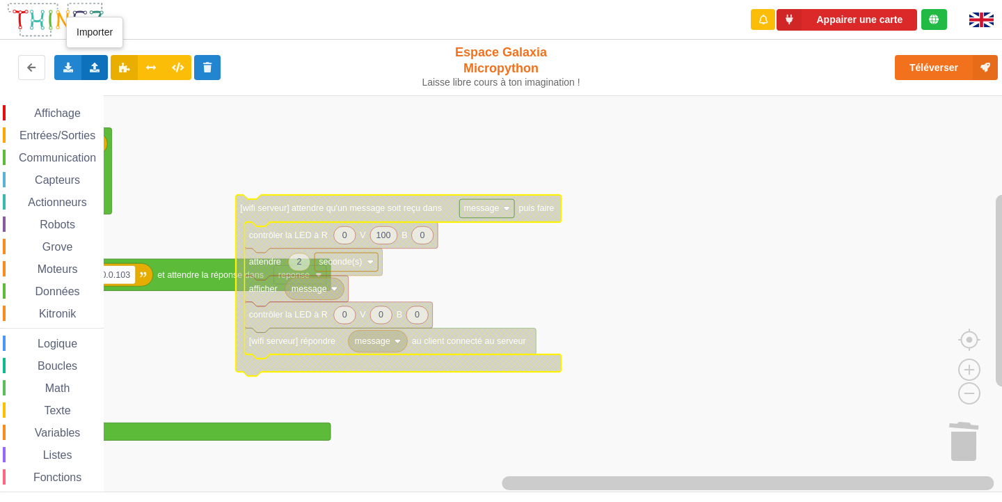
click at [92, 57] on div "Importer un assemblage de blocs Importer du code Python" at bounding box center [94, 67] width 27 height 25
click at [98, 67] on icon at bounding box center [95, 67] width 12 height 8
click at [190, 93] on span "Importer un assemblage de blocs" at bounding box center [192, 93] width 144 height 11
